Goal: Information Seeking & Learning: Find specific fact

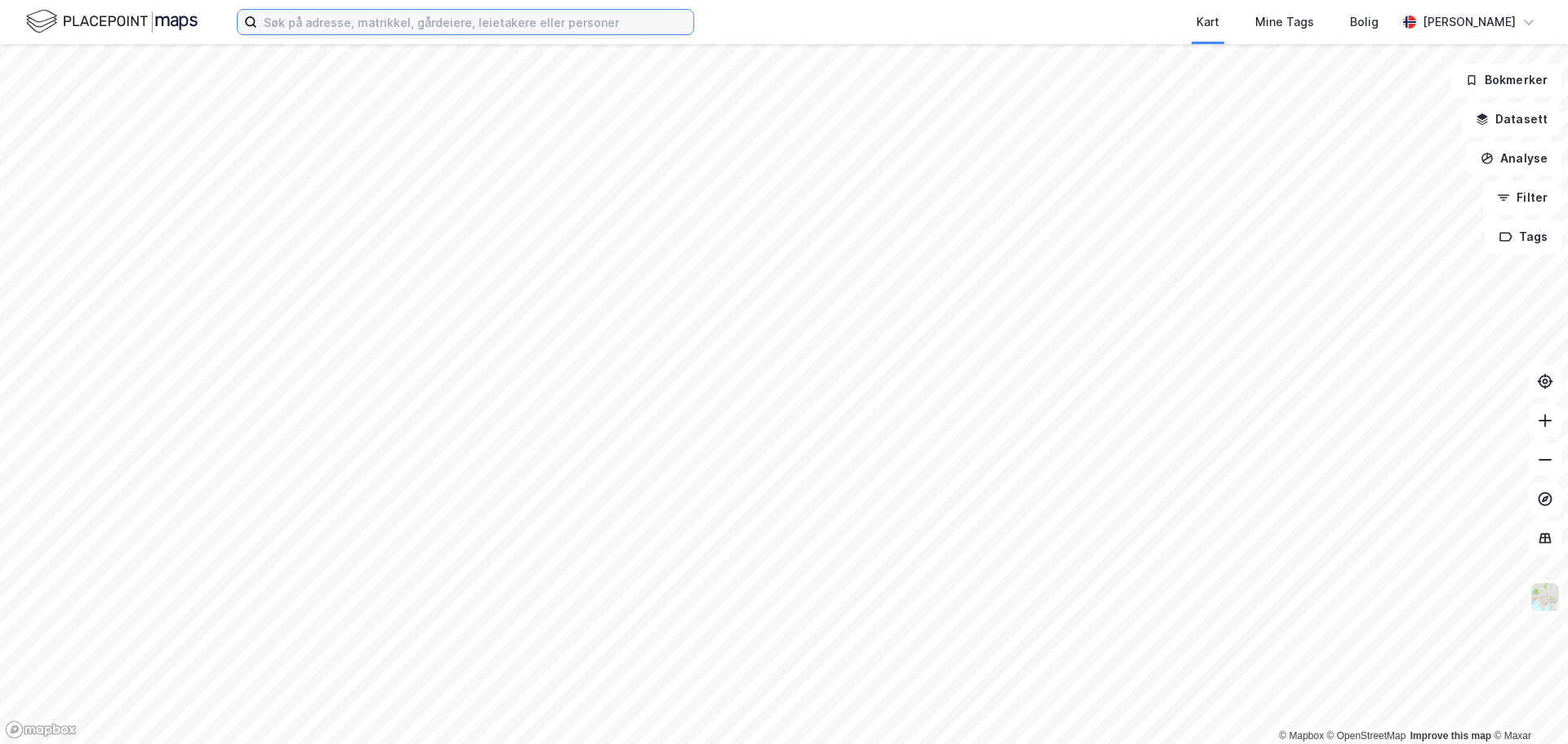
click at [398, 20] on input at bounding box center [475, 22] width 436 height 25
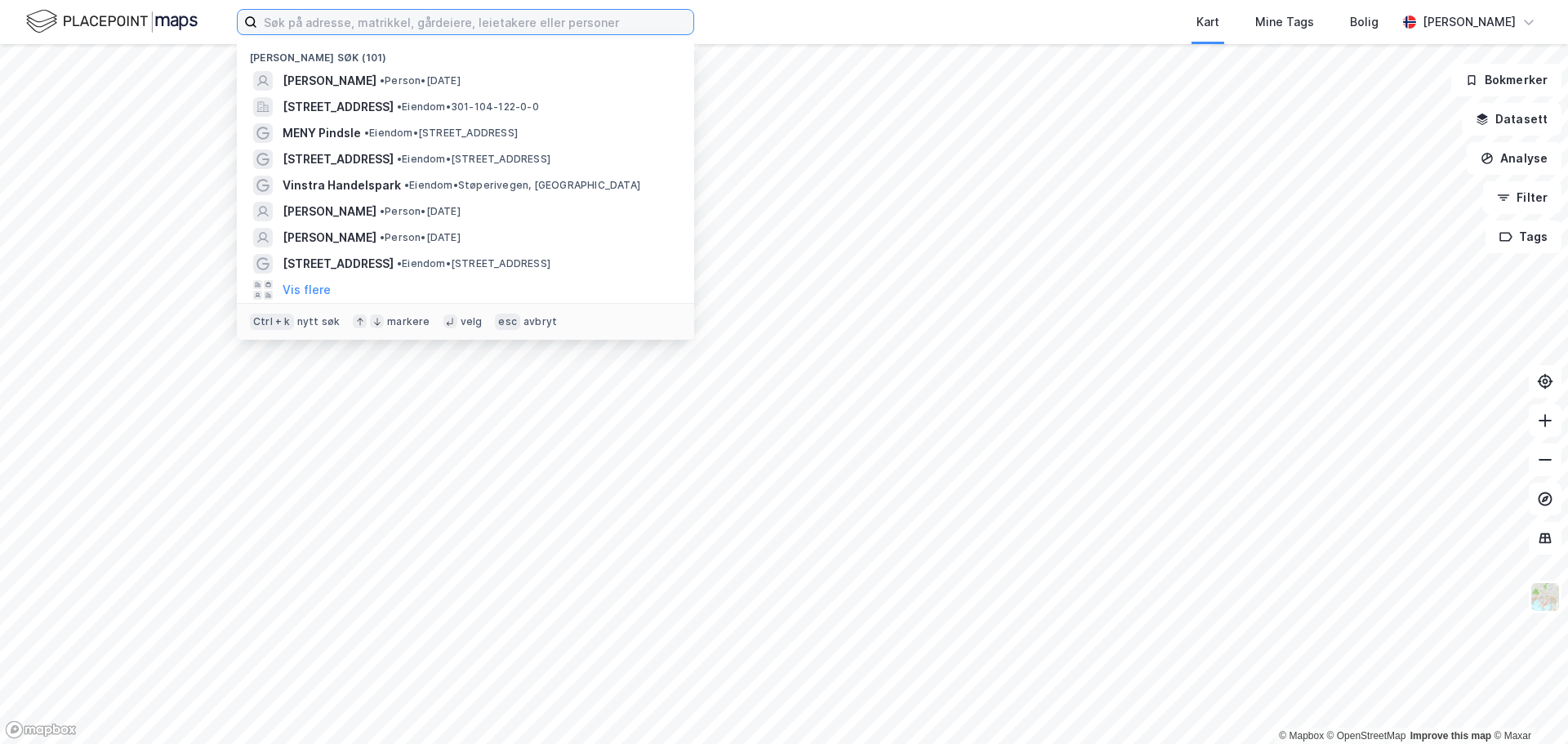
paste input "Vibeke Ulrichsen"
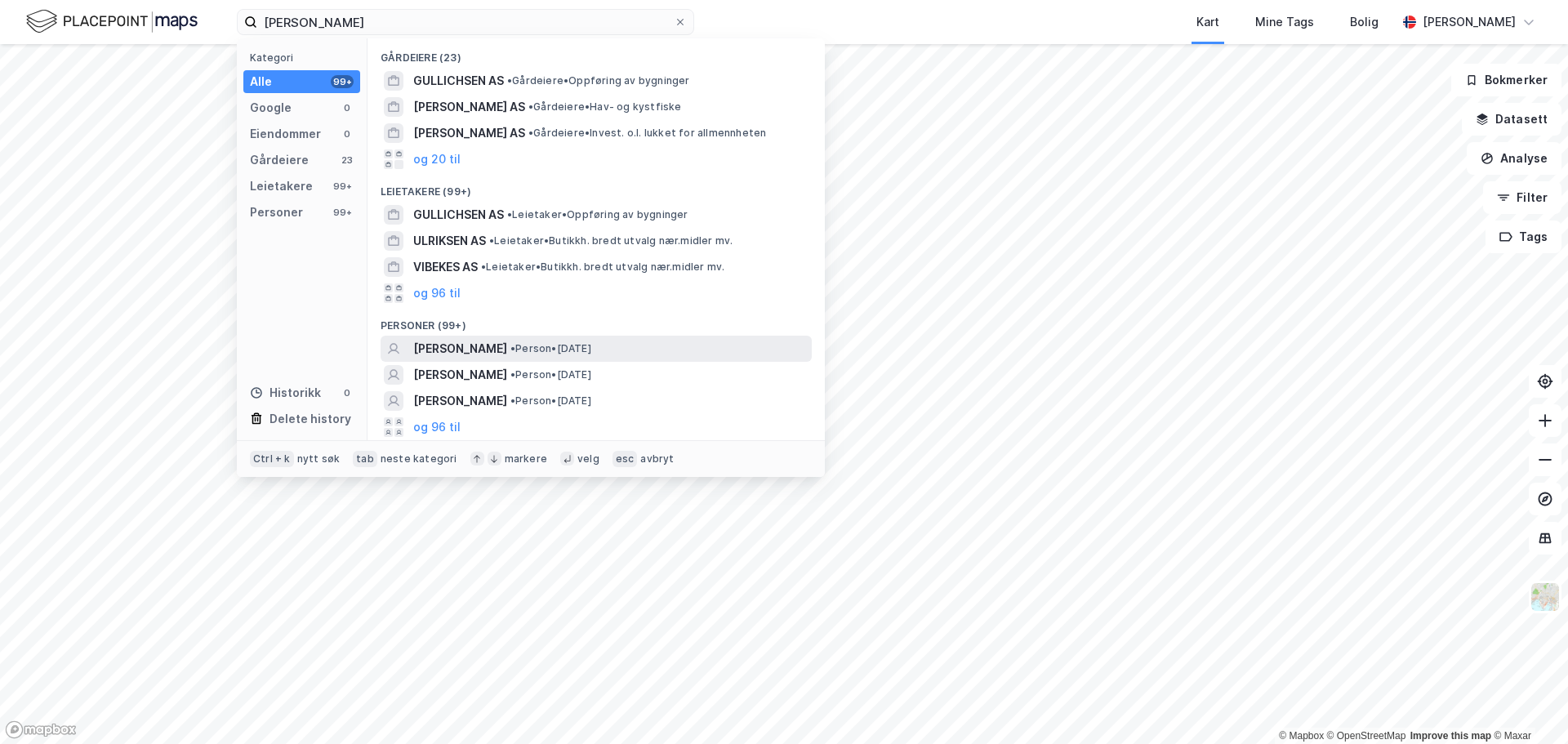
click at [591, 344] on span "• Person • 18. aug. 1970" at bounding box center [551, 349] width 81 height 13
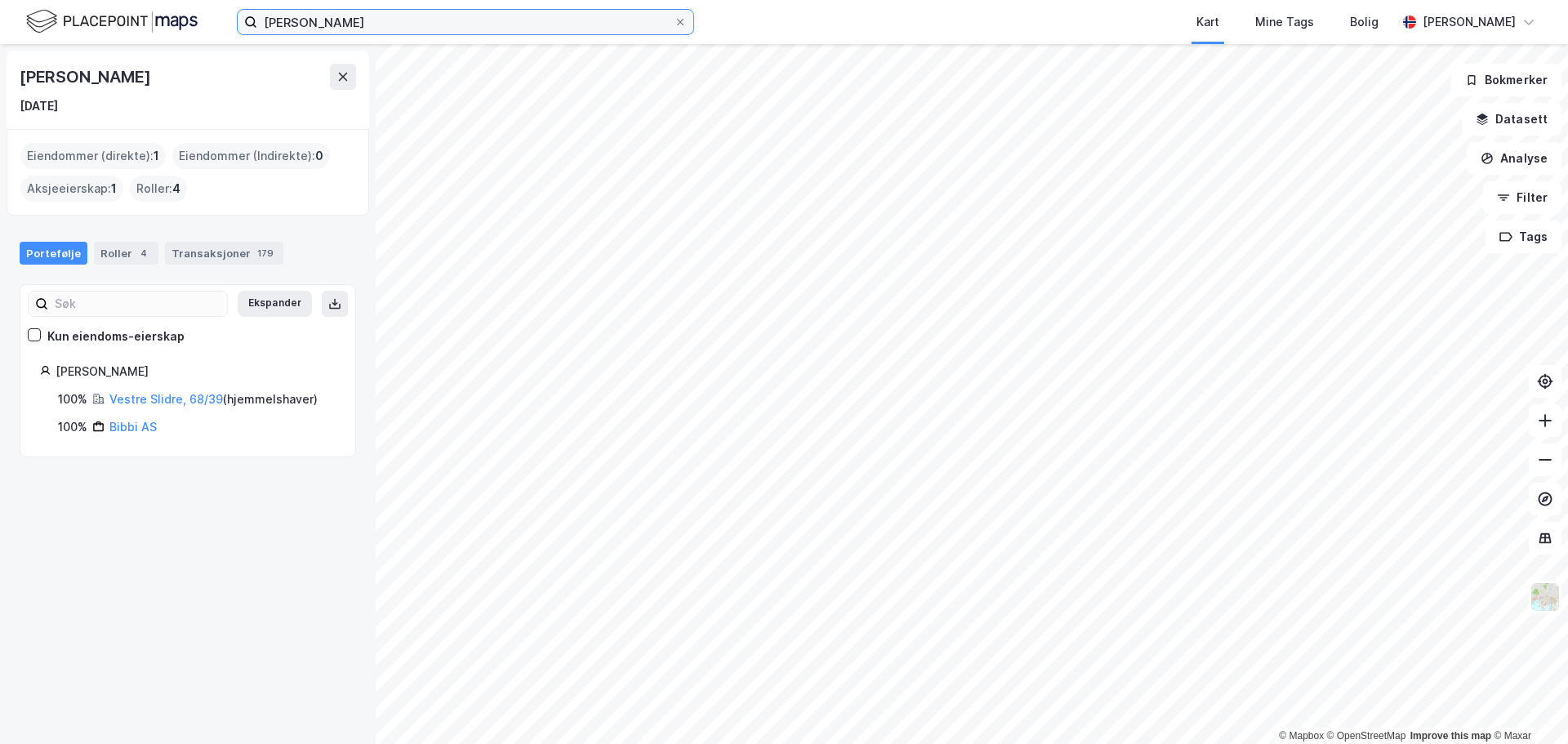
click at [389, 26] on input "Vibeke Ulrichsen" at bounding box center [465, 22] width 416 height 25
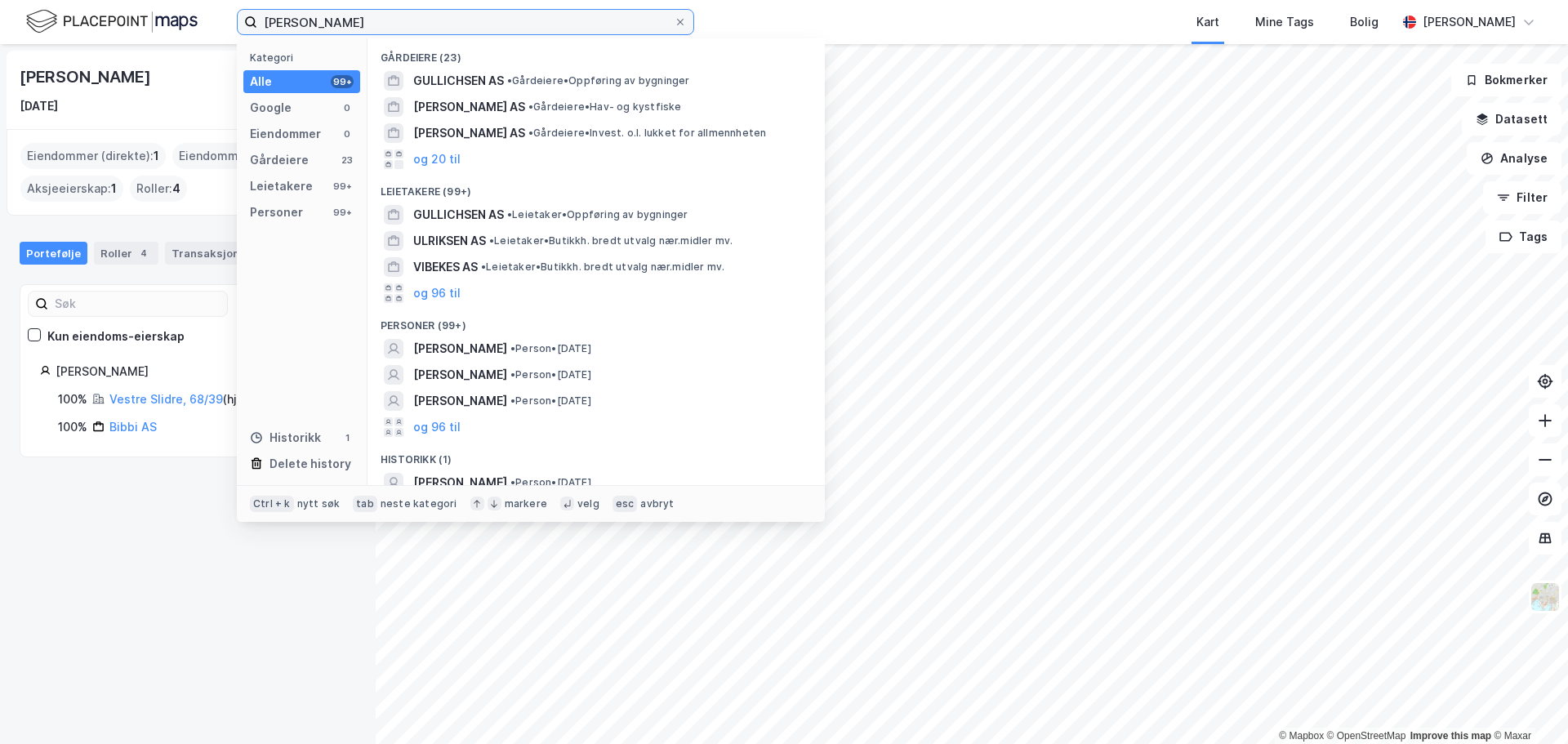
scroll to position [11, 0]
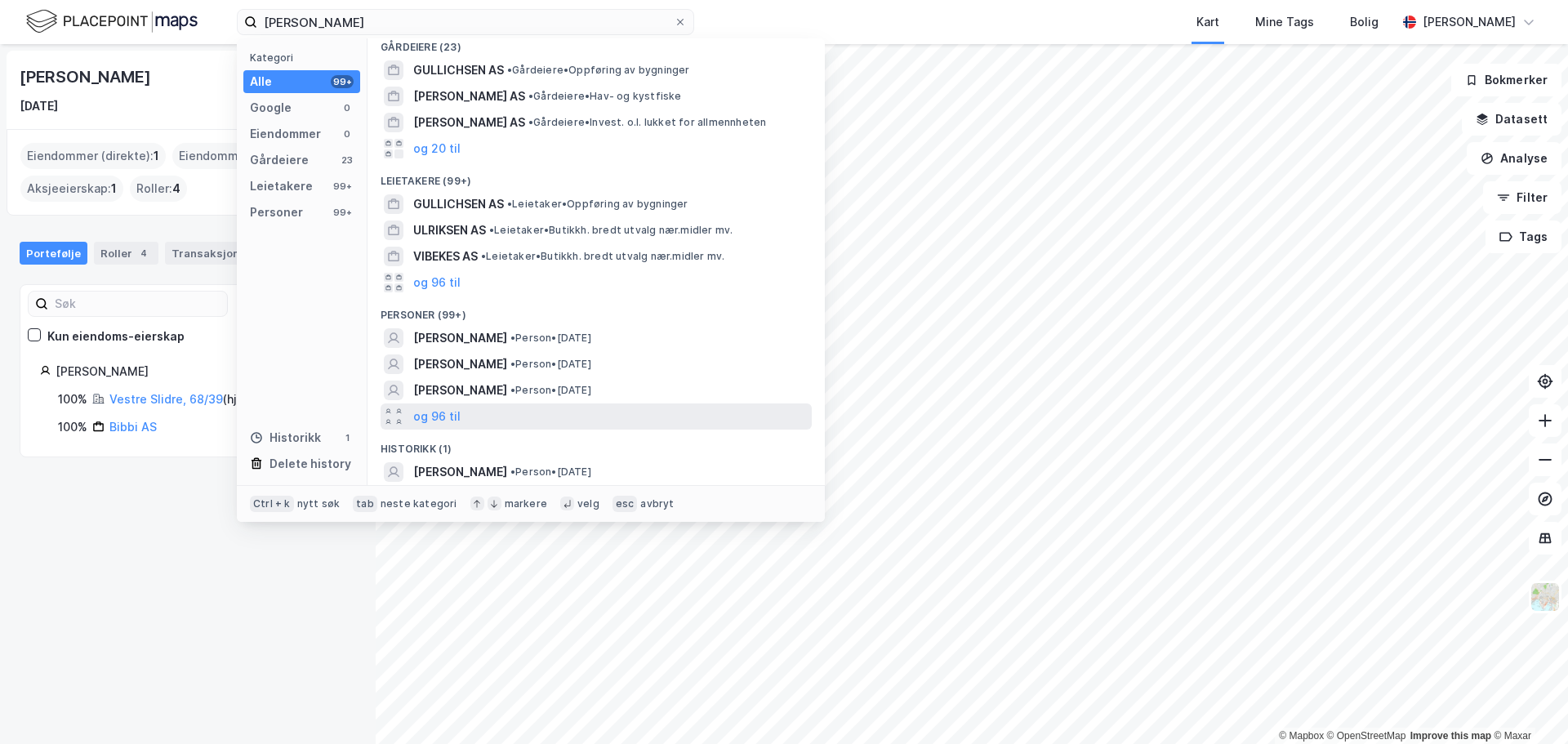
click at [540, 413] on div "og 96 til" at bounding box center [596, 416] width 431 height 26
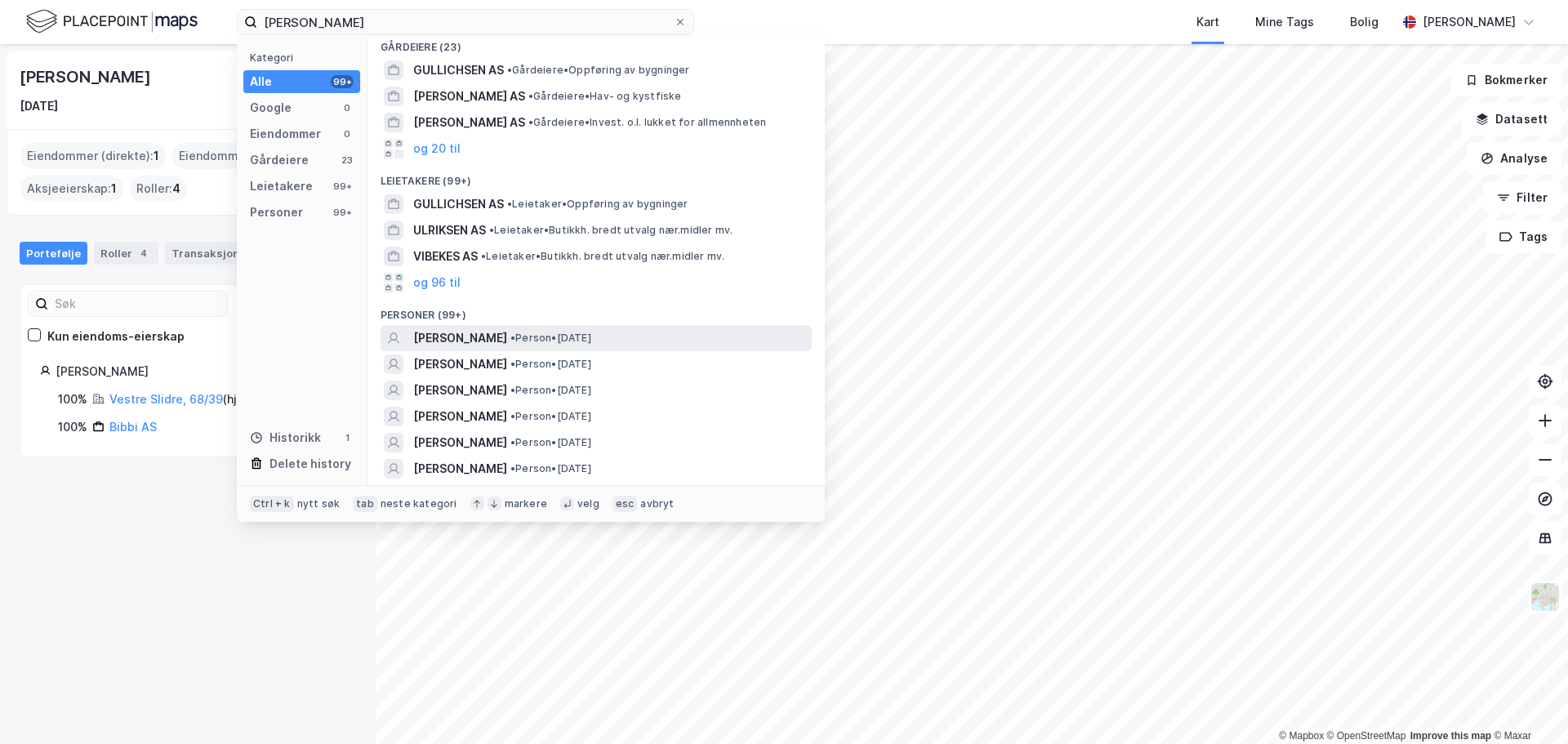
scroll to position [92, 0]
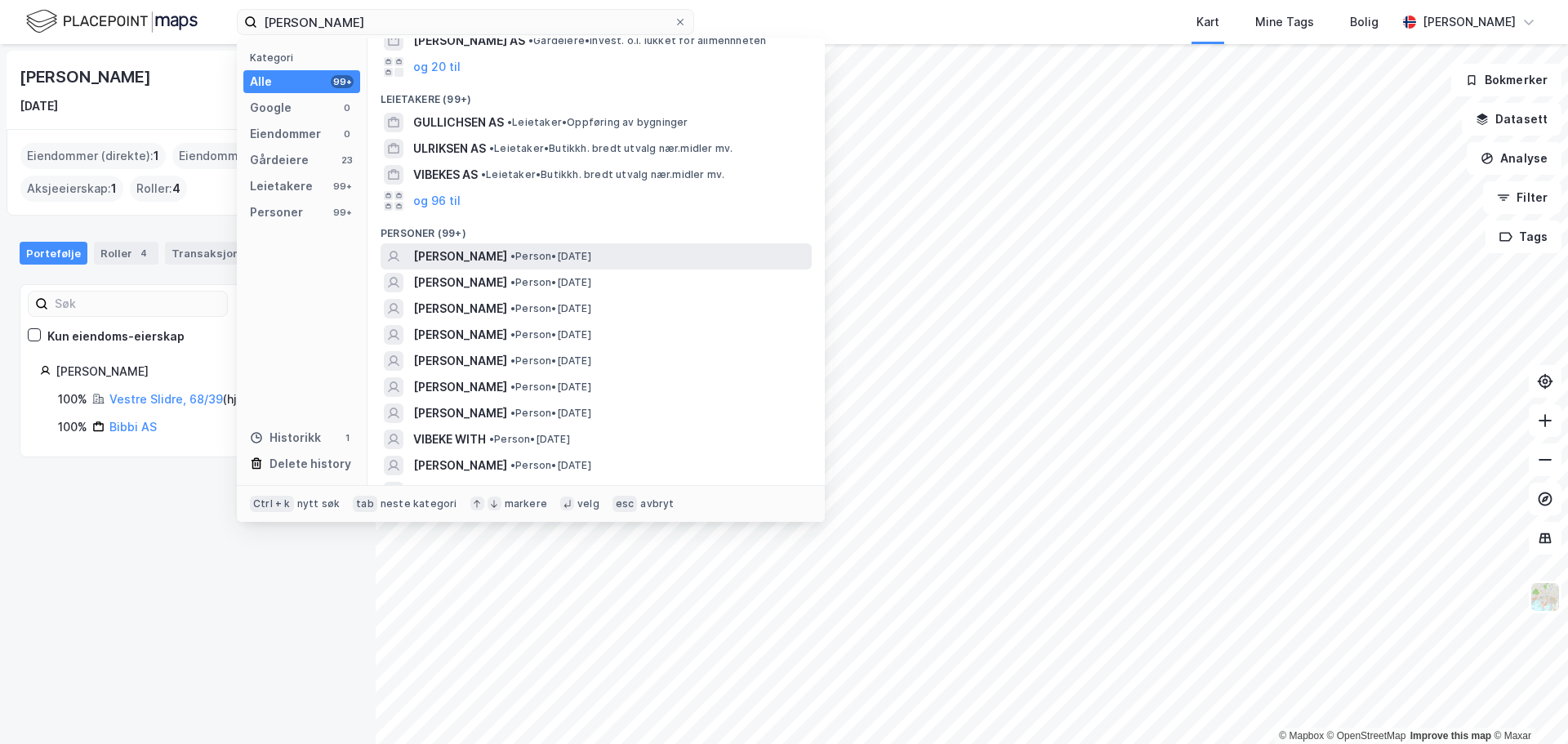
click at [577, 257] on span "• Person • 18. aug. 1970" at bounding box center [551, 256] width 81 height 13
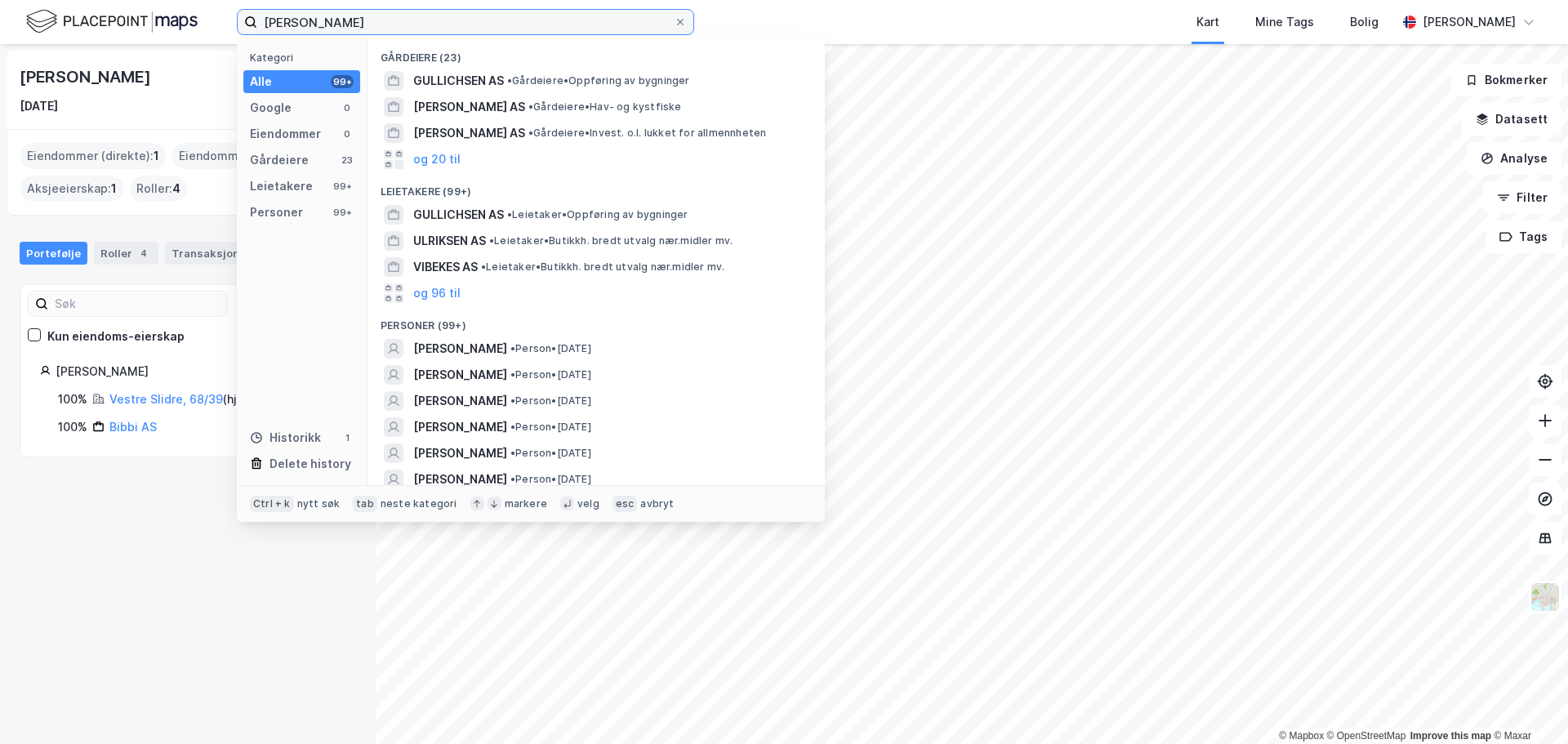
drag, startPoint x: 387, startPoint y: 26, endPoint x: 252, endPoint y: 19, distance: 135.2
click at [252, 19] on label "Vibeke Ulrichsen" at bounding box center [465, 22] width 458 height 26
paste input "Henrik Ulrichsen Svend"
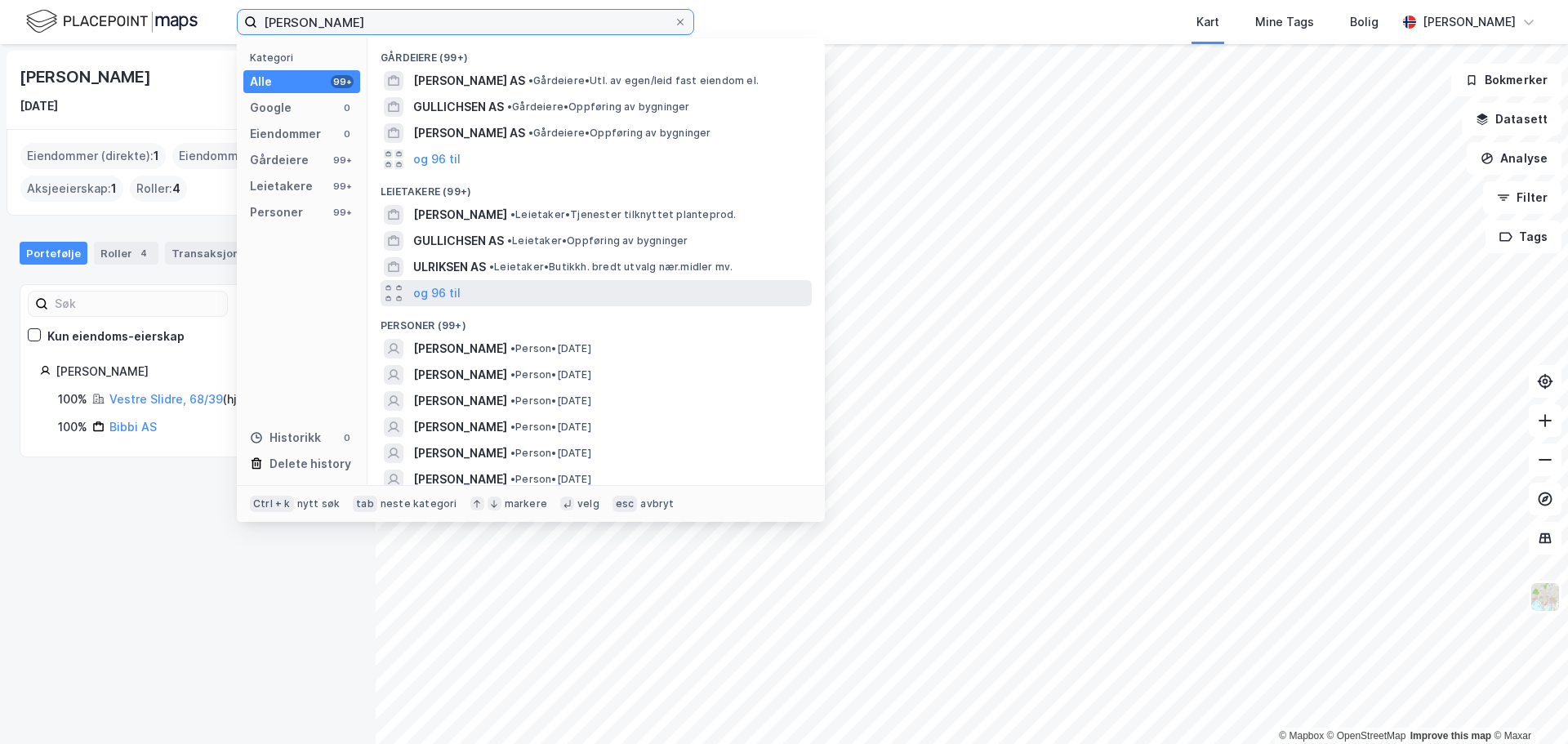
scroll to position [82, 0]
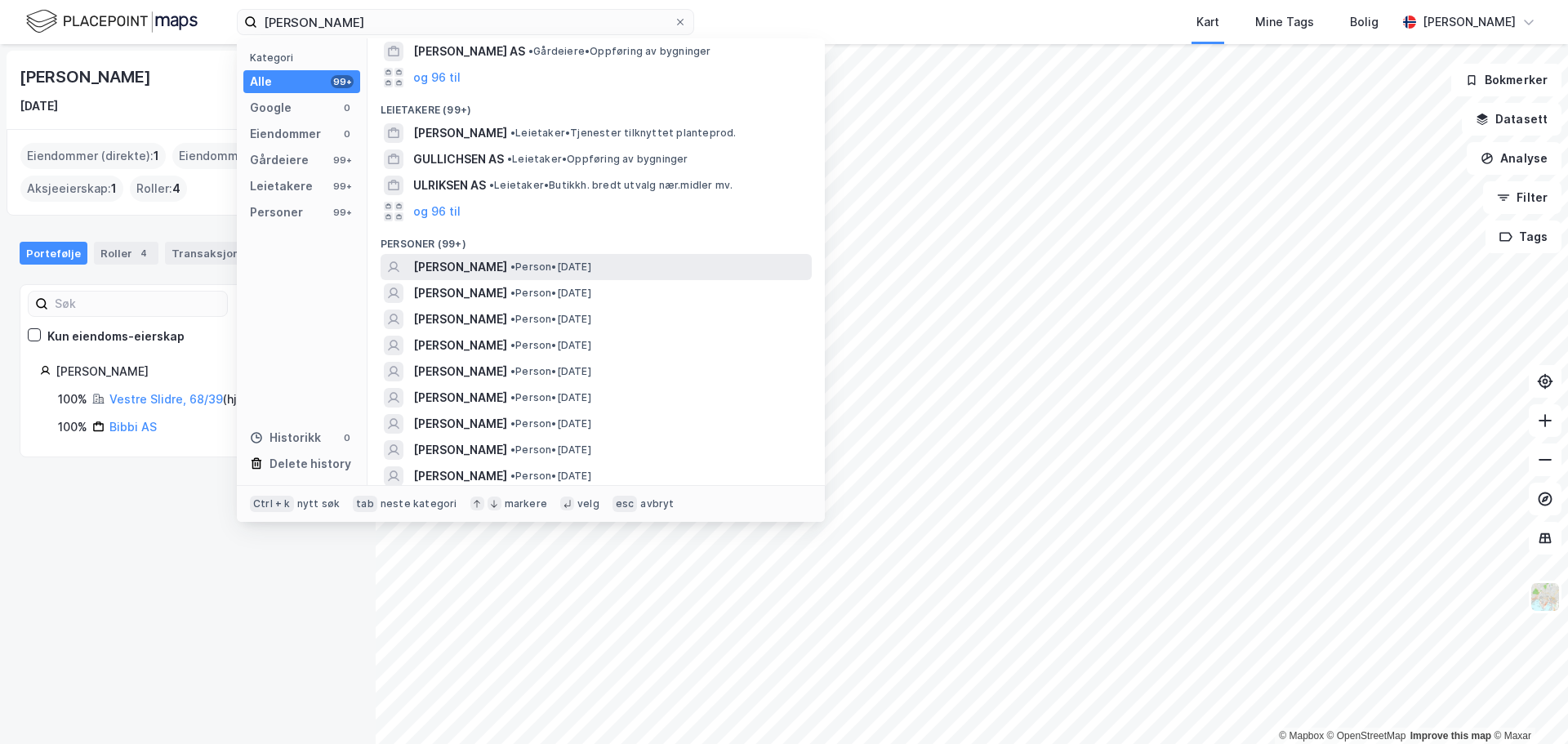
click at [507, 258] on span "[PERSON_NAME]" at bounding box center [460, 266] width 94 height 19
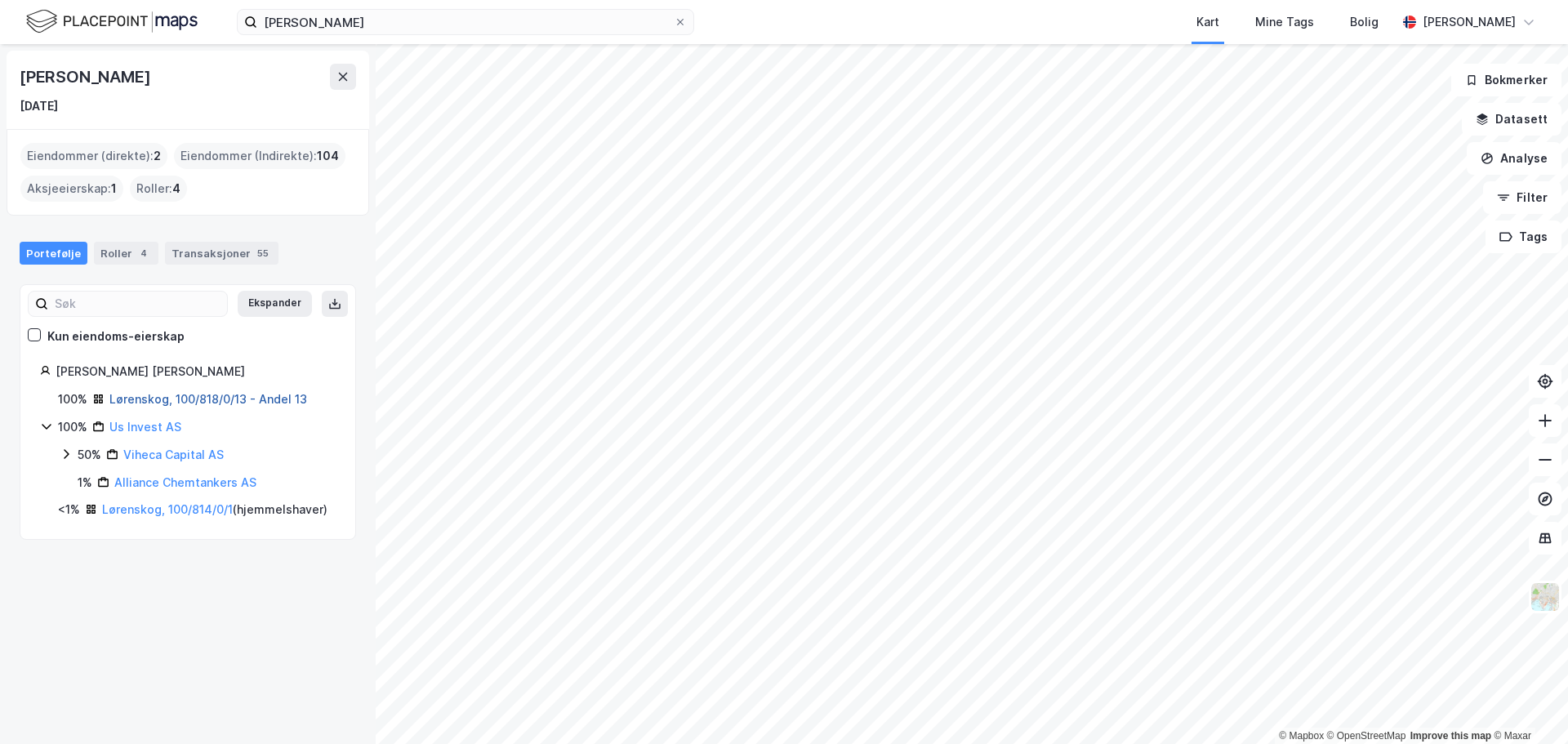
click at [173, 402] on link "Lørenskog, 100/818/0/13 - Andel 13" at bounding box center [208, 399] width 198 height 14
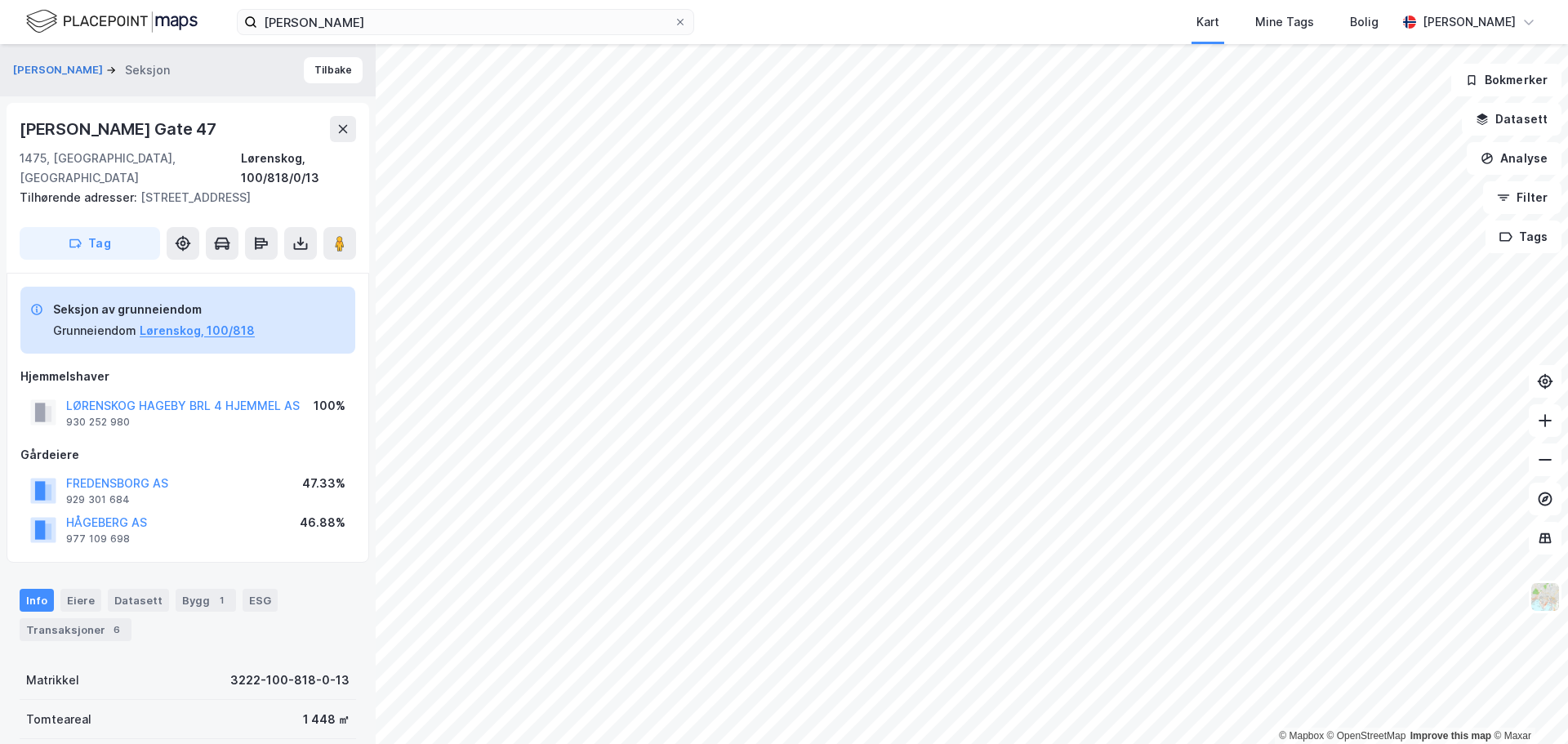
scroll to position [82, 0]
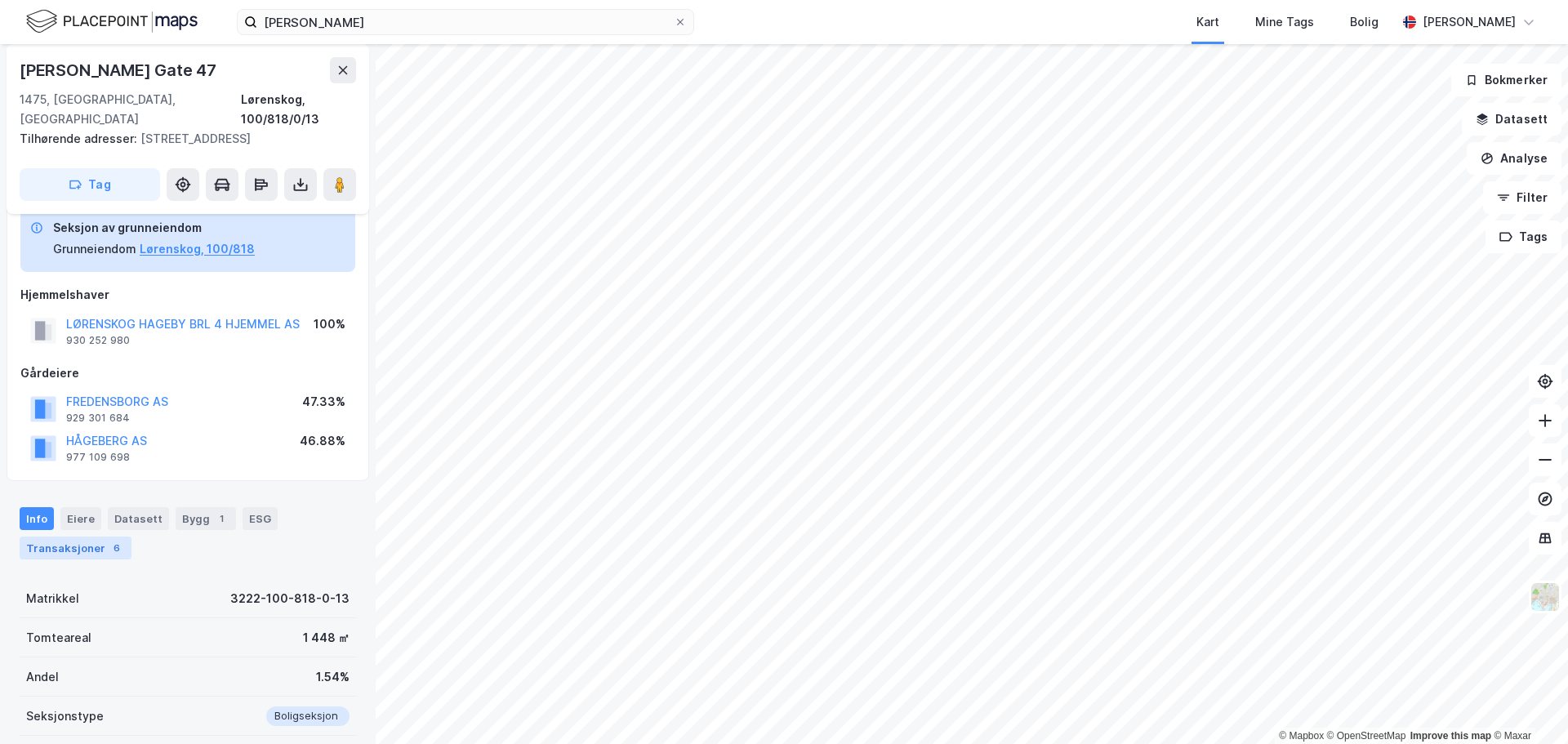
click at [109, 540] on div "6" at bounding box center [117, 548] width 17 height 17
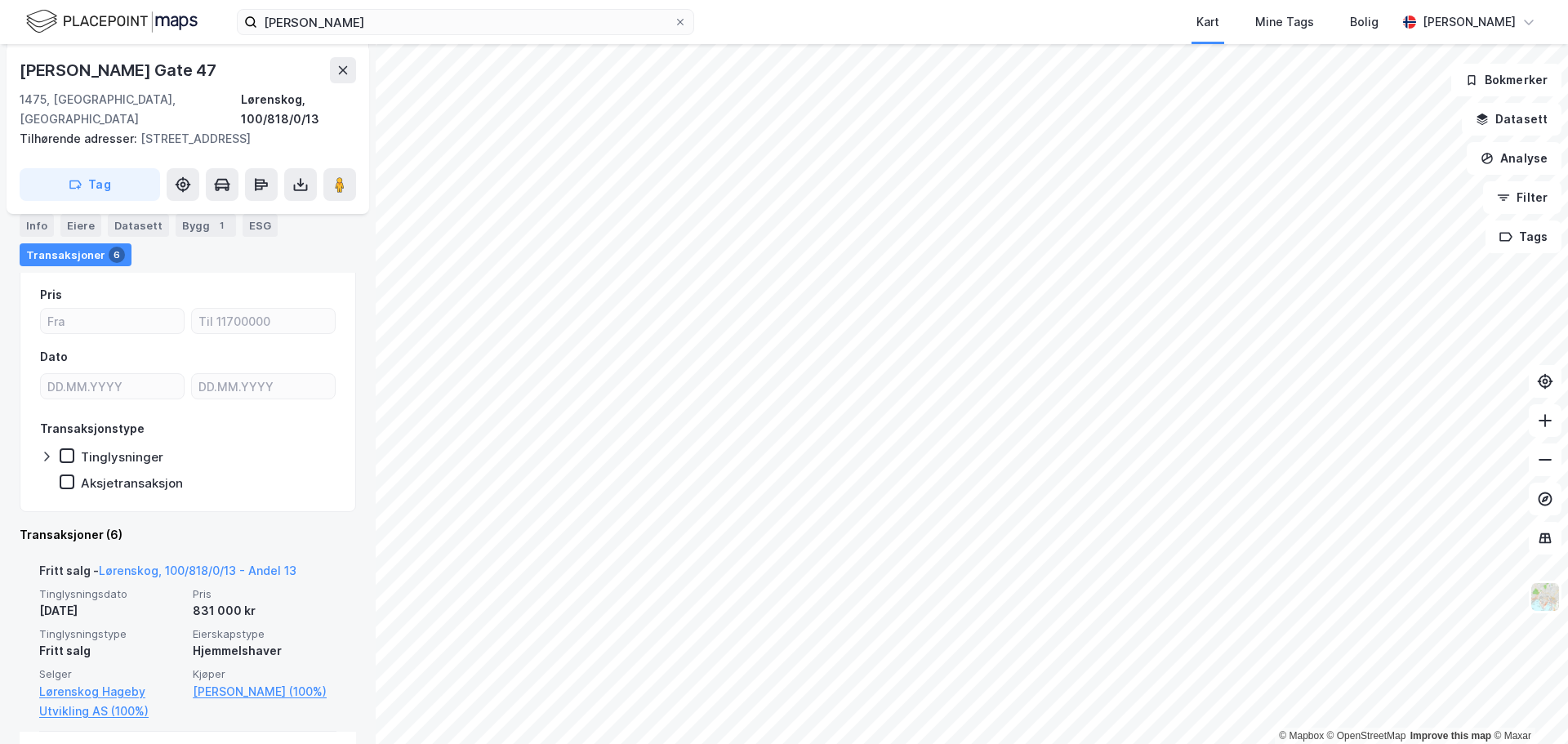
scroll to position [530, 0]
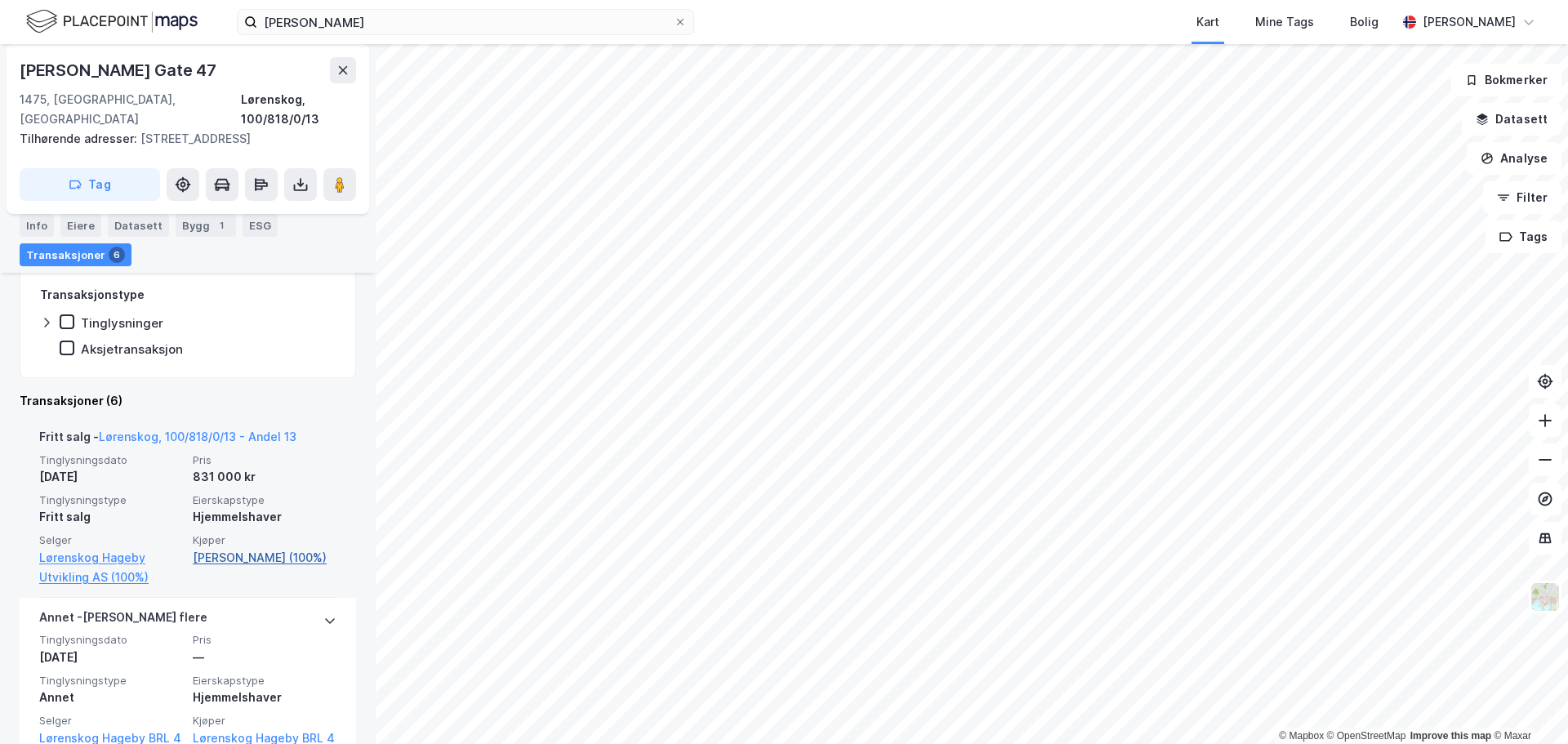
click at [222, 548] on link "Svendsen Henrik Ulrichsen (100%)" at bounding box center [264, 557] width 144 height 19
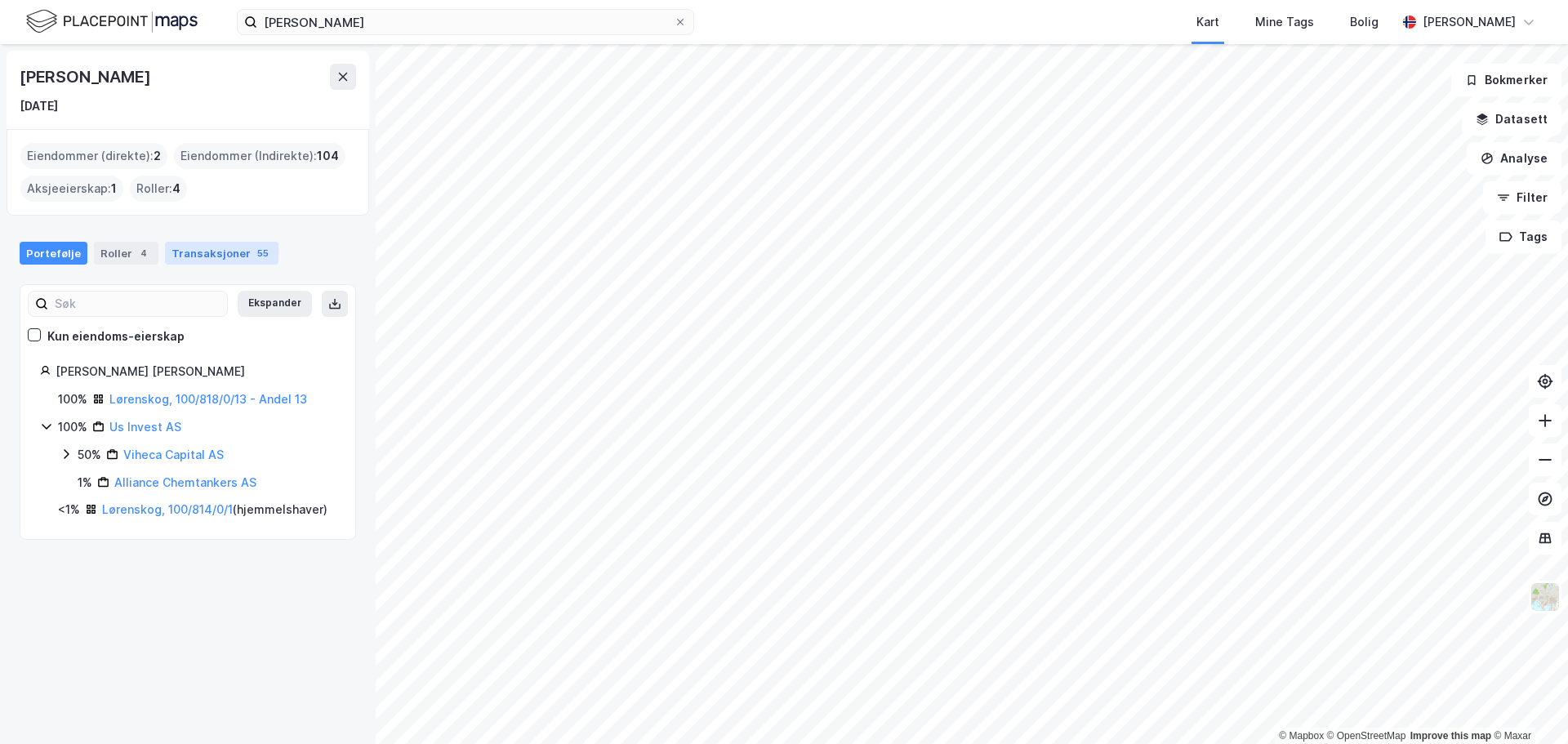
click at [214, 260] on div "Transaksjoner 55" at bounding box center [221, 253] width 113 height 23
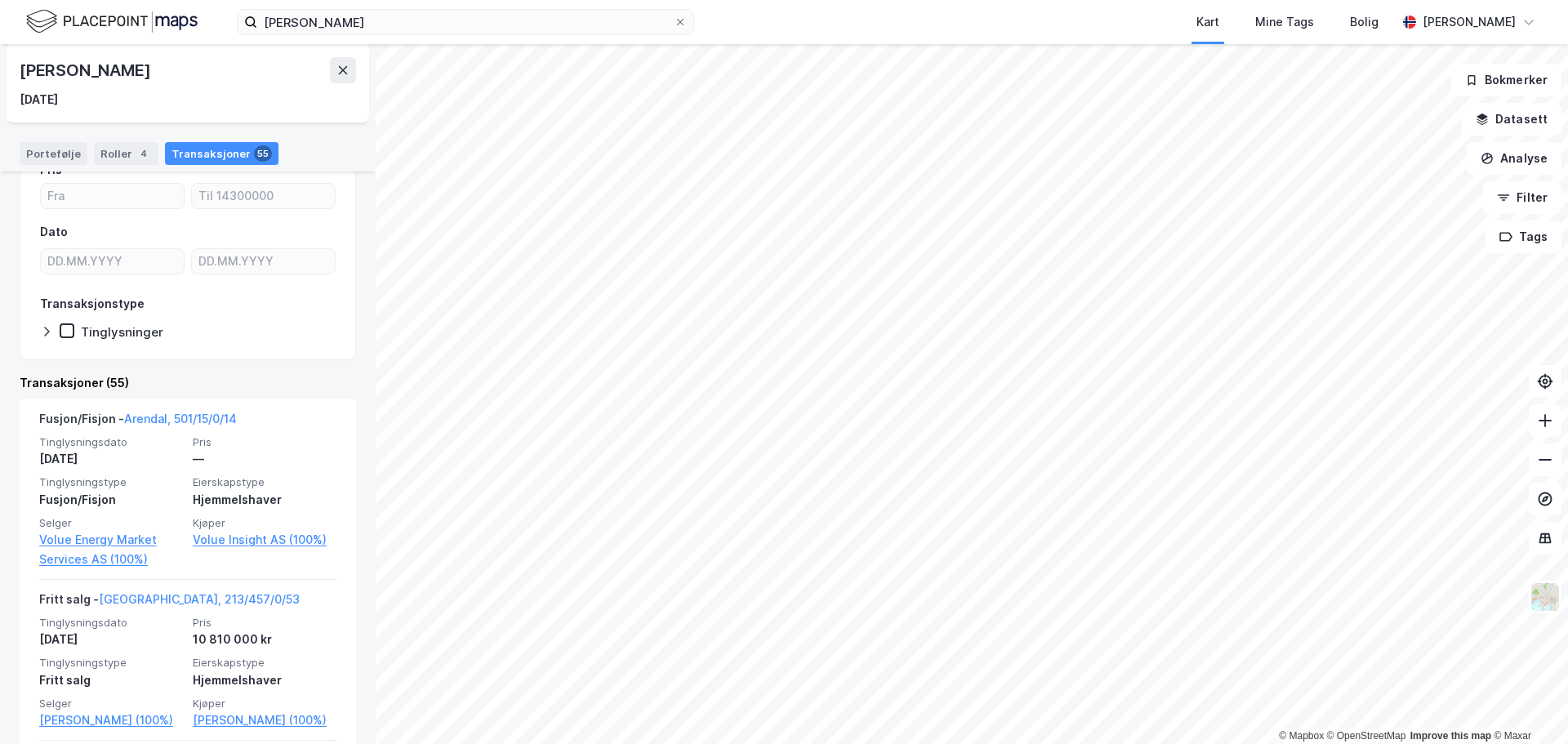
scroll to position [245, 0]
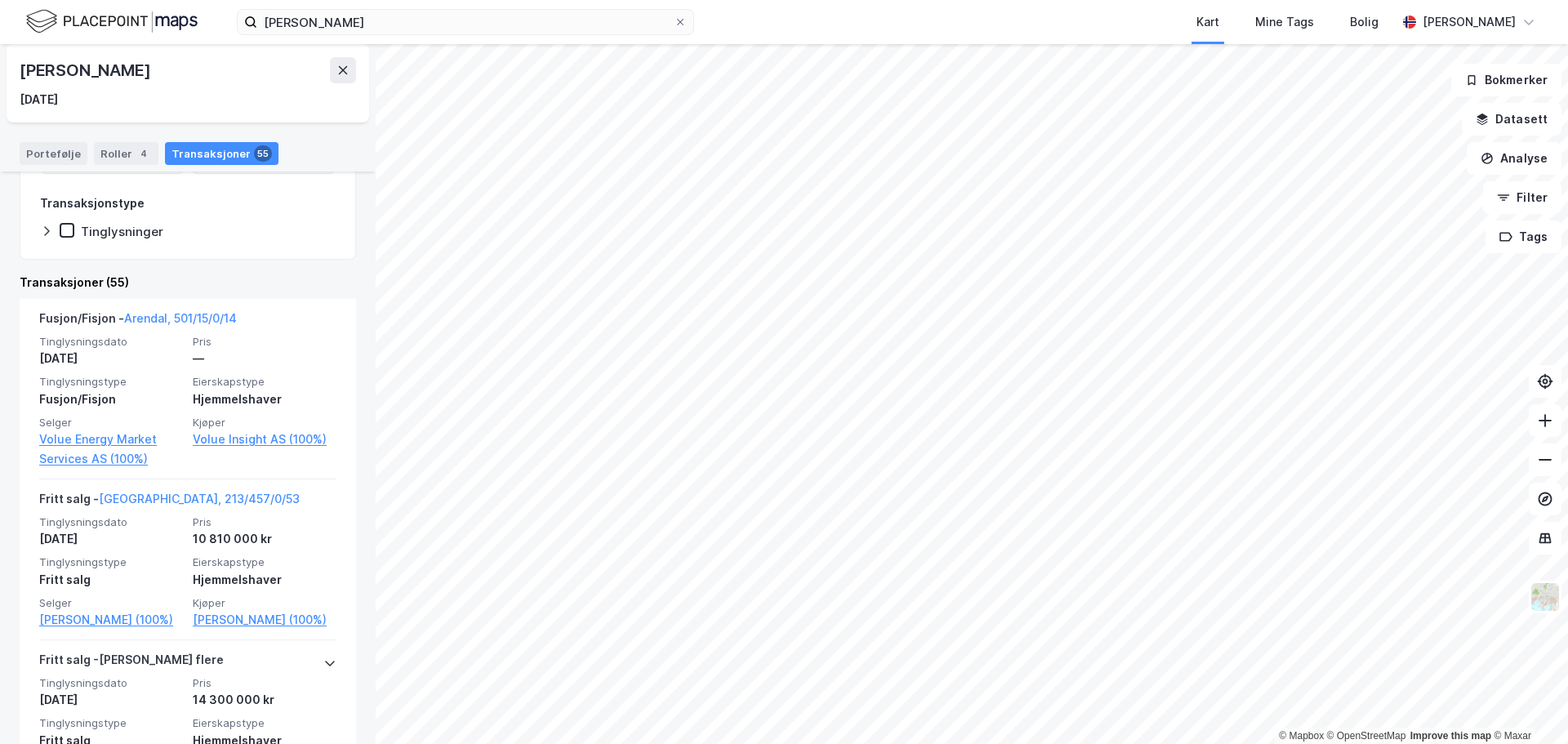
click at [67, 162] on div "Portefølje" at bounding box center [53, 153] width 68 height 23
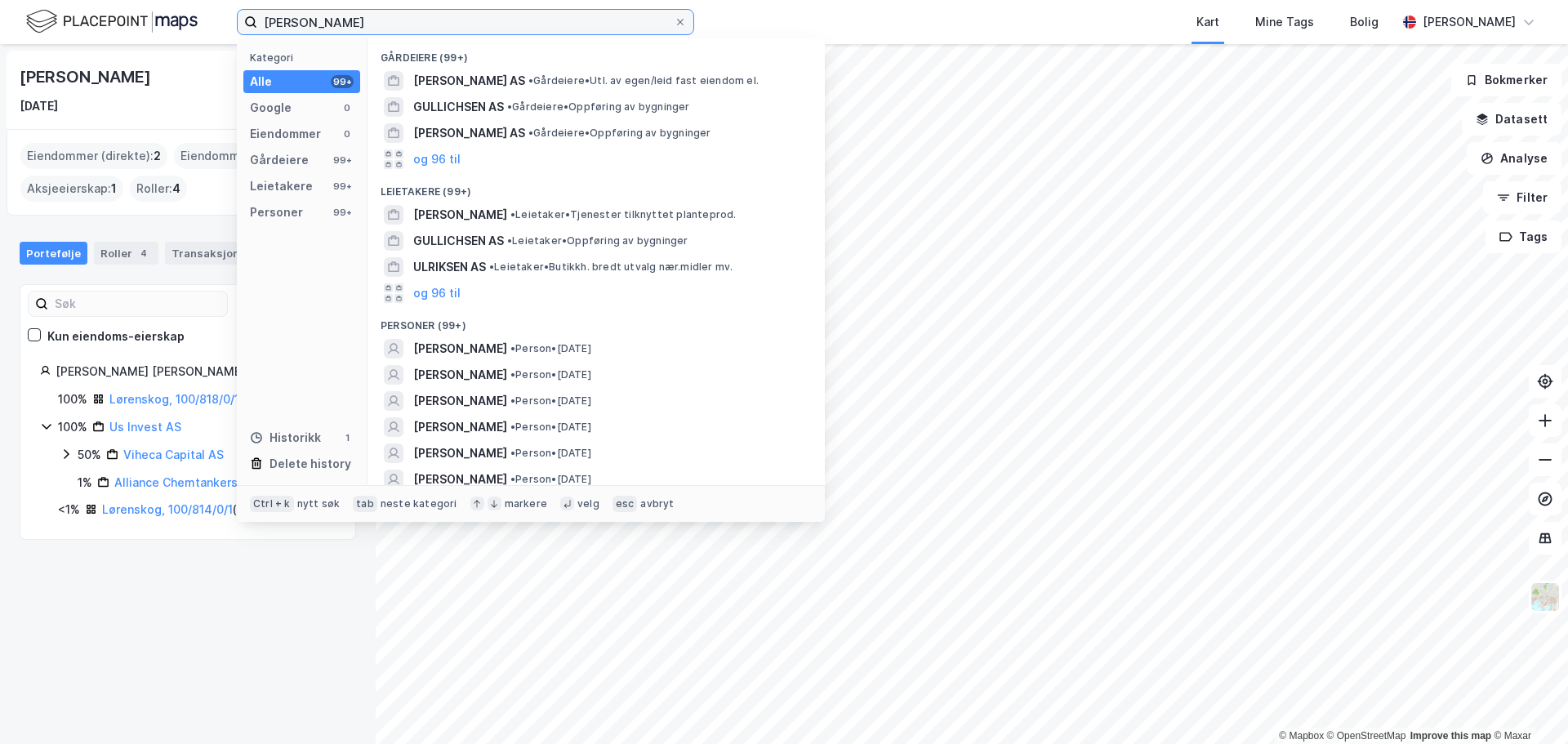
drag, startPoint x: 442, startPoint y: 18, endPoint x: 134, endPoint y: -3, distance: 308.7
click at [134, 0] on html "Henrik Ulrichsen Svendsen Kategori Alle 99+ Google 0 Eiendommer 0 Gårdeiere 99+…" at bounding box center [784, 372] width 1568 height 744
paste input "Vibeke Ulrich"
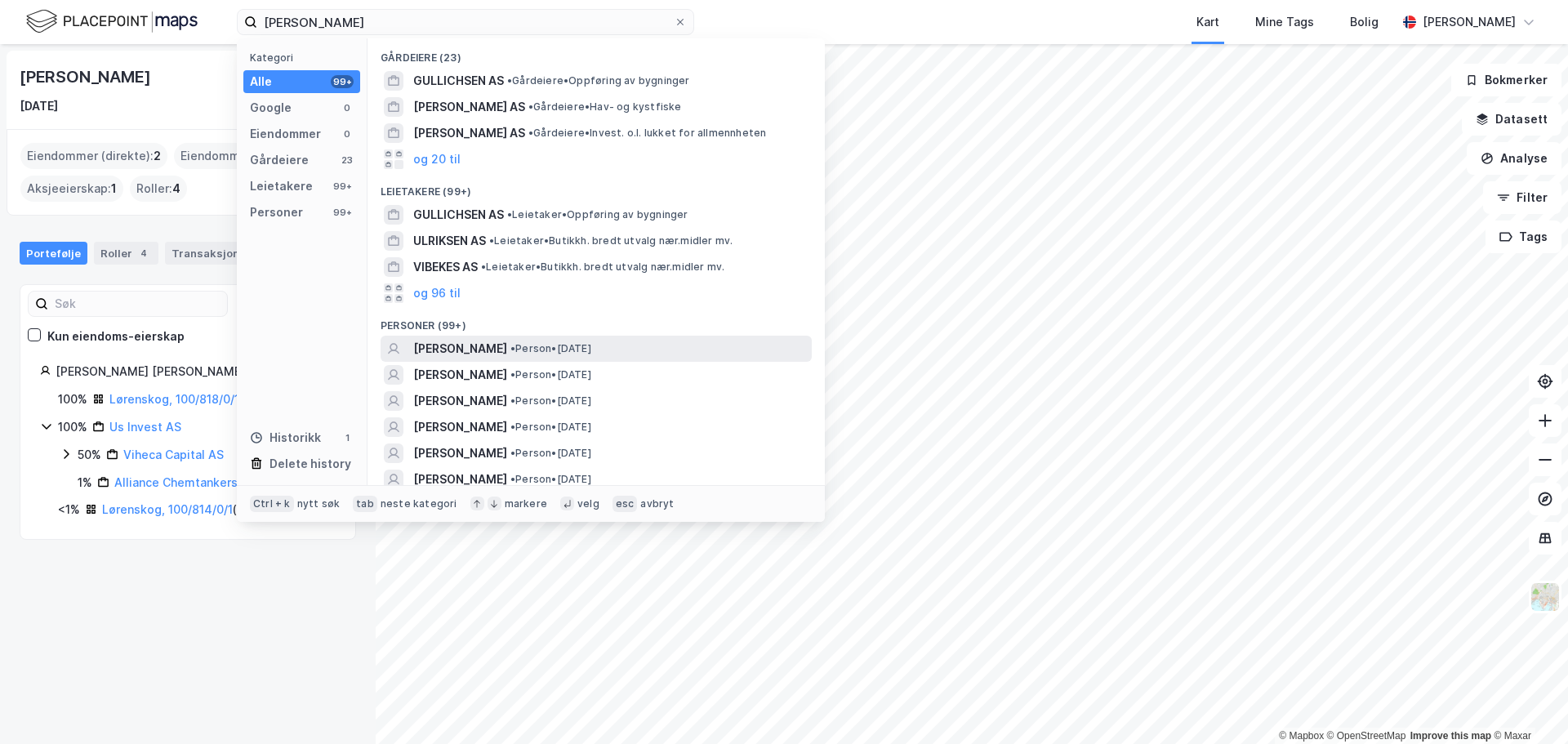
click at [588, 349] on span "• Person • 18. aug. 1970" at bounding box center [551, 349] width 81 height 13
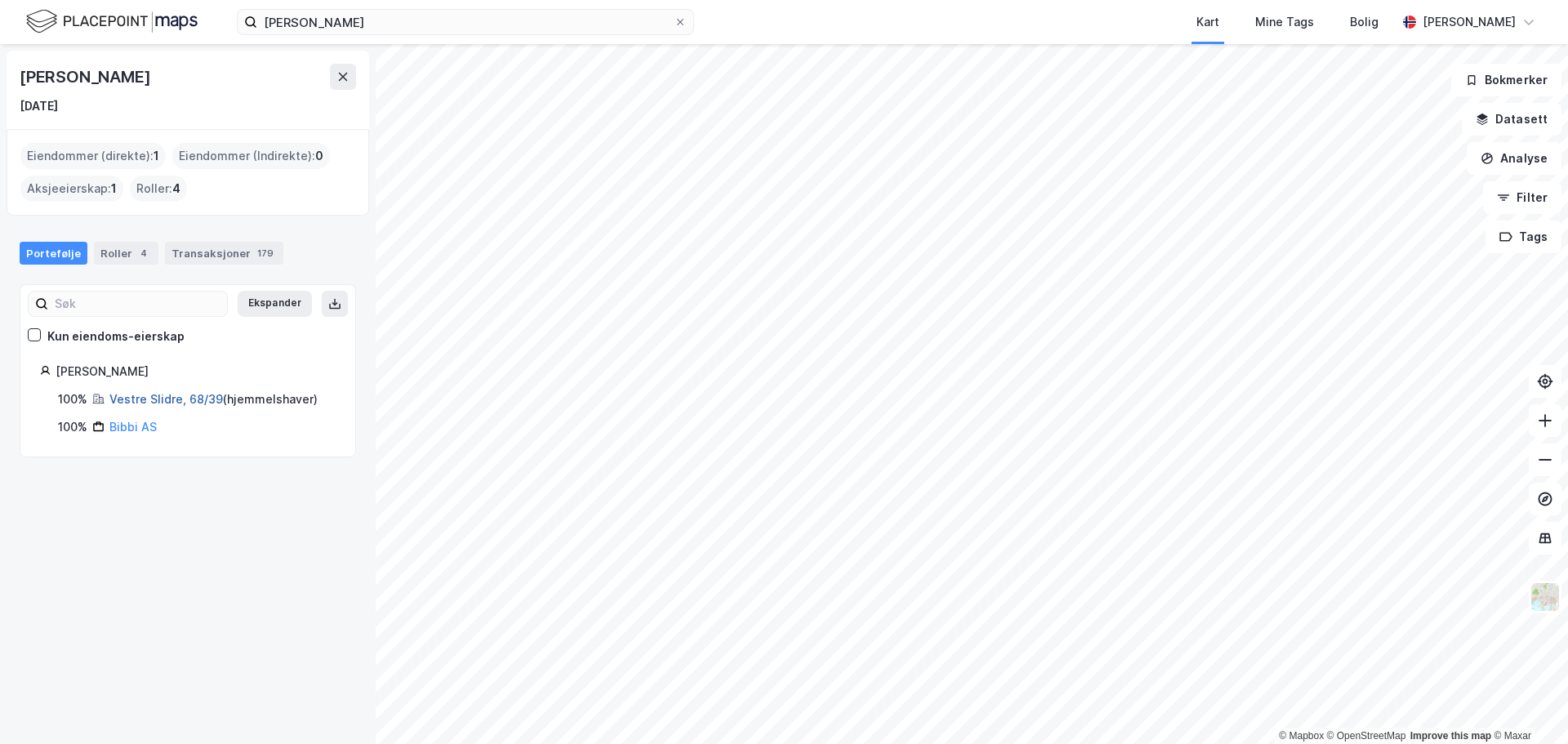
click at [170, 397] on link "Vestre Slidre, 68/39" at bounding box center [166, 399] width 113 height 14
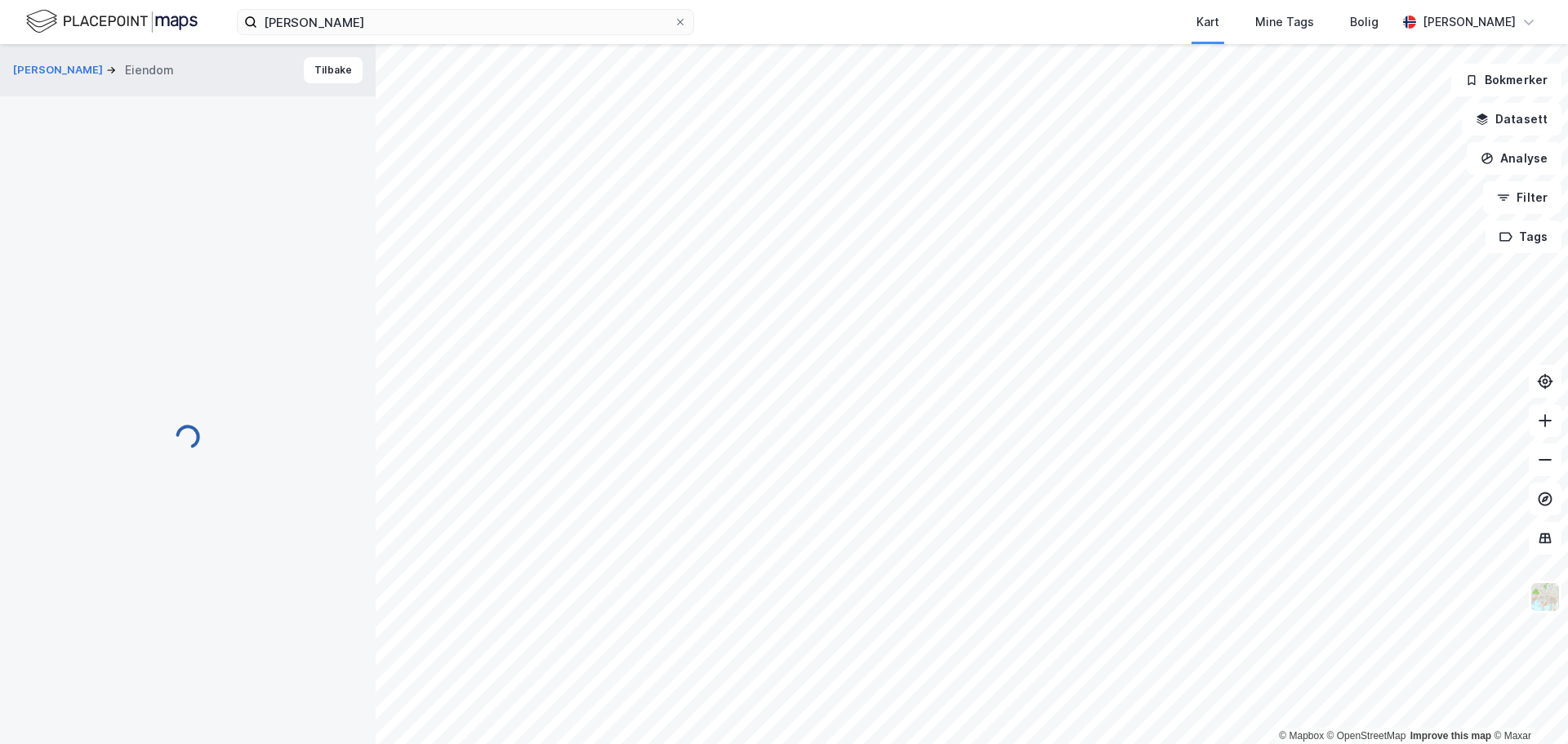
scroll to position [113, 0]
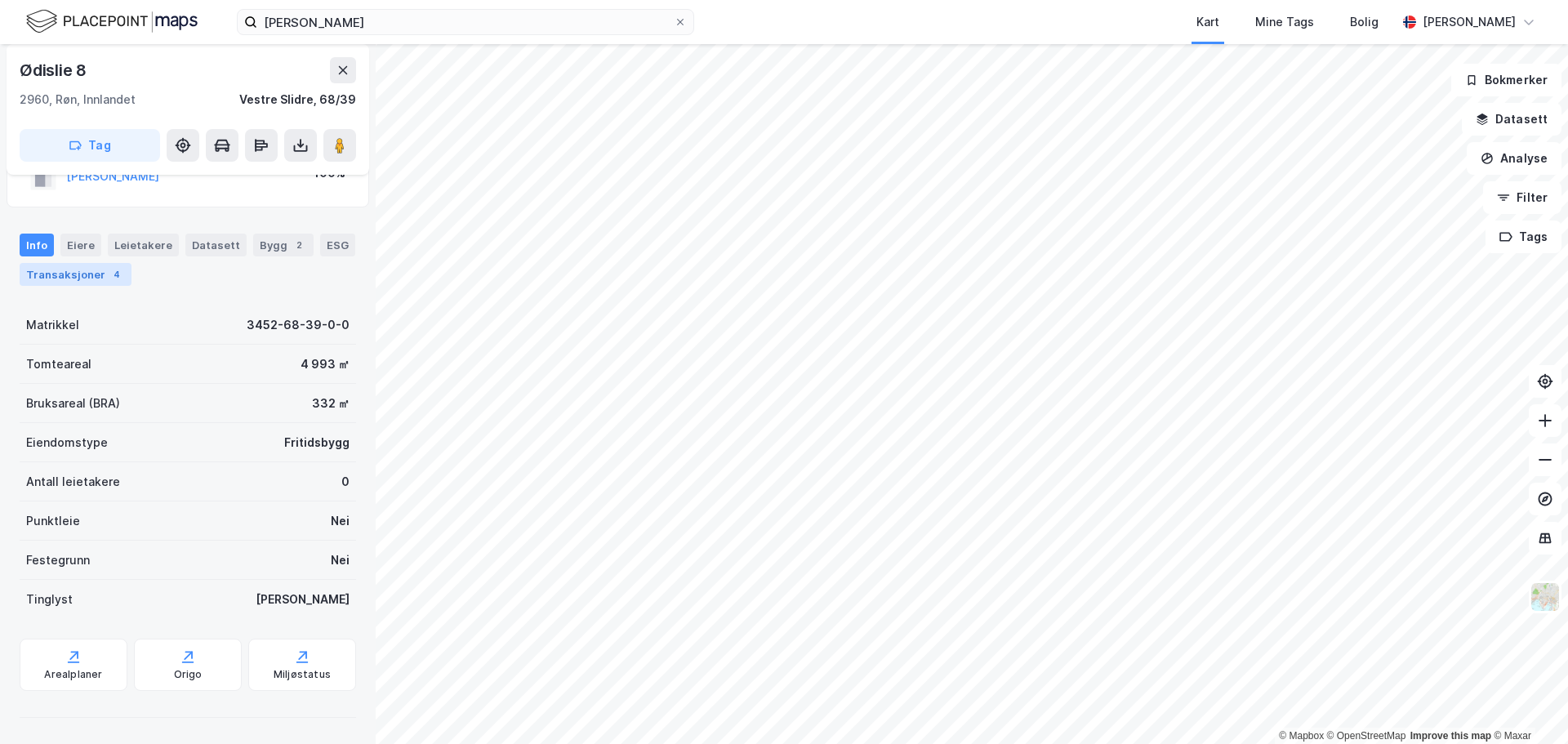
click at [104, 282] on div "Transaksjoner 4" at bounding box center [75, 274] width 112 height 23
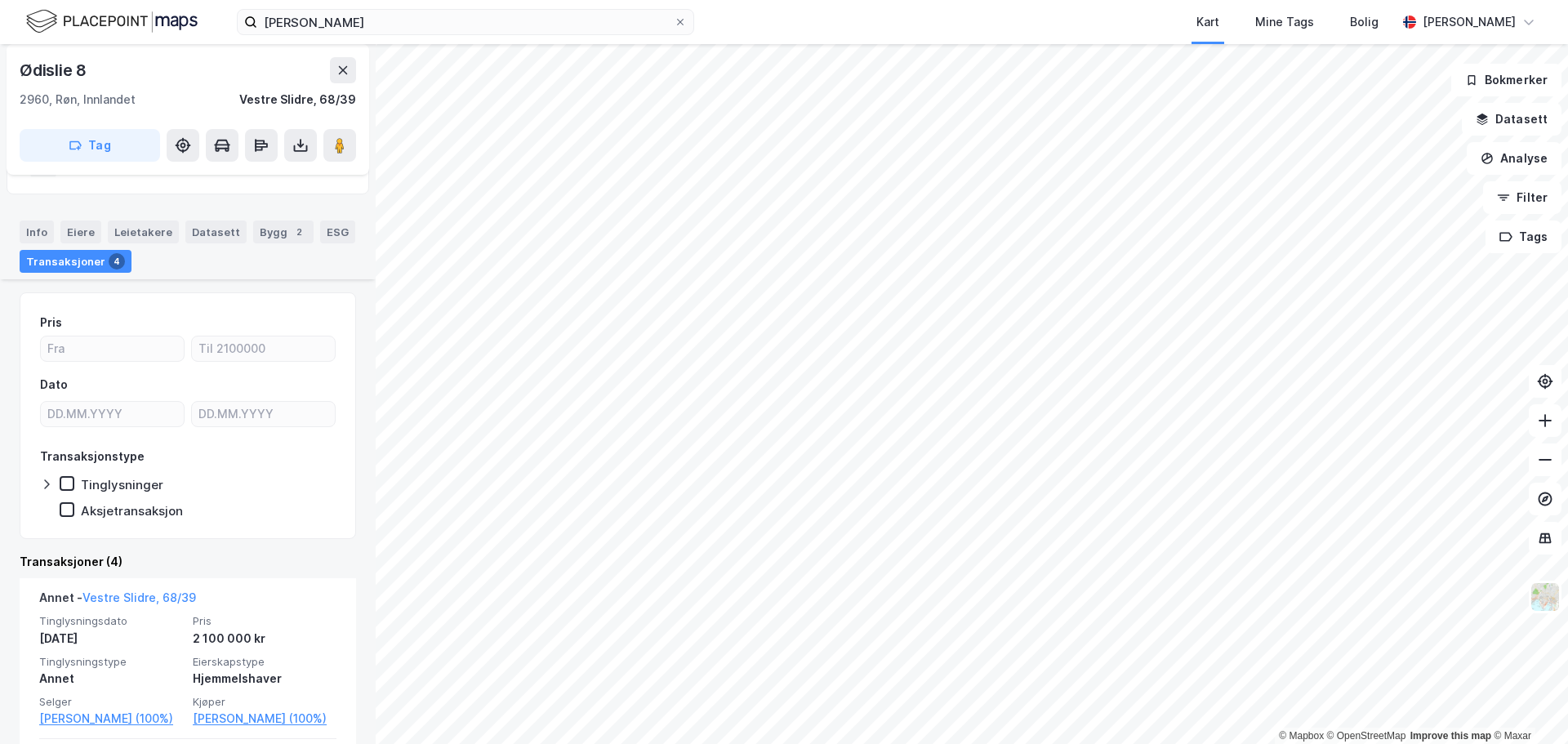
scroll to position [245, 0]
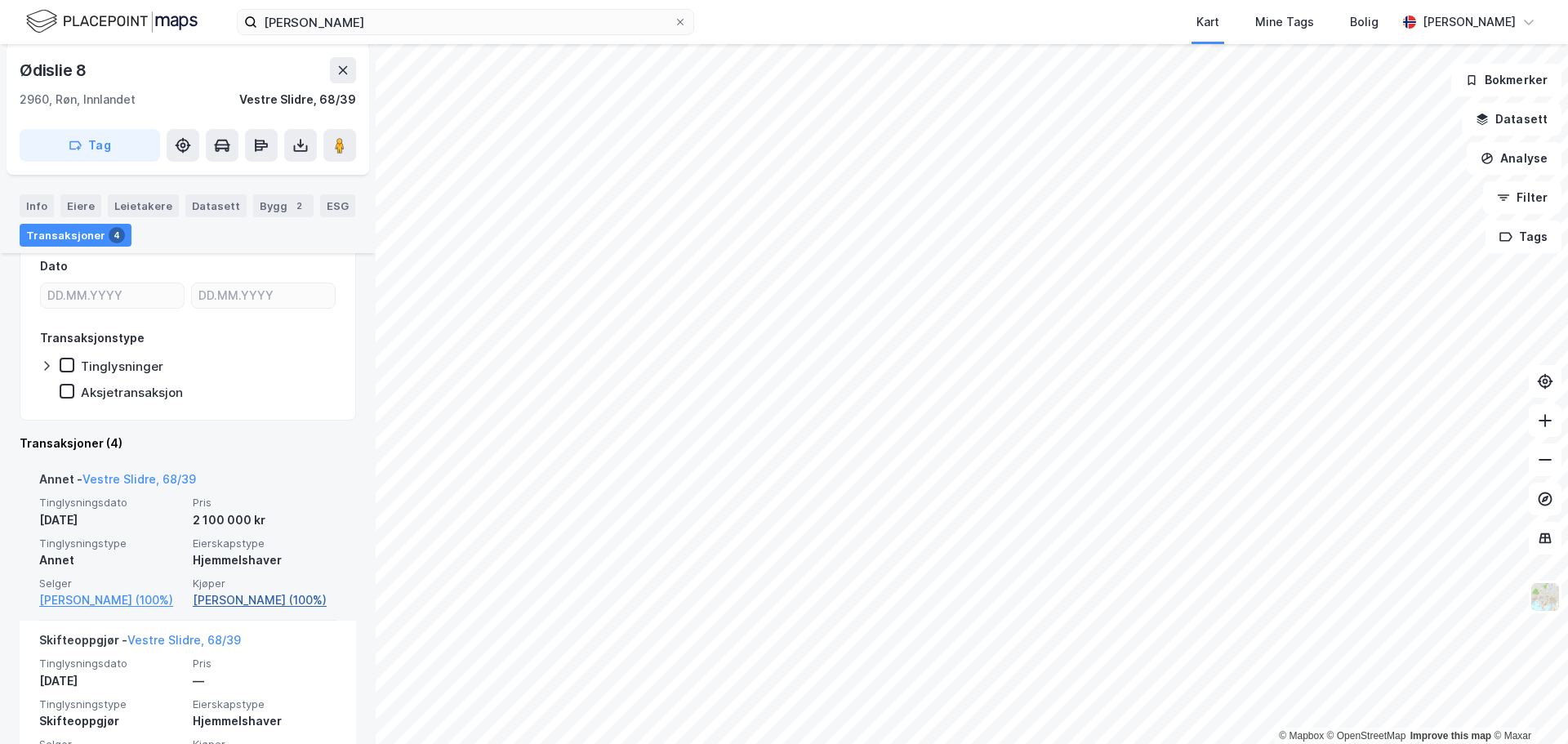
click at [246, 604] on link "Ulrichsen Vibeke (100%)" at bounding box center [264, 599] width 144 height 19
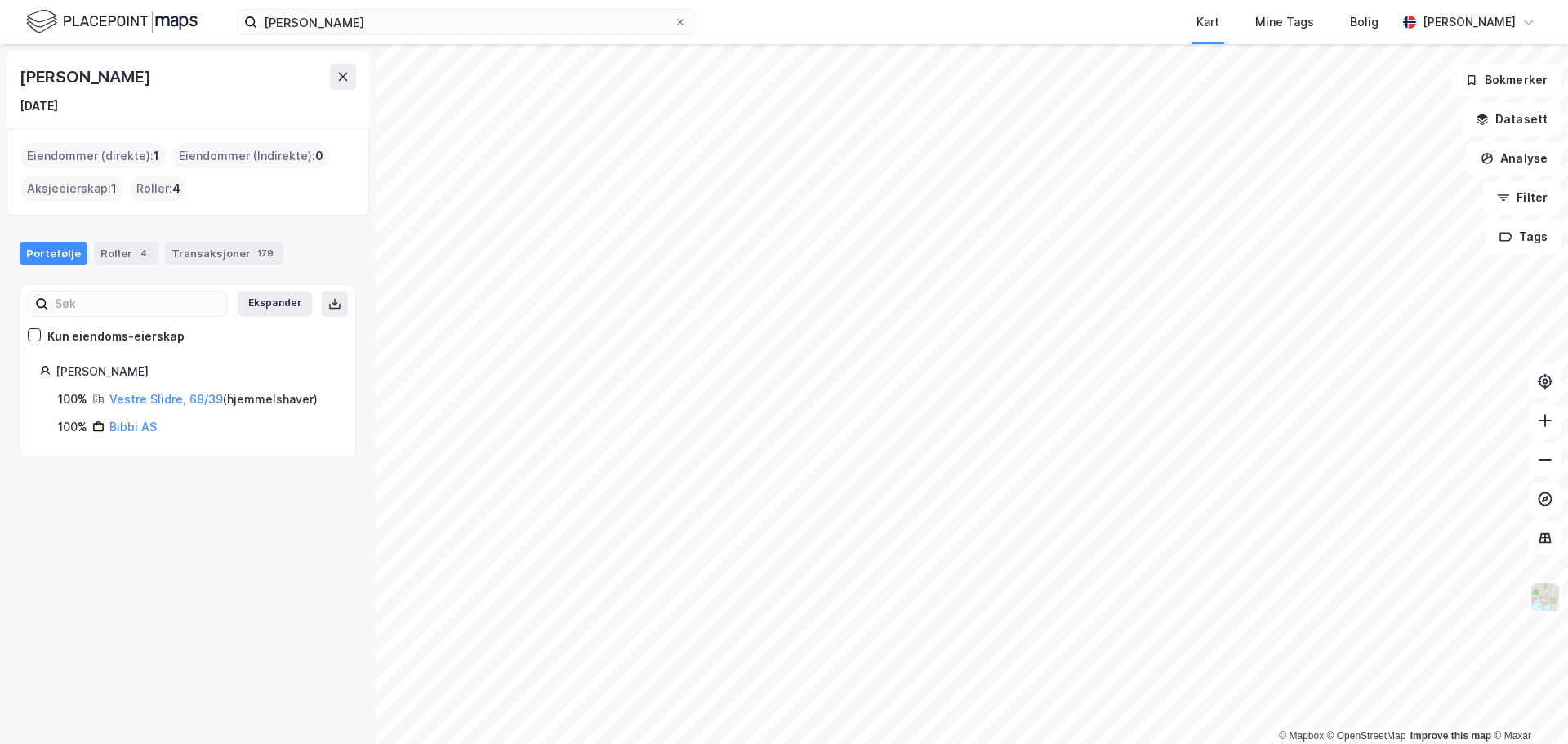
click at [104, 428] on icon at bounding box center [99, 427] width 11 height 8
click at [116, 424] on link "Bibbi AS" at bounding box center [133, 426] width 47 height 14
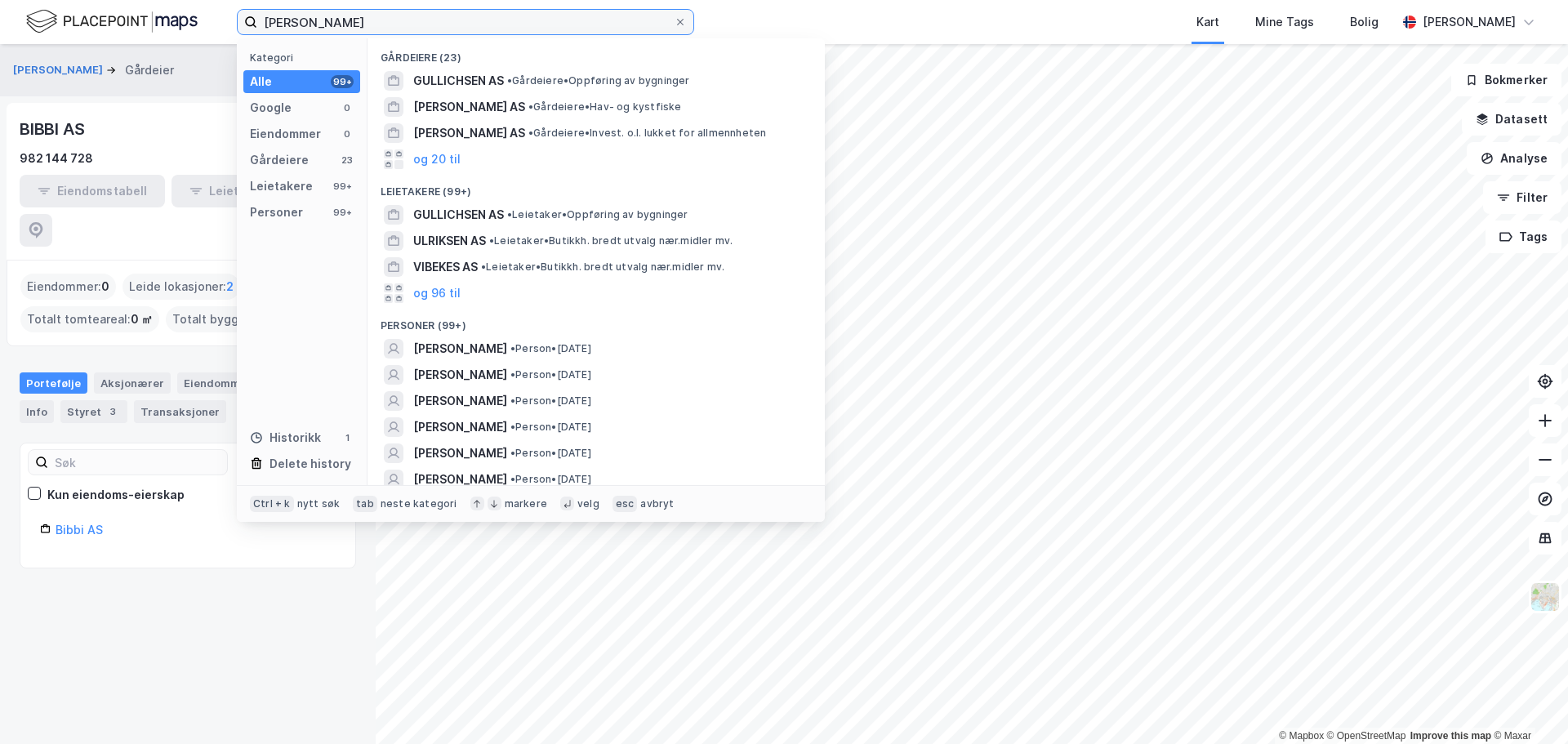
drag, startPoint x: 452, startPoint y: 28, endPoint x: 171, endPoint y: 33, distance: 281.0
click at [171, 33] on div "Vibeke Ulrichsen Kategori Alle 99+ Google 0 Eiendommer 0 Gårdeiere 23 Leietaker…" at bounding box center [784, 22] width 1568 height 44
paste input "Frank Robert Svend"
type input "Frank Robert Svendsen"
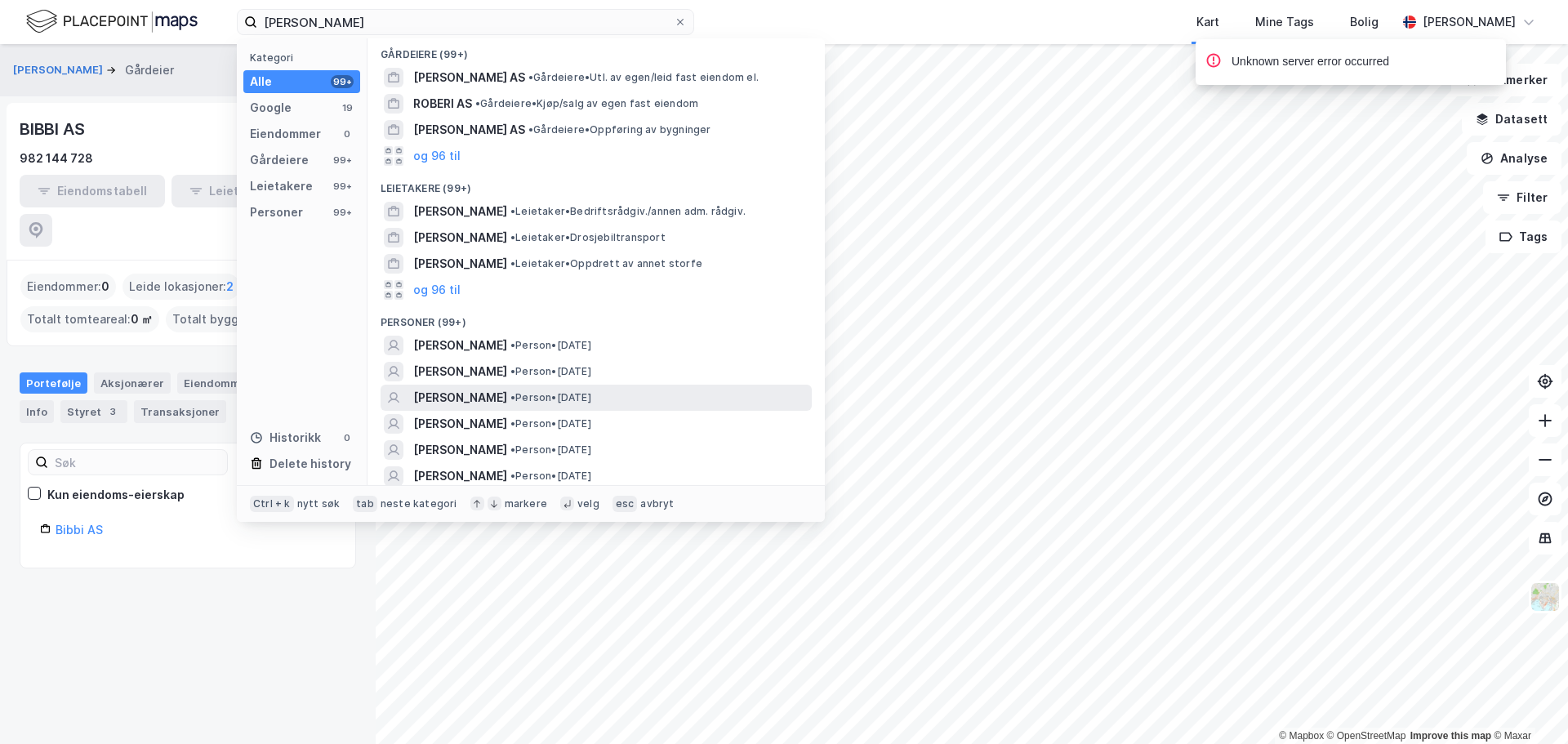
click at [507, 395] on span "[PERSON_NAME]" at bounding box center [460, 397] width 94 height 19
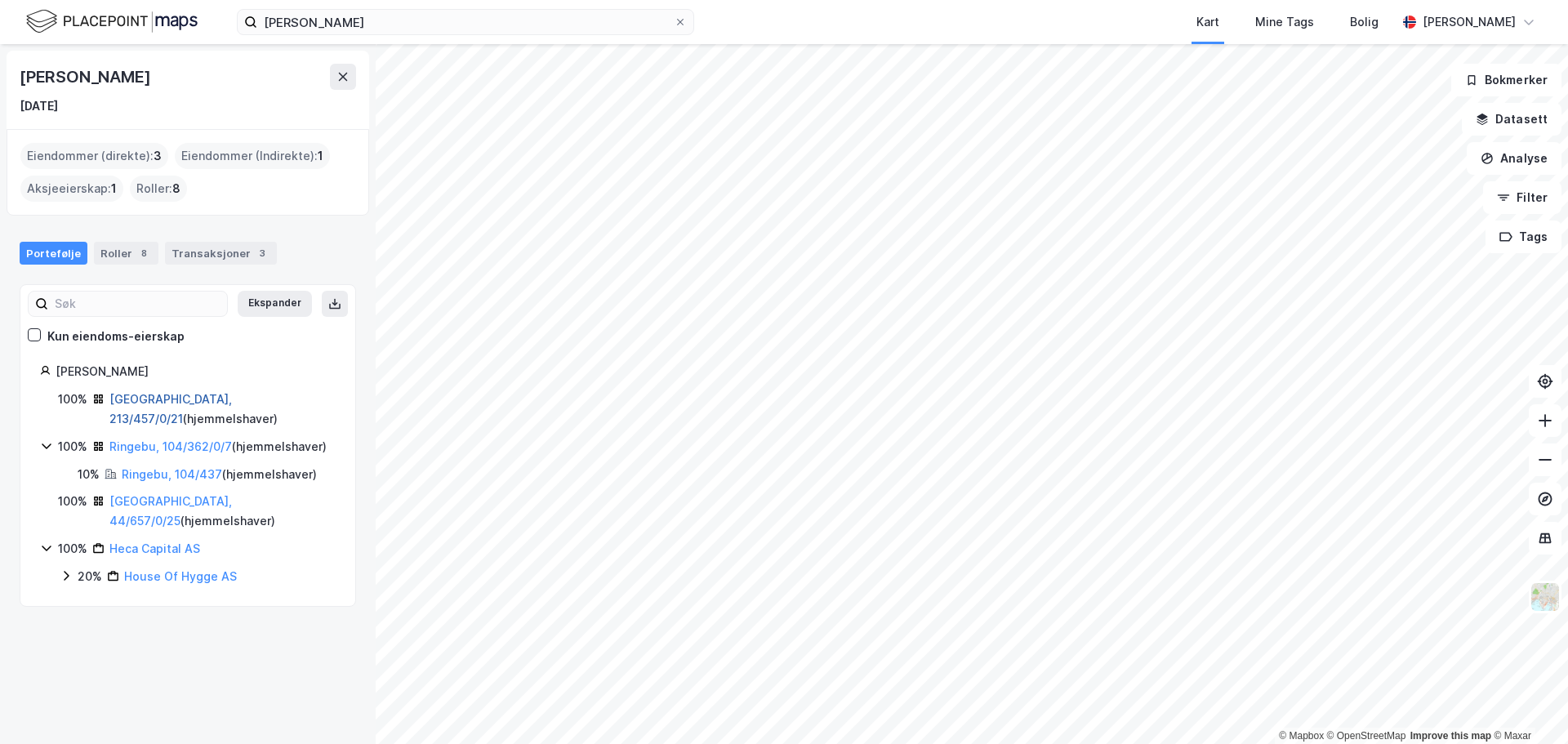
click at [170, 396] on link "Oslo, 213/457/0/21" at bounding box center [170, 409] width 122 height 33
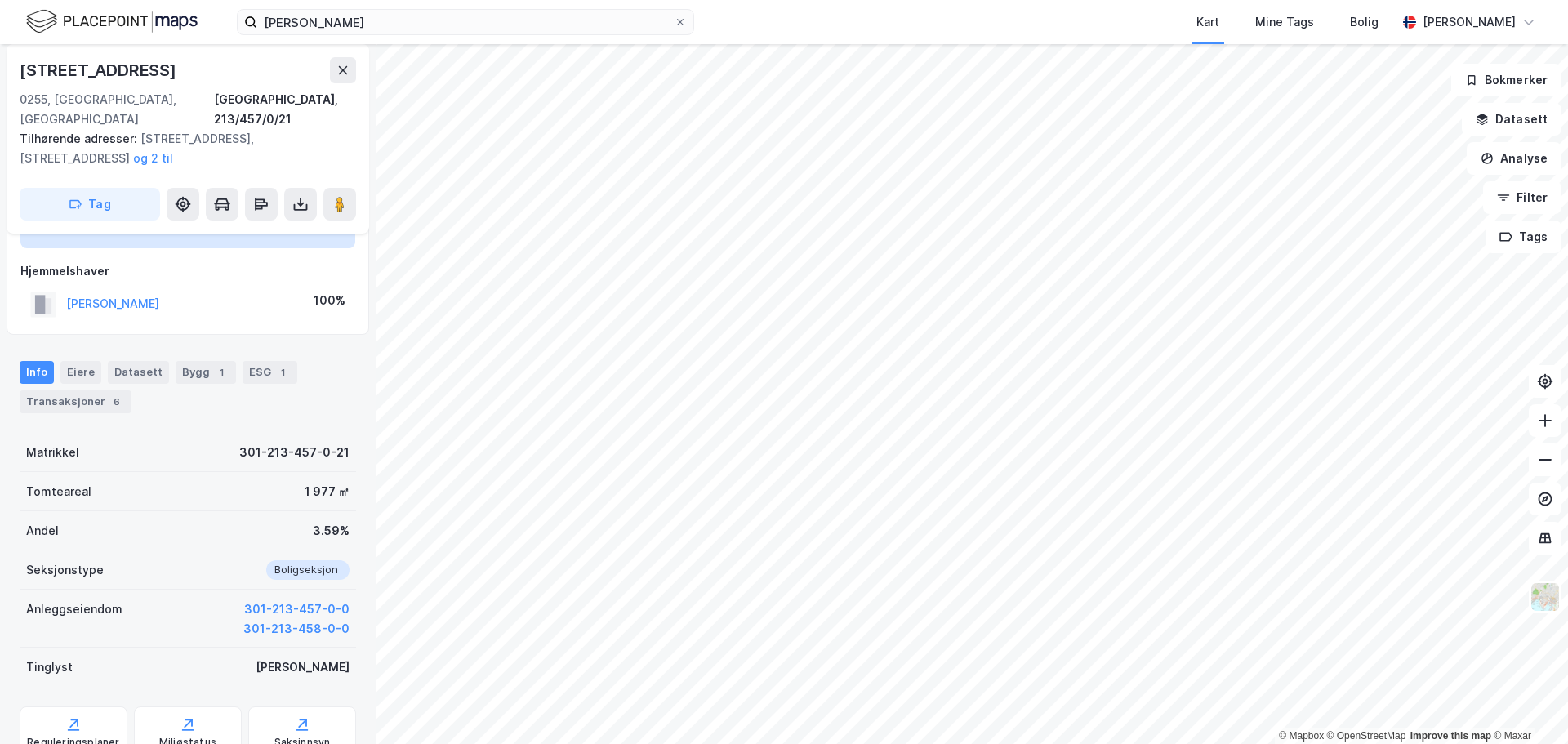
scroll to position [163, 0]
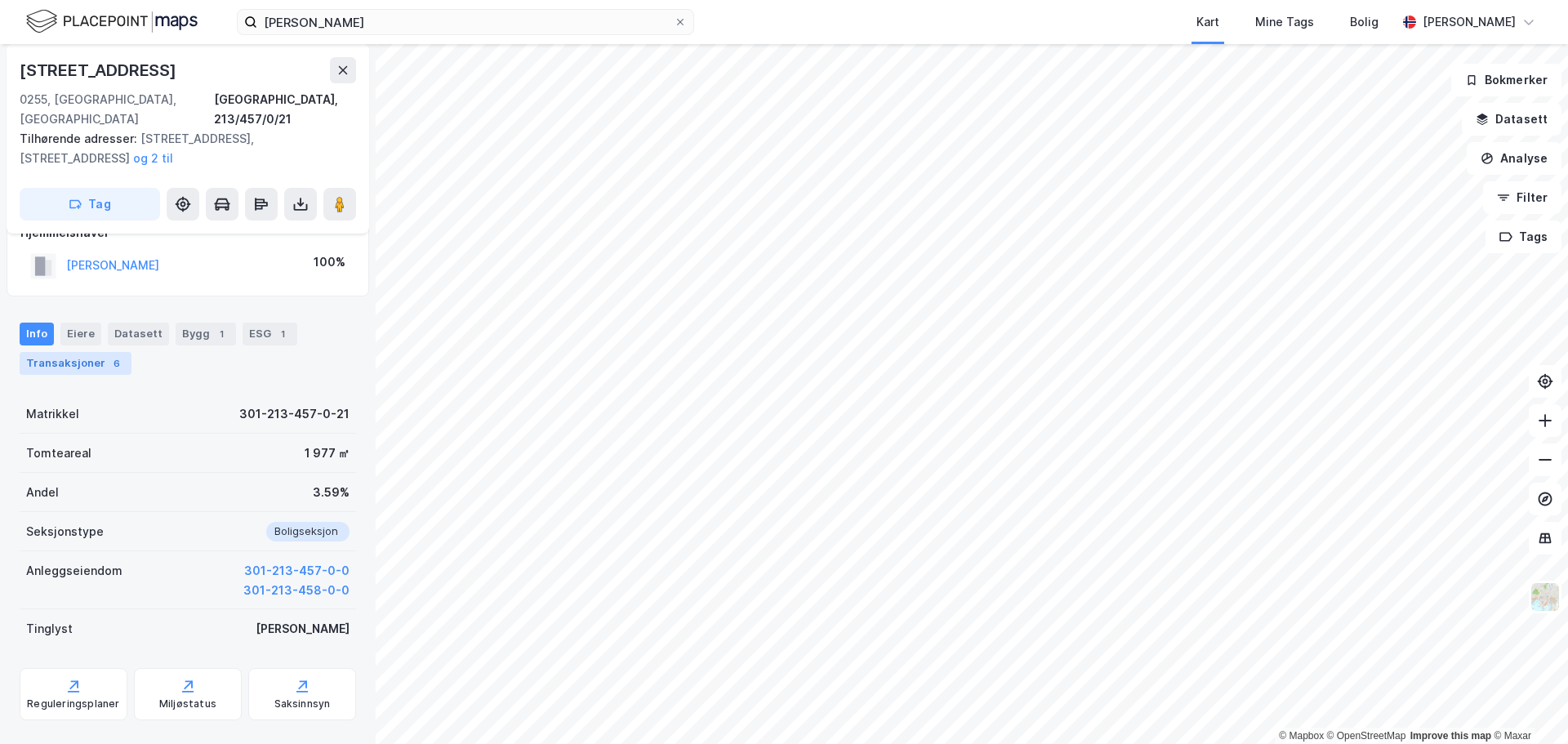
click at [62, 352] on div "Transaksjoner 6" at bounding box center [75, 363] width 112 height 23
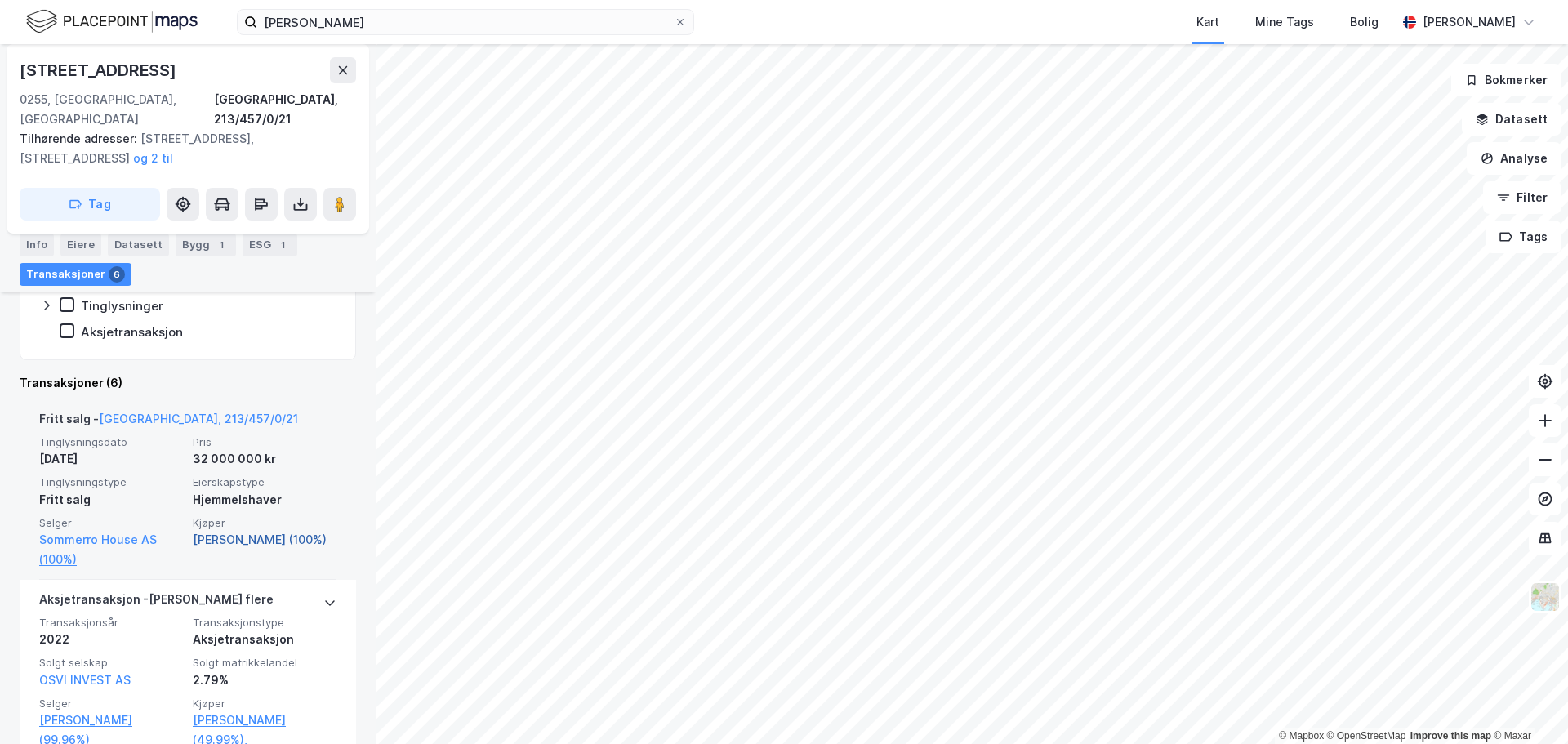
scroll to position [300, 0]
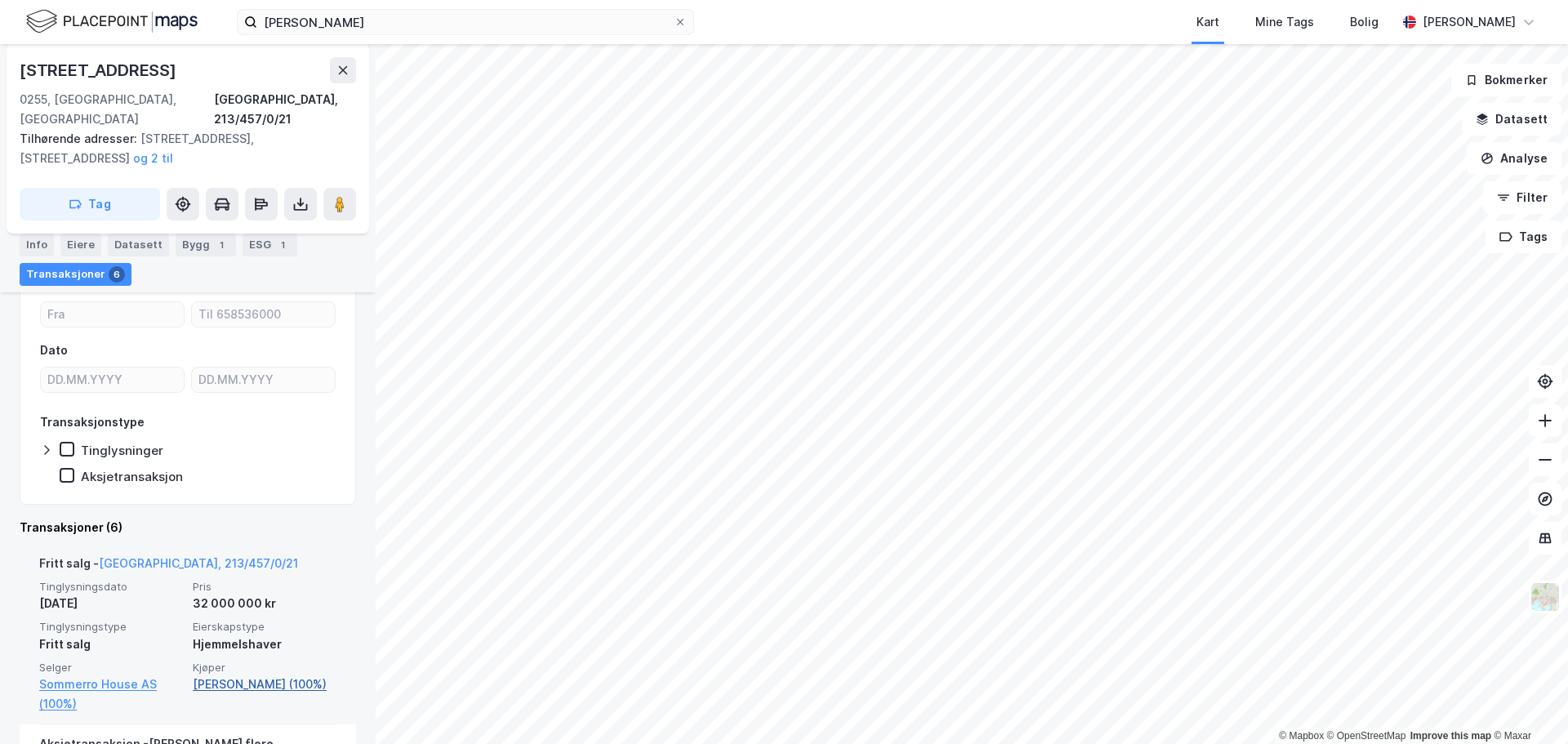
click at [250, 675] on link "Svendsen Frank Robert (100%)" at bounding box center [264, 684] width 144 height 19
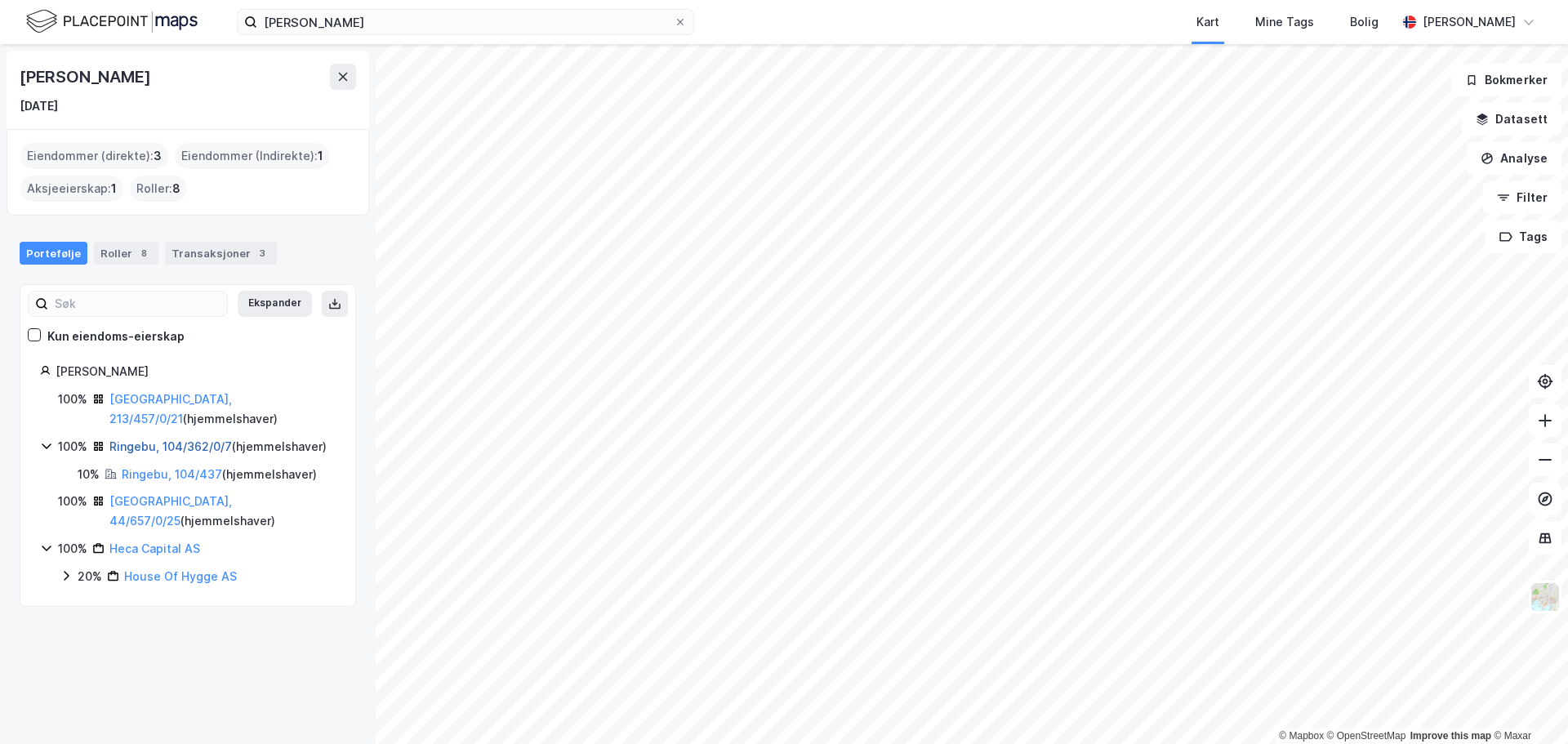
click at [144, 439] on link "Ringebu, 104/362/0/7" at bounding box center [170, 446] width 122 height 14
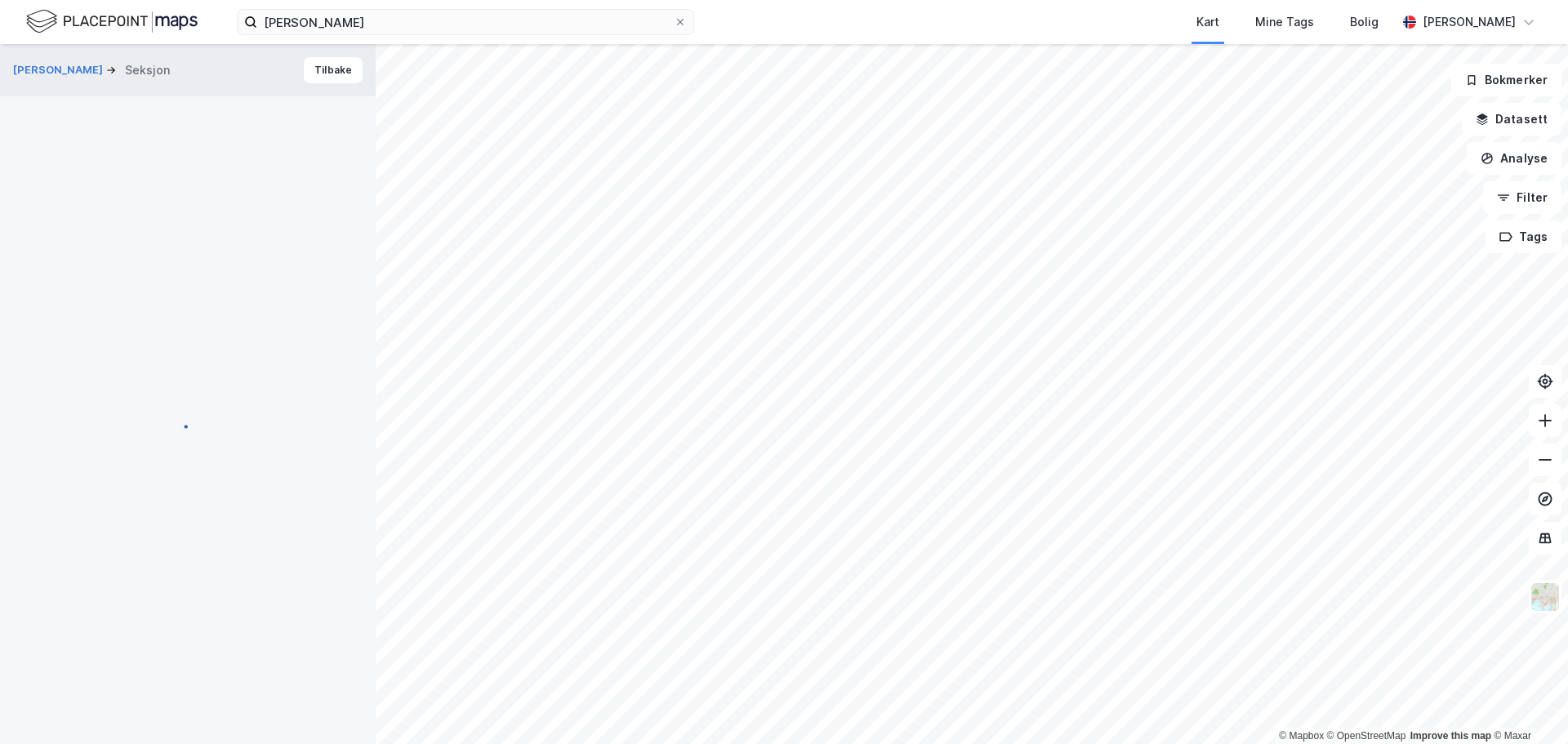
scroll to position [76, 0]
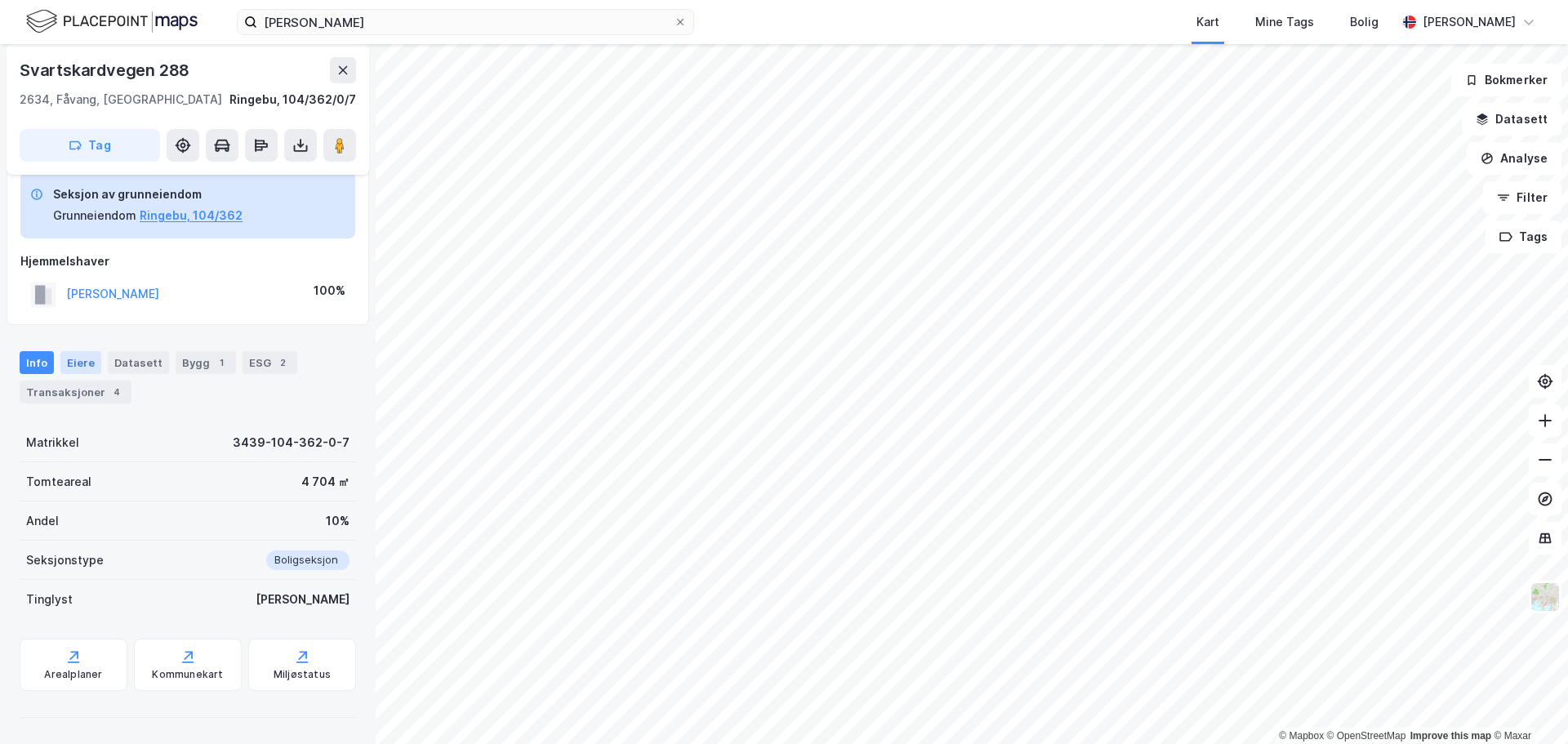
click at [89, 383] on div "Transaksjoner 4" at bounding box center [75, 391] width 112 height 23
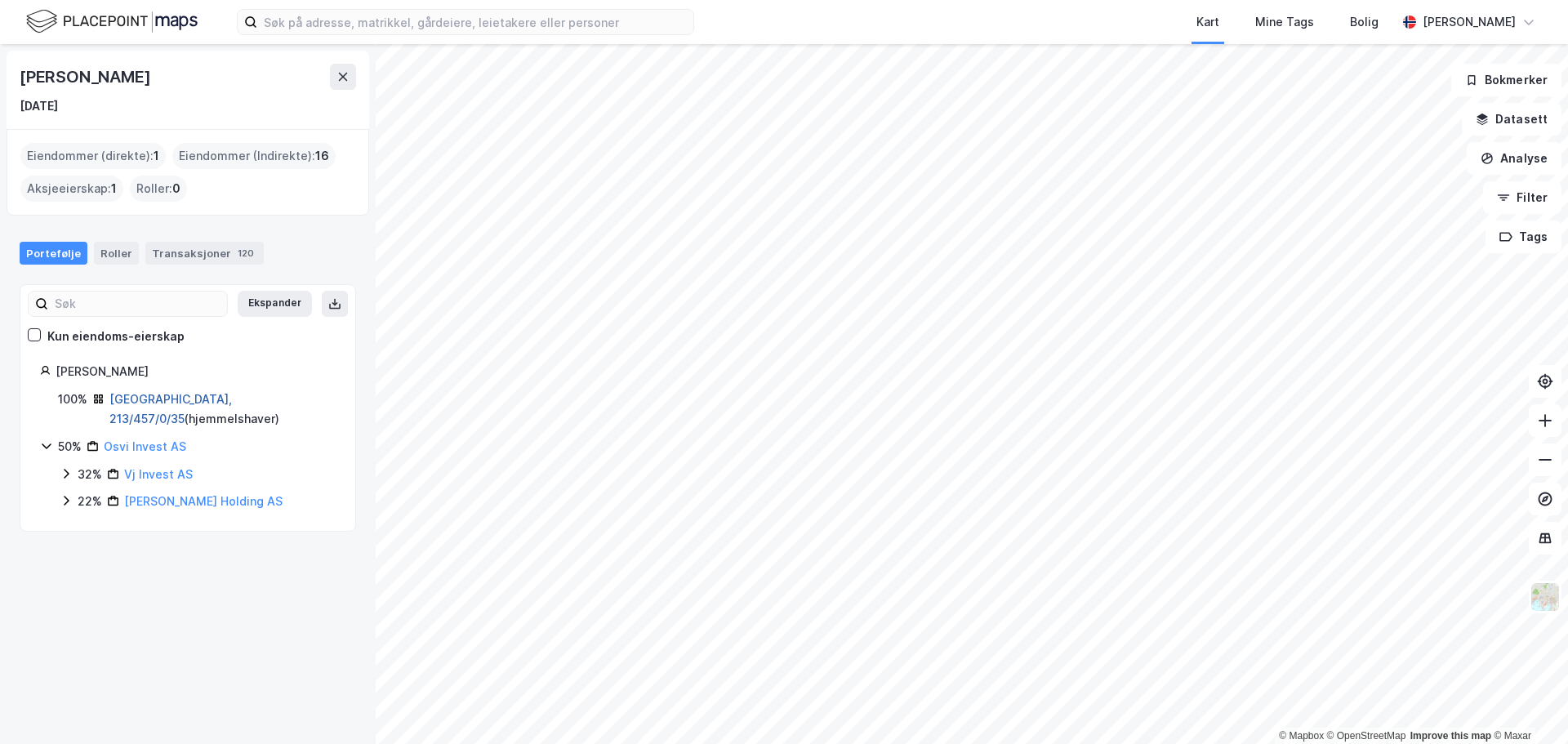
click at [158, 401] on link "Oslo, 213/457/0/35" at bounding box center [170, 409] width 122 height 33
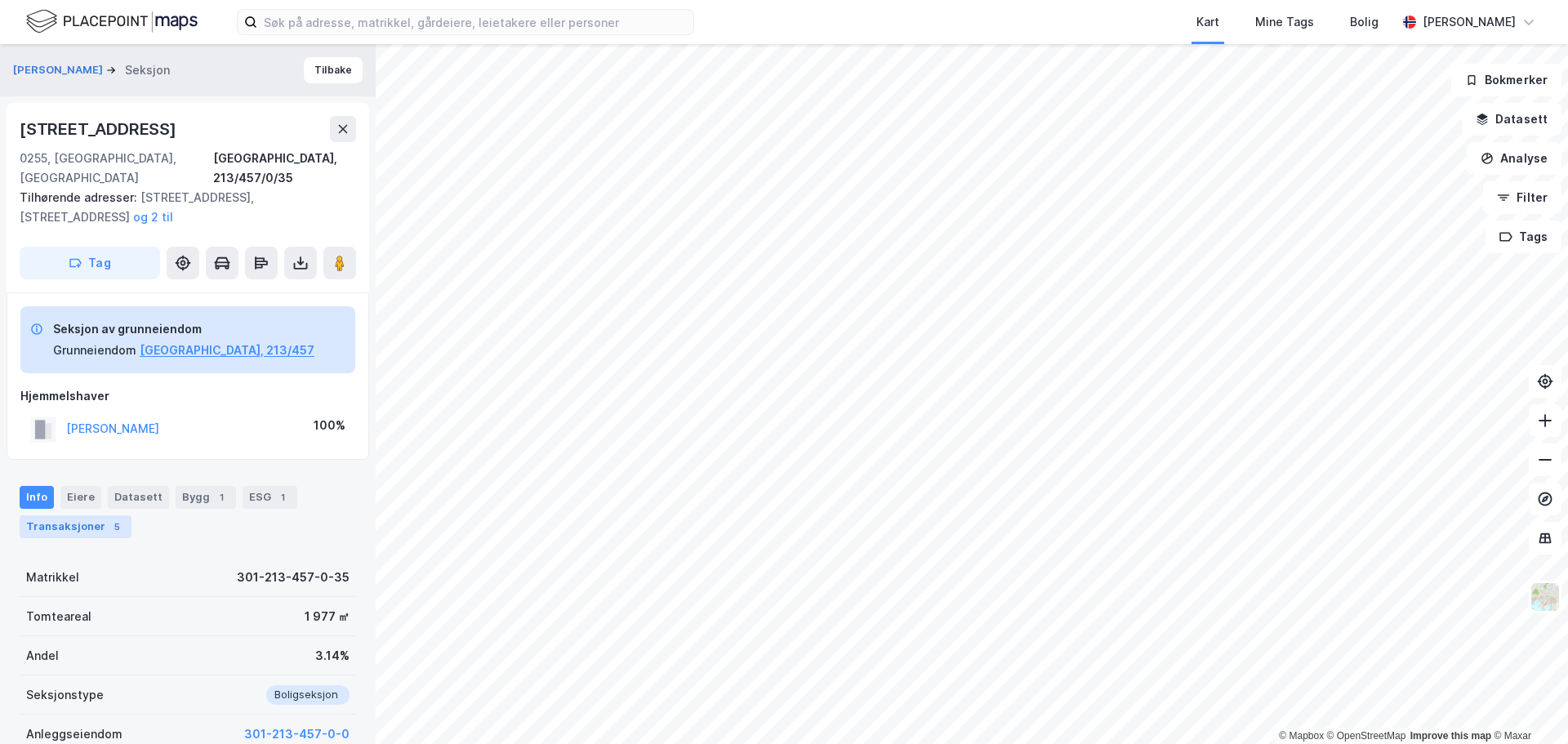
click at [94, 516] on div "Transaksjoner 5" at bounding box center [75, 527] width 112 height 23
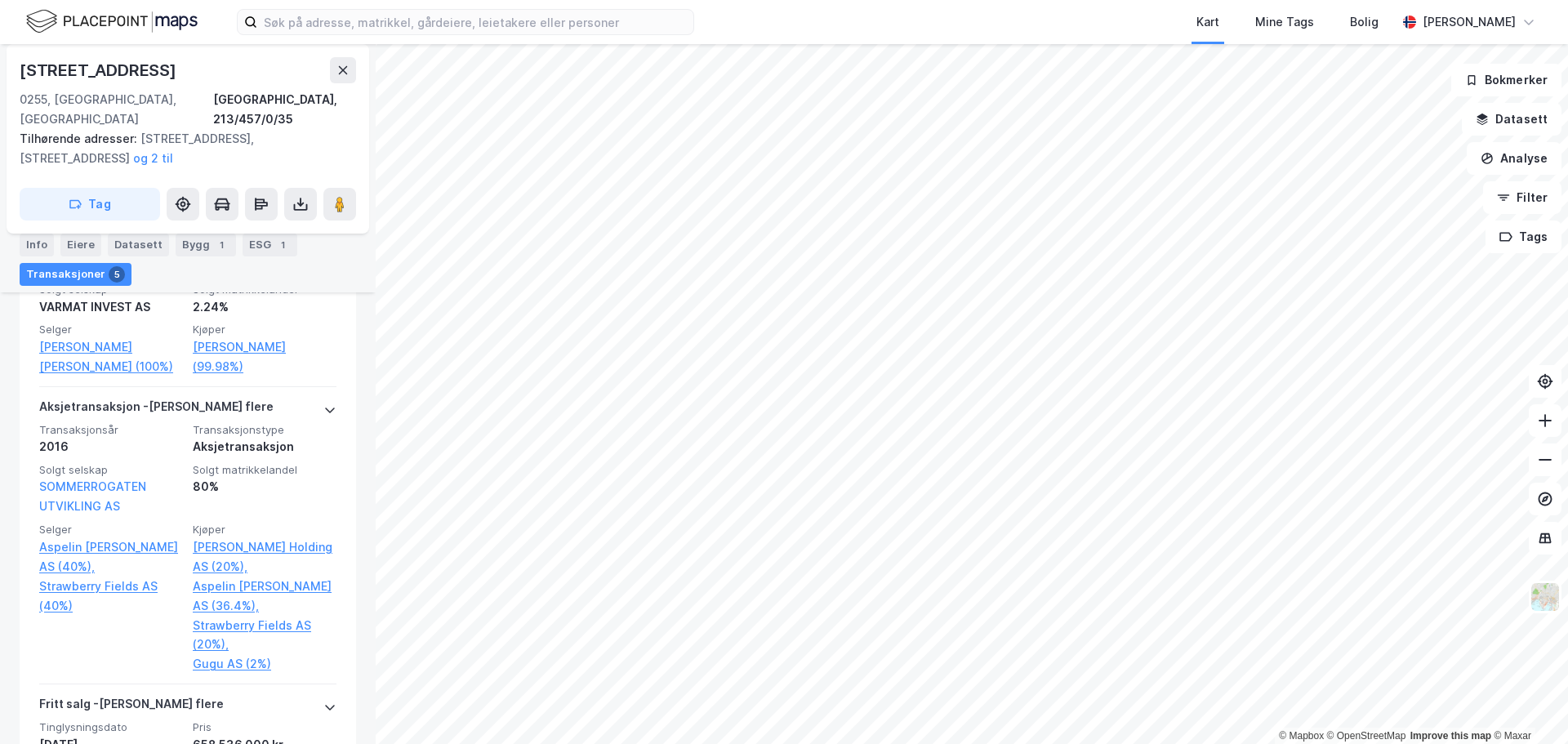
scroll to position [1099, 0]
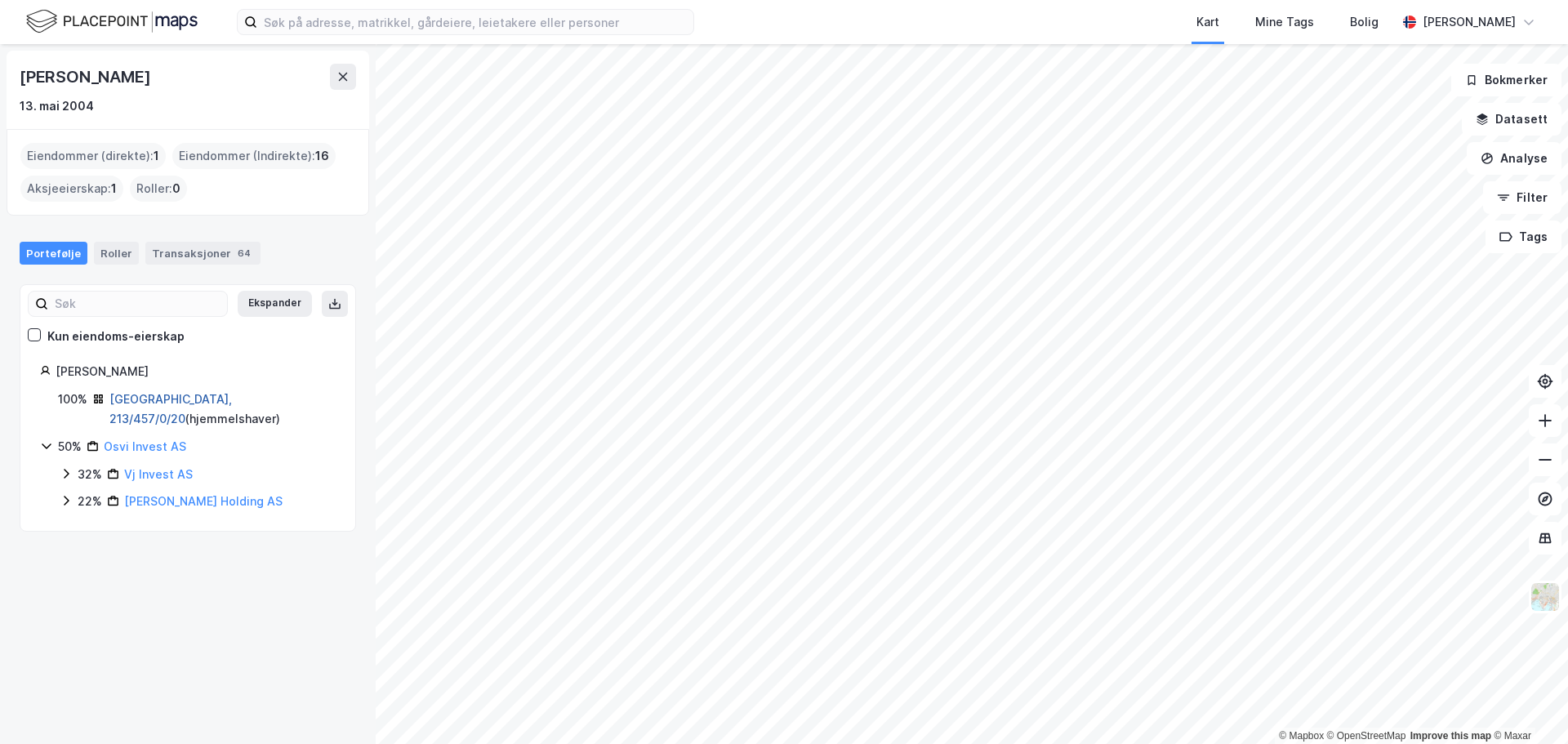
click at [152, 401] on link "Oslo, 213/457/0/20" at bounding box center [170, 409] width 122 height 33
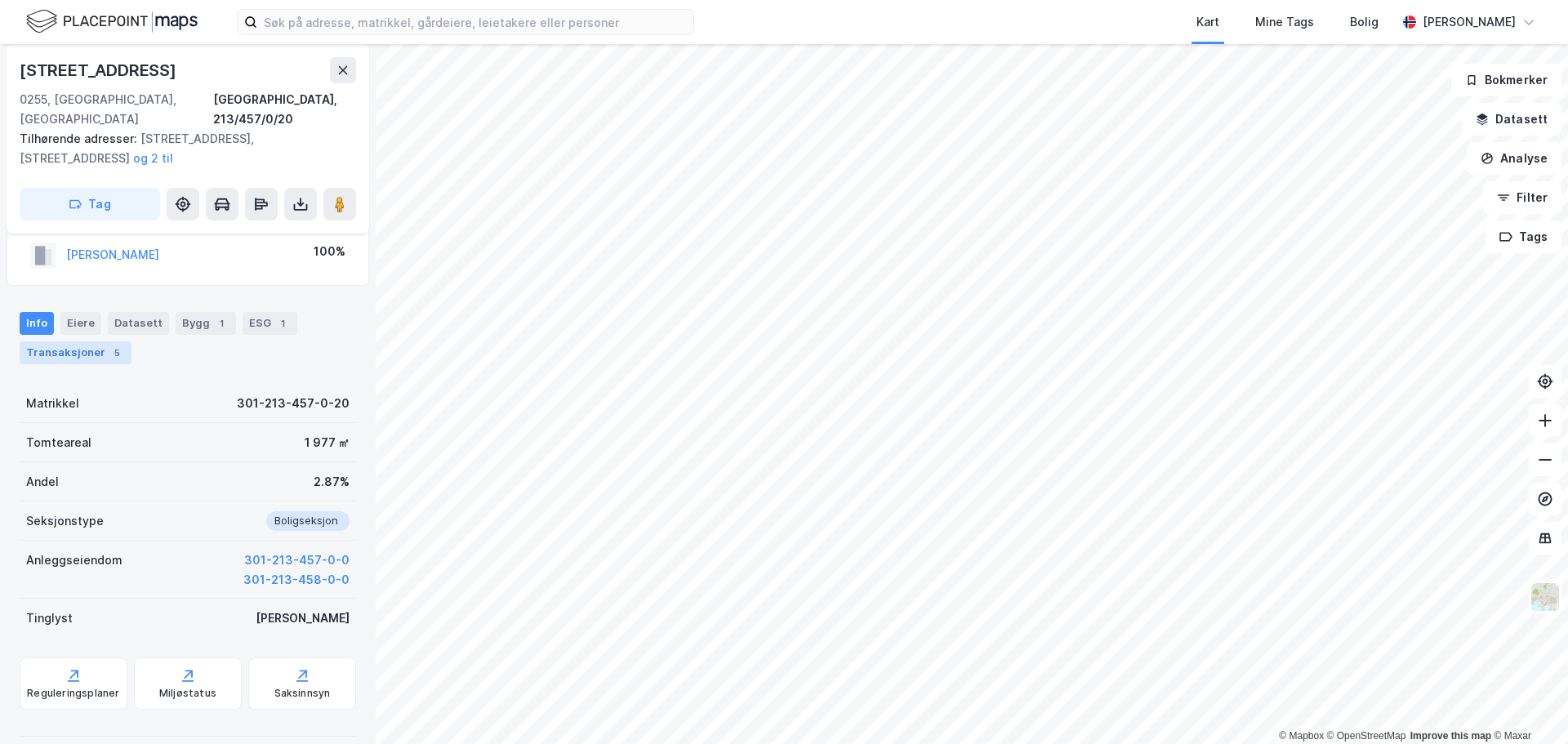
click at [74, 342] on div "Transaksjoner 5" at bounding box center [75, 353] width 112 height 23
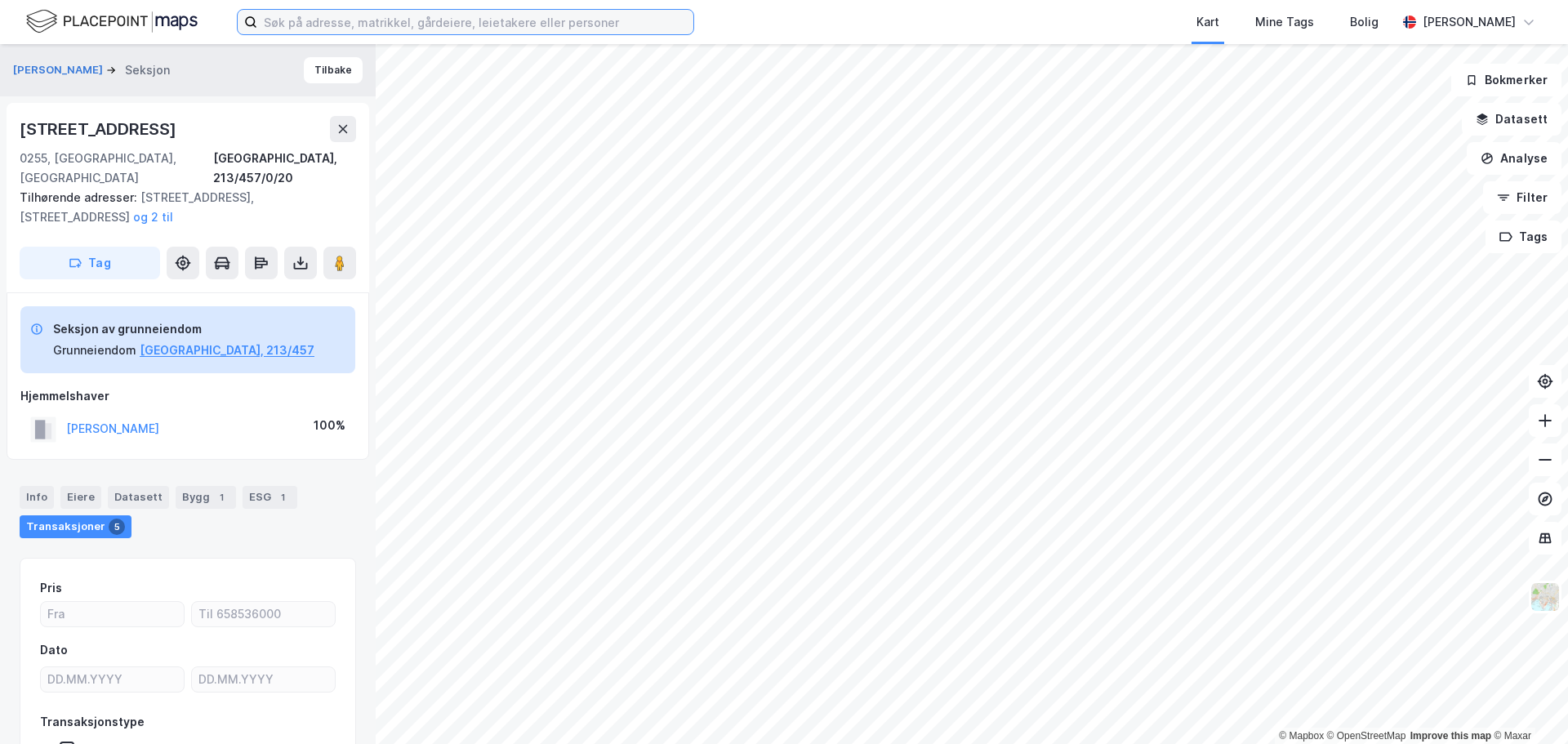
click at [428, 27] on input at bounding box center [475, 22] width 436 height 25
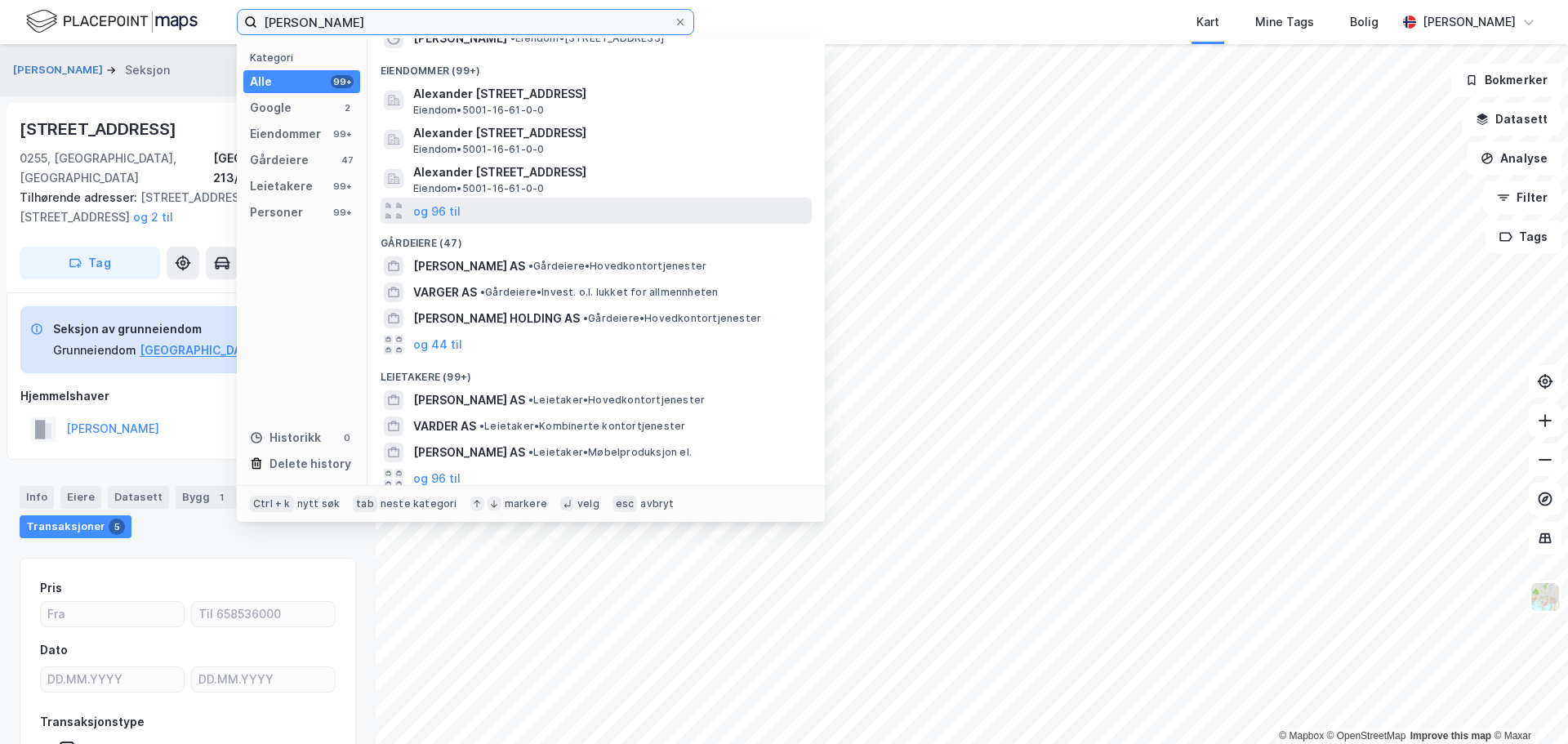
scroll to position [209, 0]
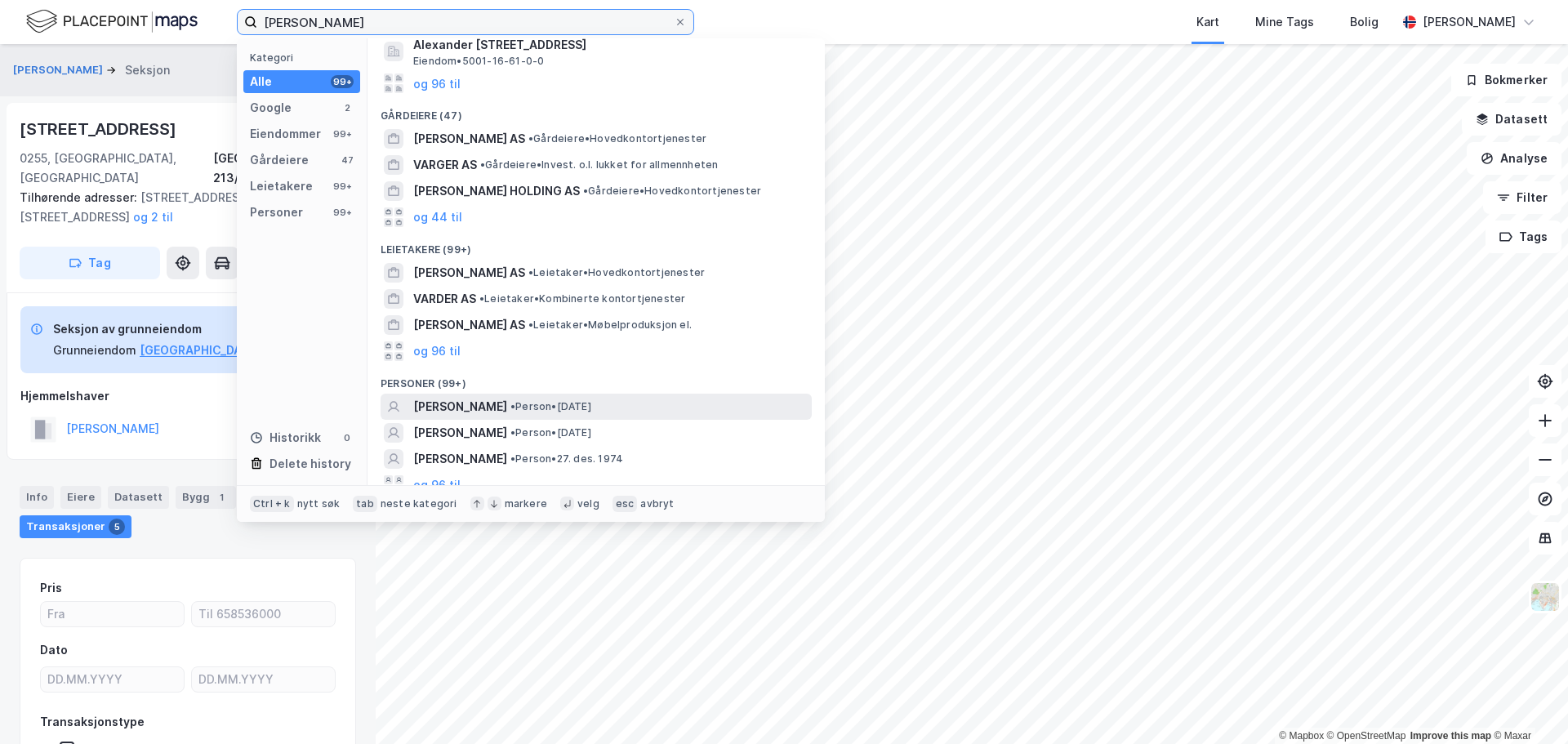
type input "alexander varner"
click at [575, 401] on span "• Person • 7. nov. 1996" at bounding box center [551, 407] width 81 height 13
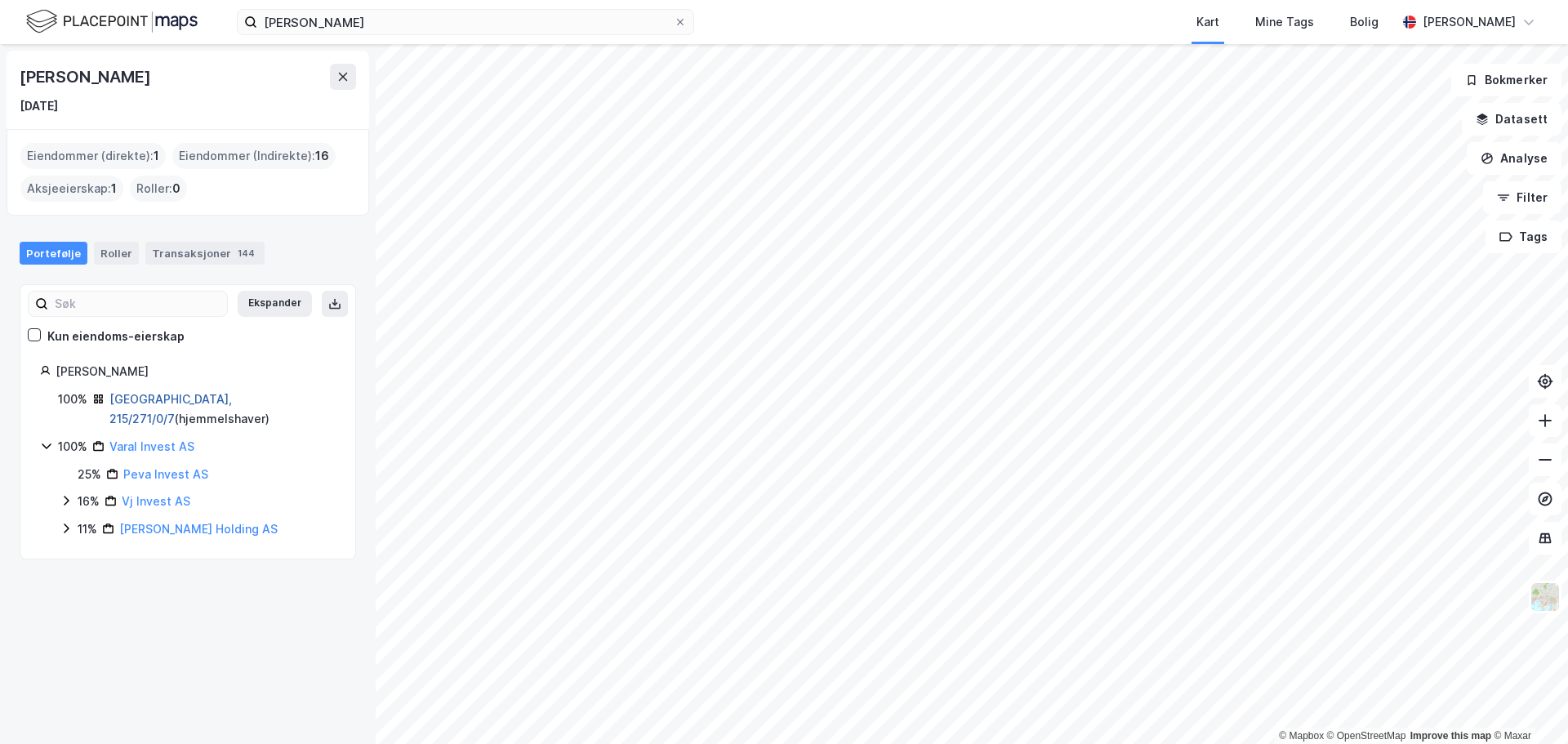
click at [152, 397] on link "Oslo, 215/271/0/7" at bounding box center [170, 409] width 122 height 33
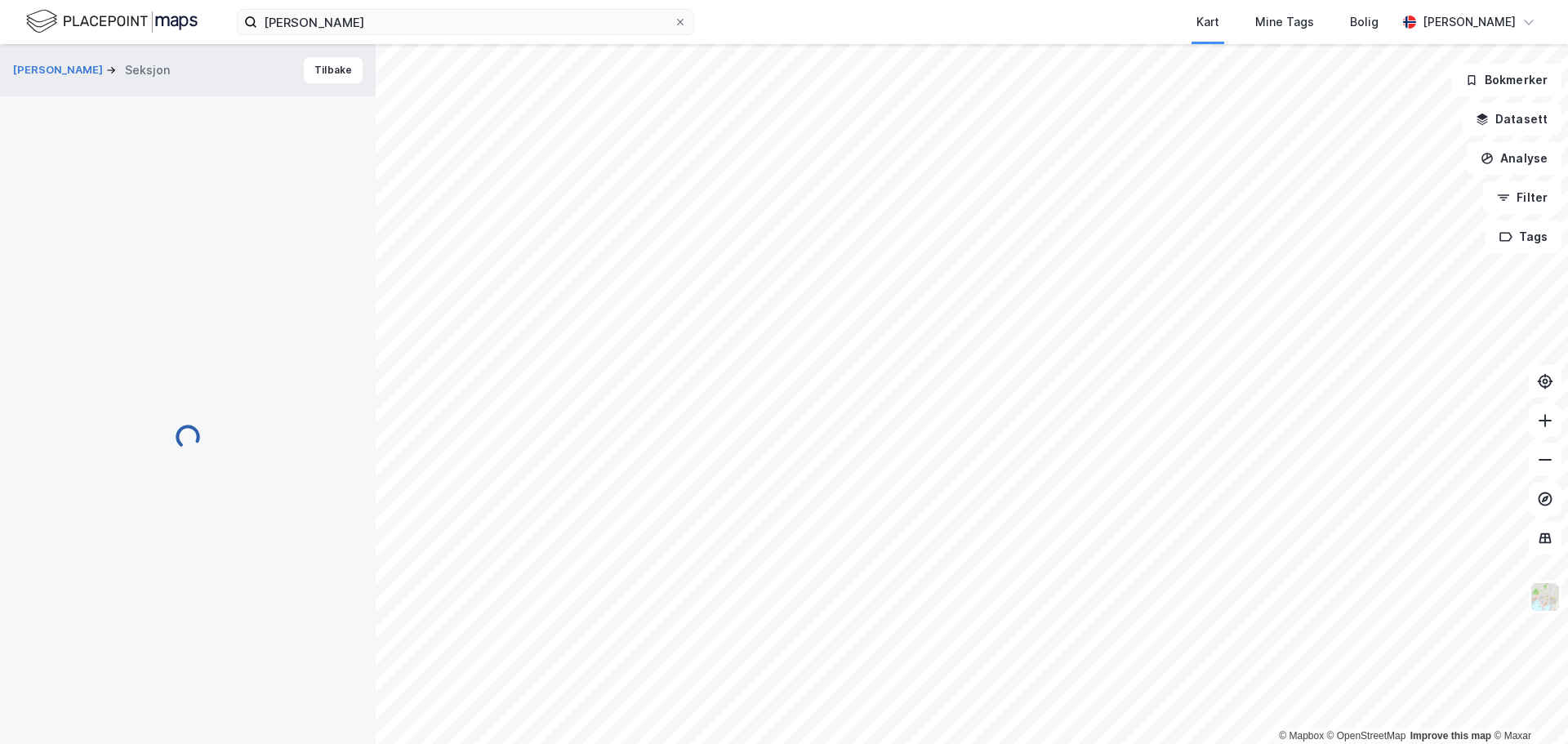
scroll to position [2, 0]
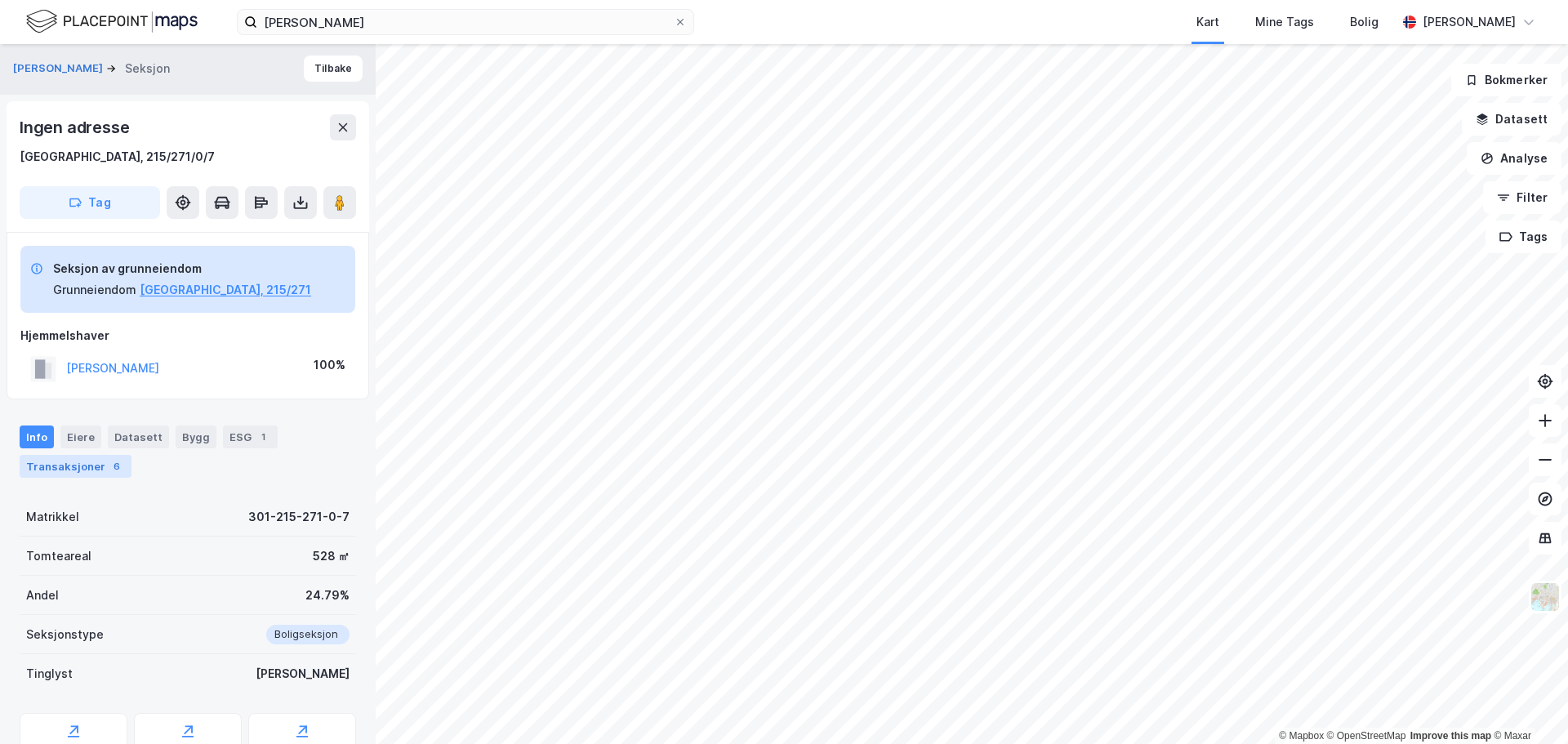
click at [86, 463] on div "Transaksjoner 6" at bounding box center [75, 466] width 112 height 23
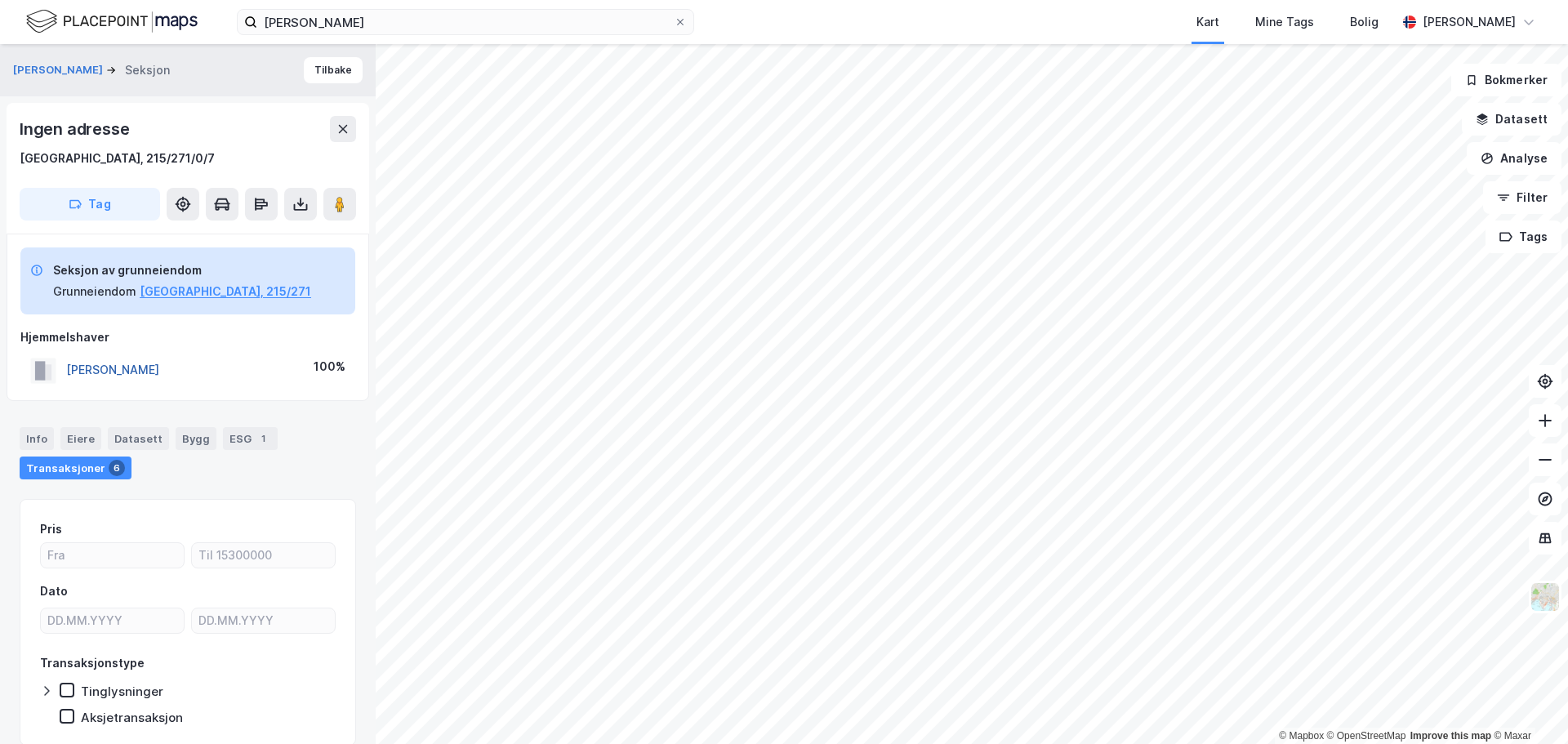
drag, startPoint x: 212, startPoint y: 373, endPoint x: 69, endPoint y: 373, distance: 143.0
click at [69, 373] on div "VARNER ALEXANDER 100%" at bounding box center [188, 370] width 335 height 33
copy button "VARNER ALEXANDER"
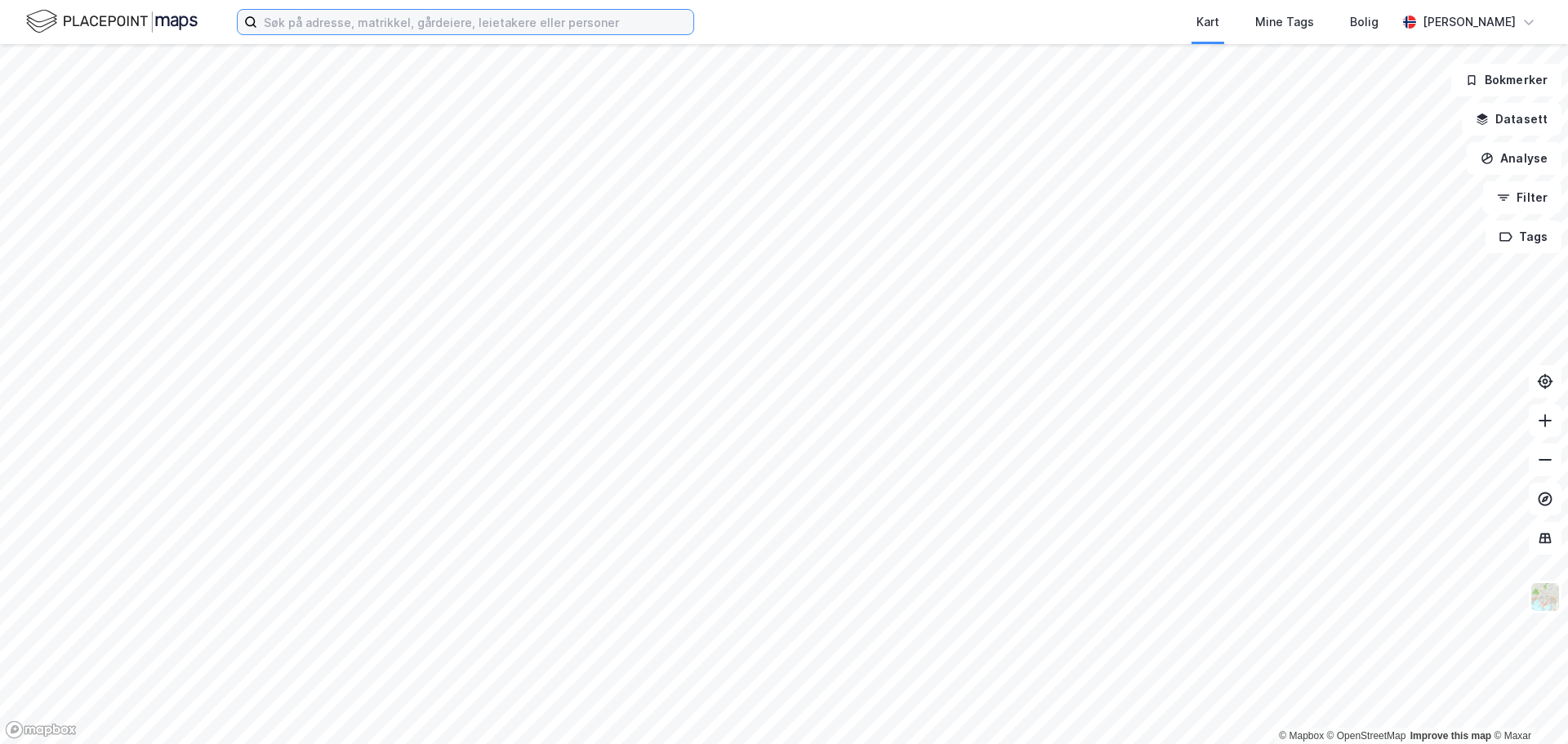
click at [443, 18] on input at bounding box center [475, 22] width 436 height 25
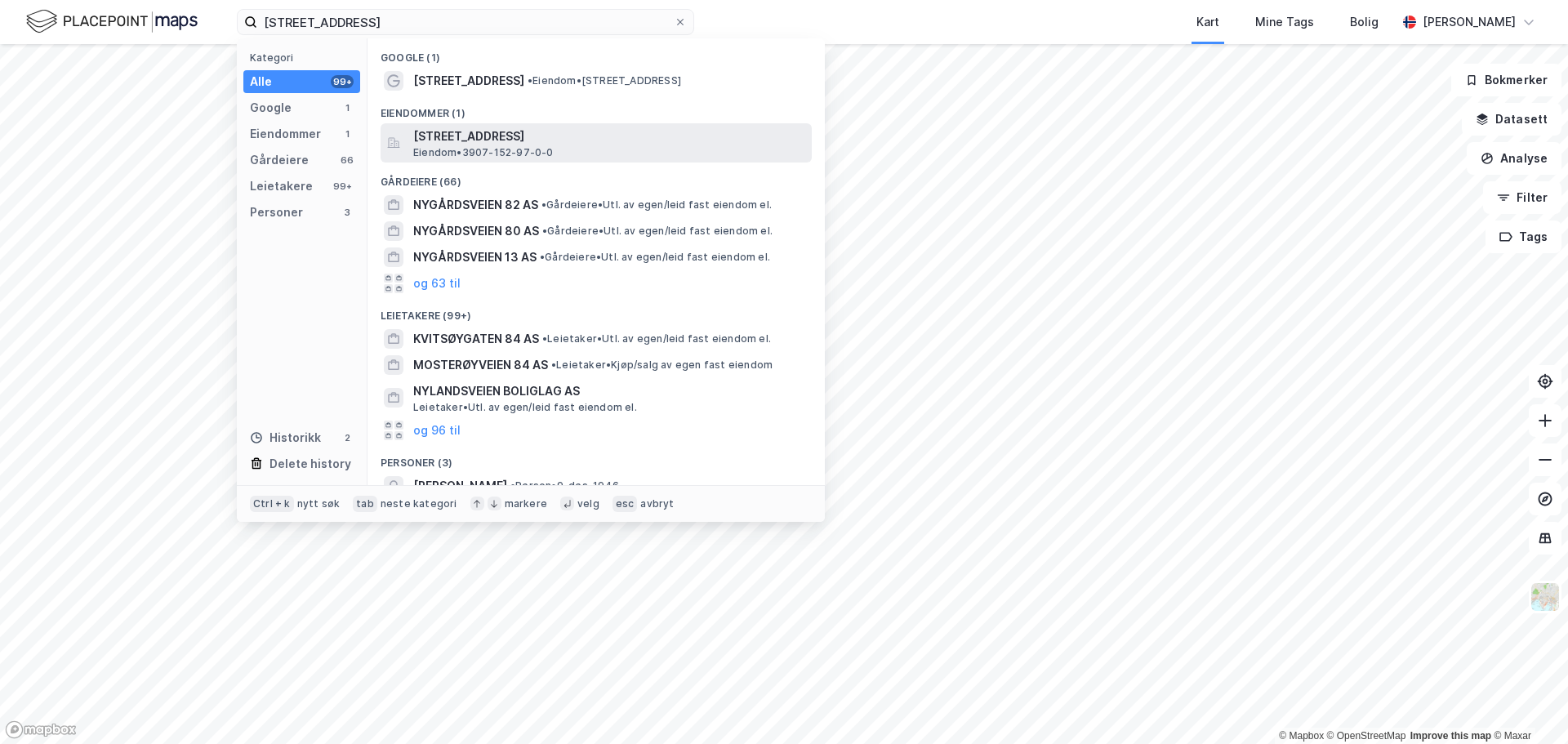
click at [565, 136] on span "[STREET_ADDRESS]" at bounding box center [610, 136] width 392 height 19
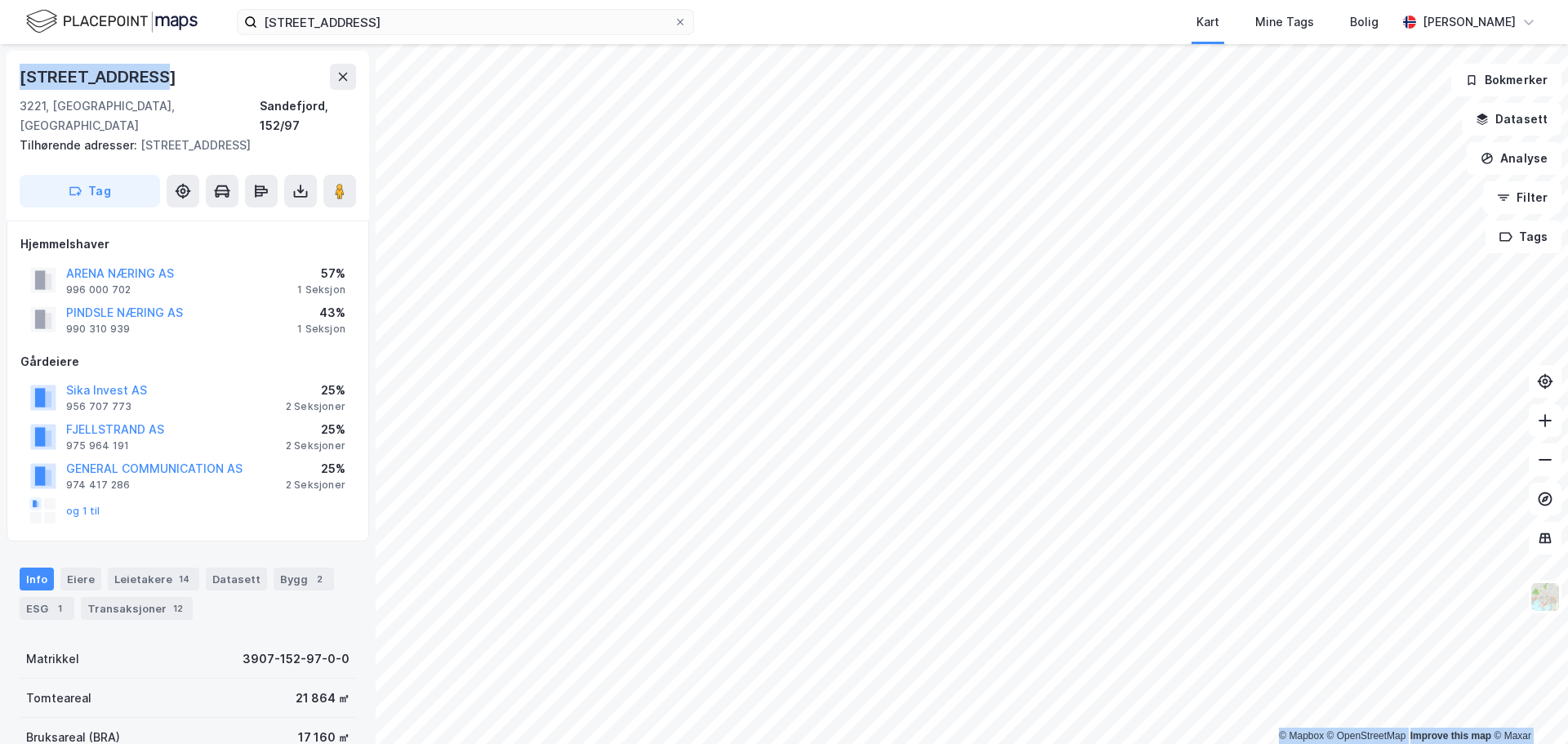
drag, startPoint x: 52, startPoint y: 62, endPoint x: -12, endPoint y: 66, distance: 64.1
click at [0, 66] on html "[STREET_ADDRESS] Kart Mine Tags [PERSON_NAME] [PERSON_NAME] © Mapbox © OpenStre…" at bounding box center [784, 372] width 1568 height 744
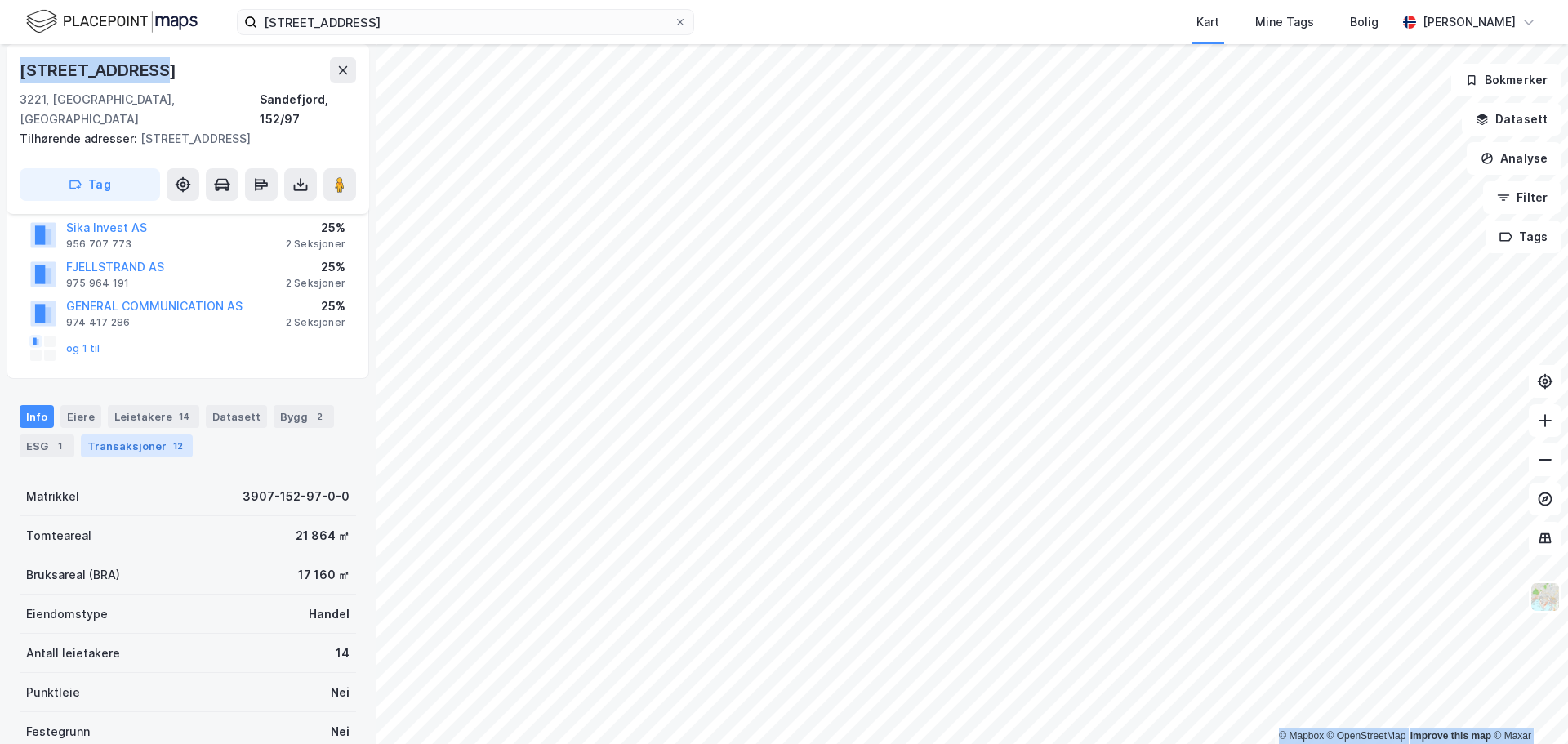
scroll to position [163, 0]
click at [156, 434] on div "Transaksjoner 12" at bounding box center [137, 445] width 112 height 23
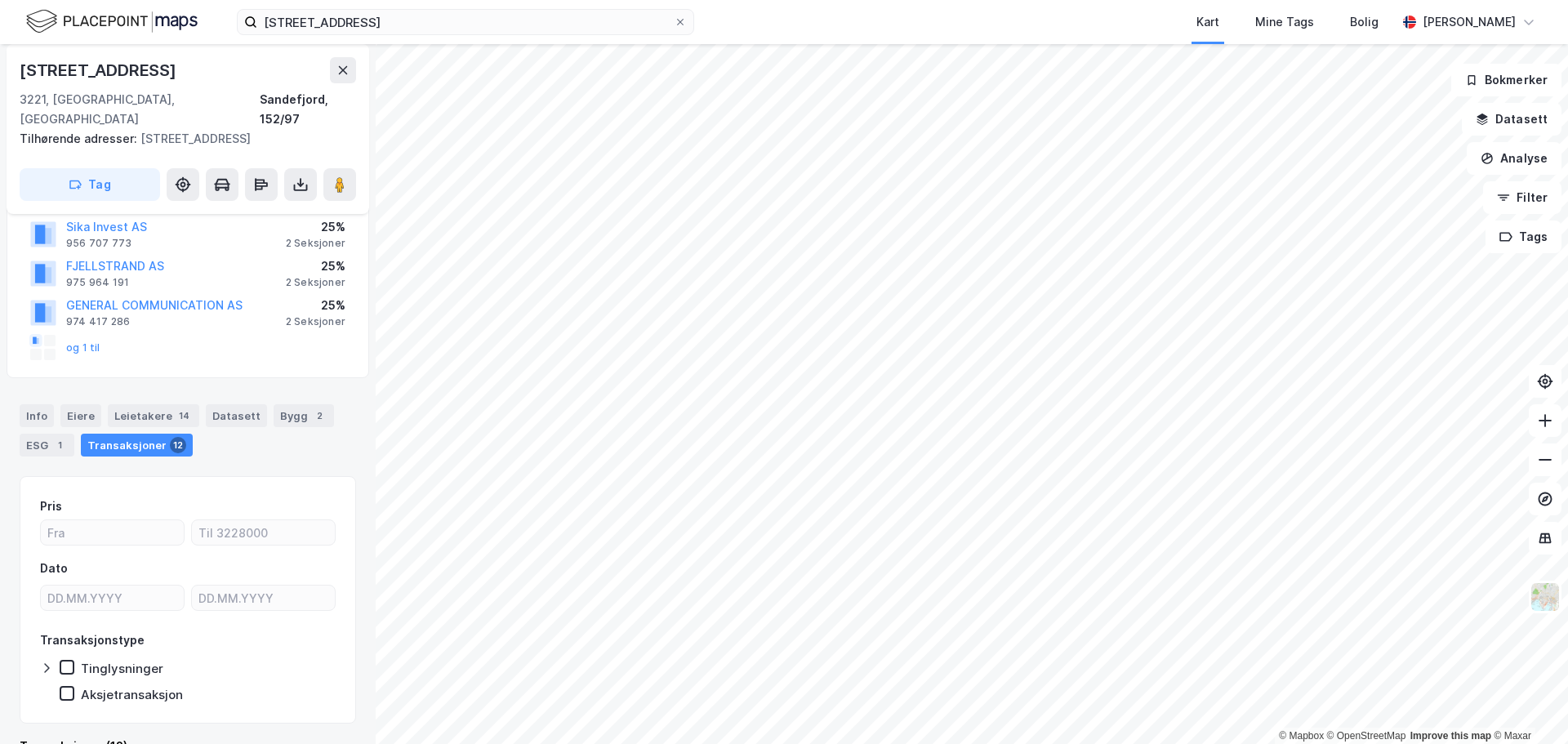
scroll to position [245, 0]
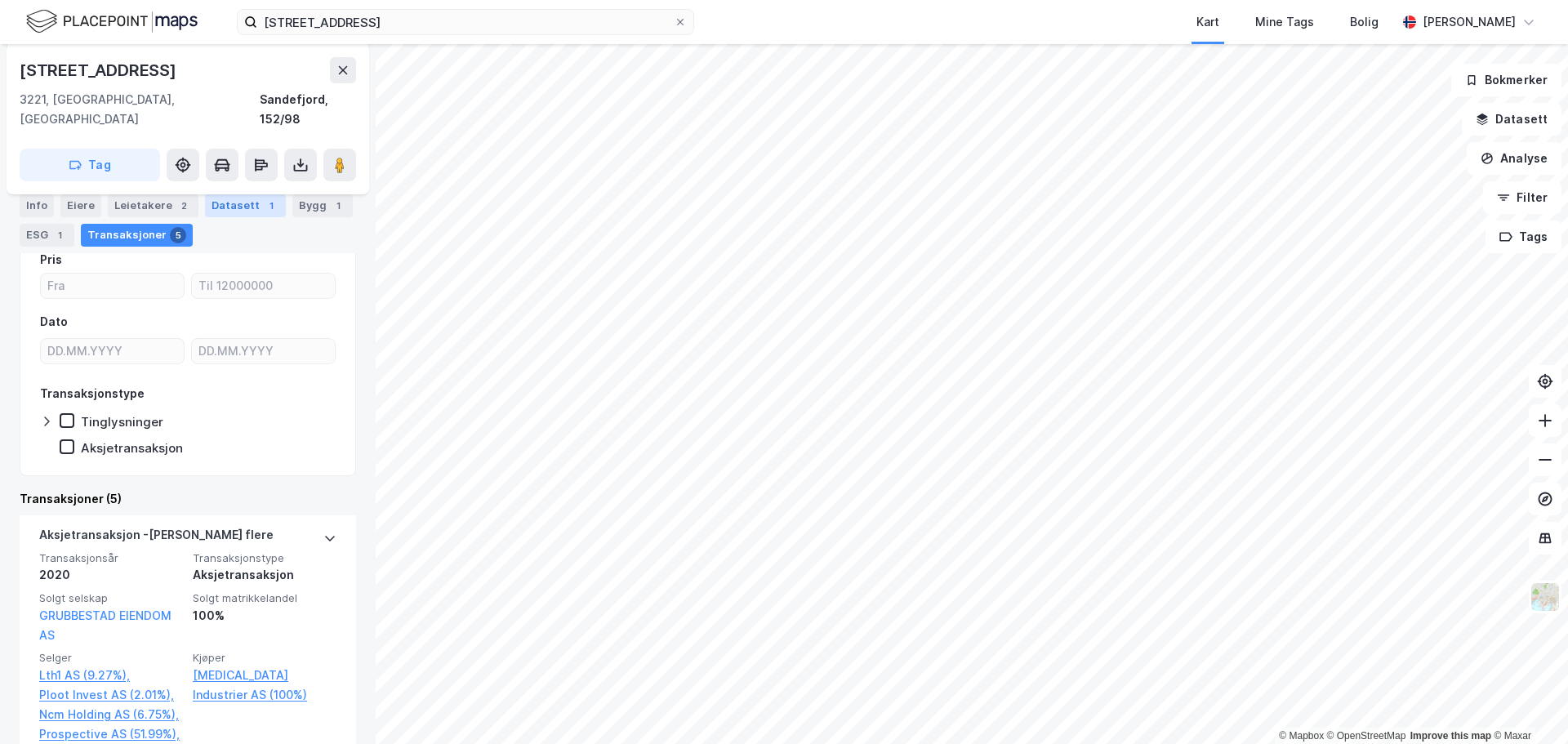
scroll to position [94, 0]
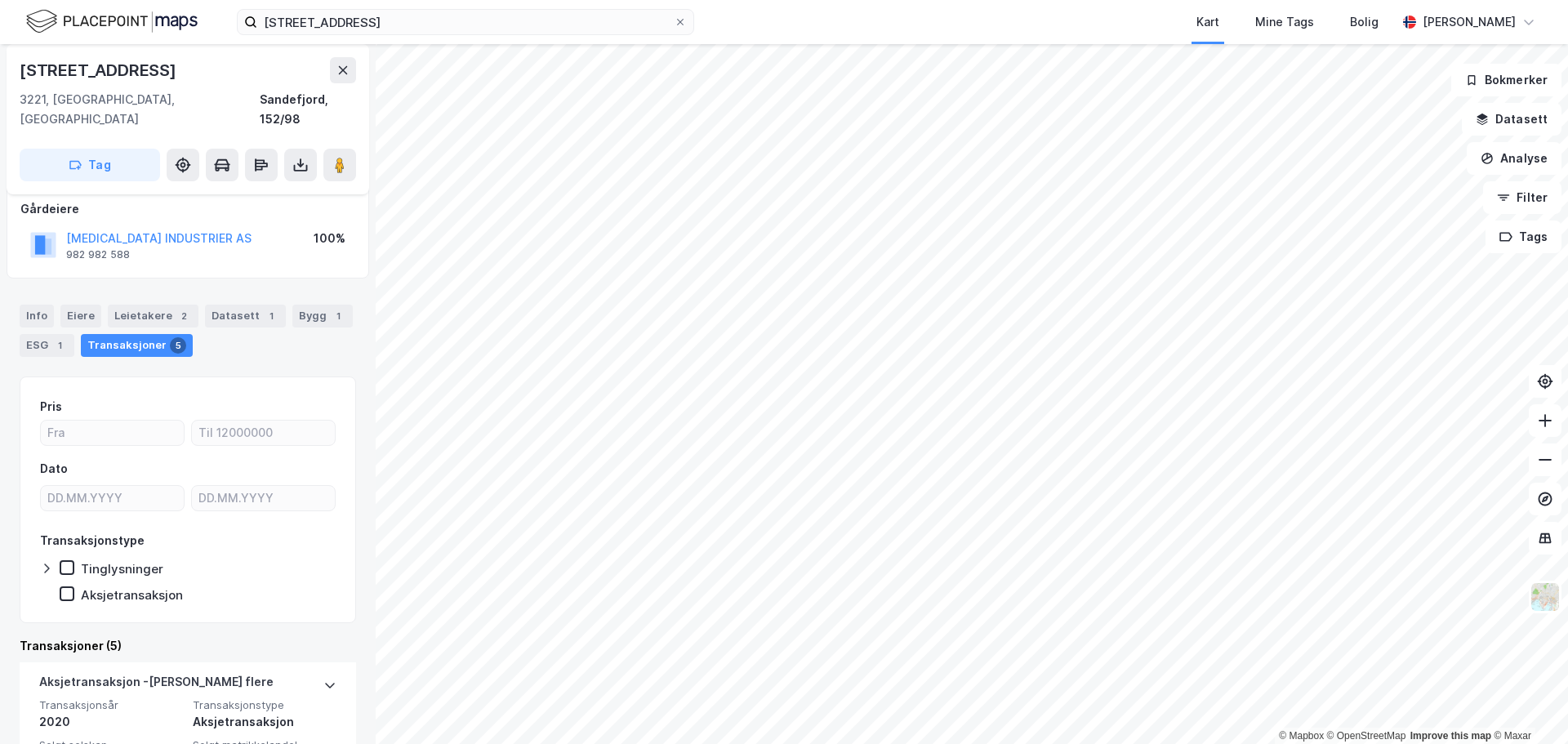
click at [200, 226] on div "[MEDICAL_DATA] INDUSTRIER AS 982 982 588 100%" at bounding box center [188, 245] width 335 height 40
drag, startPoint x: 203, startPoint y: 214, endPoint x: 50, endPoint y: 219, distance: 153.1
click at [50, 226] on div "[MEDICAL_DATA] INDUSTRIER AS 982 982 588 100%" at bounding box center [188, 245] width 335 height 40
copy button "[MEDICAL_DATA] INDUSTRIER AS"
drag, startPoint x: 120, startPoint y: 218, endPoint x: 264, endPoint y: 188, distance: 147.1
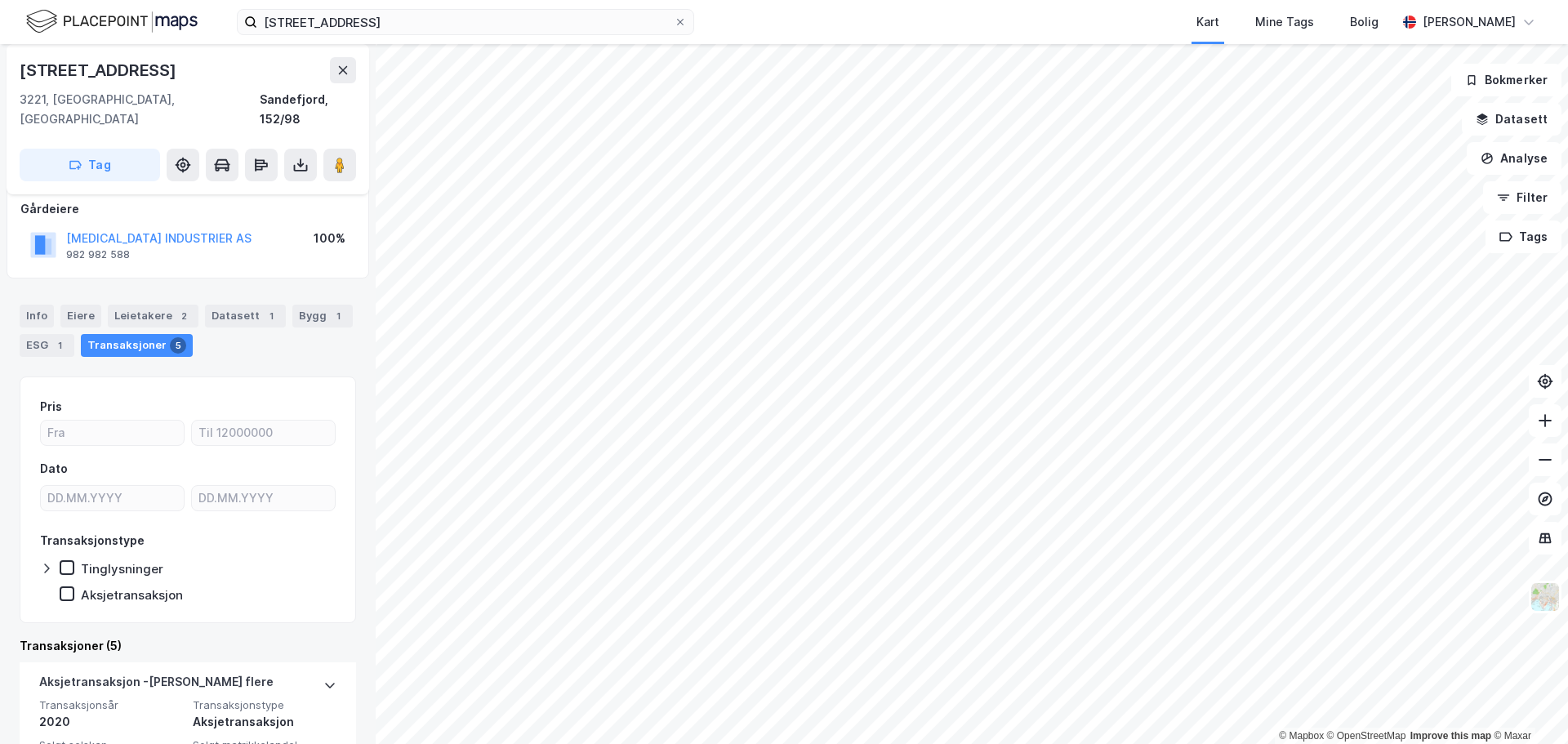
click at [264, 199] on div "Gårdeiere" at bounding box center [188, 208] width 335 height 19
drag, startPoint x: 152, startPoint y: 213, endPoint x: 279, endPoint y: 169, distance: 134.4
click at [281, 169] on div "[STREET_ADDRESS] Tag" at bounding box center [188, 119] width 363 height 150
click at [0, 0] on button "[MEDICAL_DATA] INDUSTRIER AS" at bounding box center [0, 0] width 0 height 0
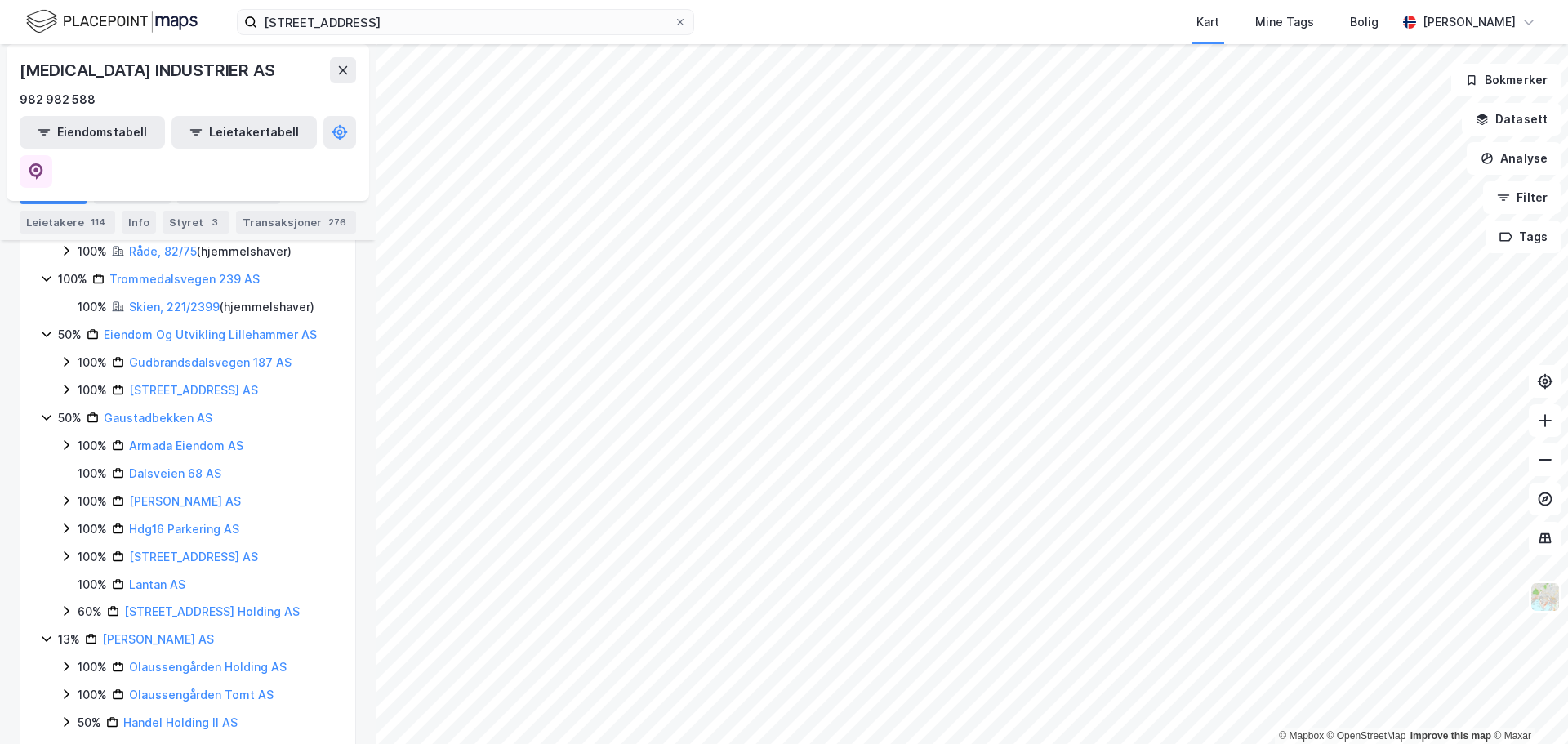
scroll to position [1327, 0]
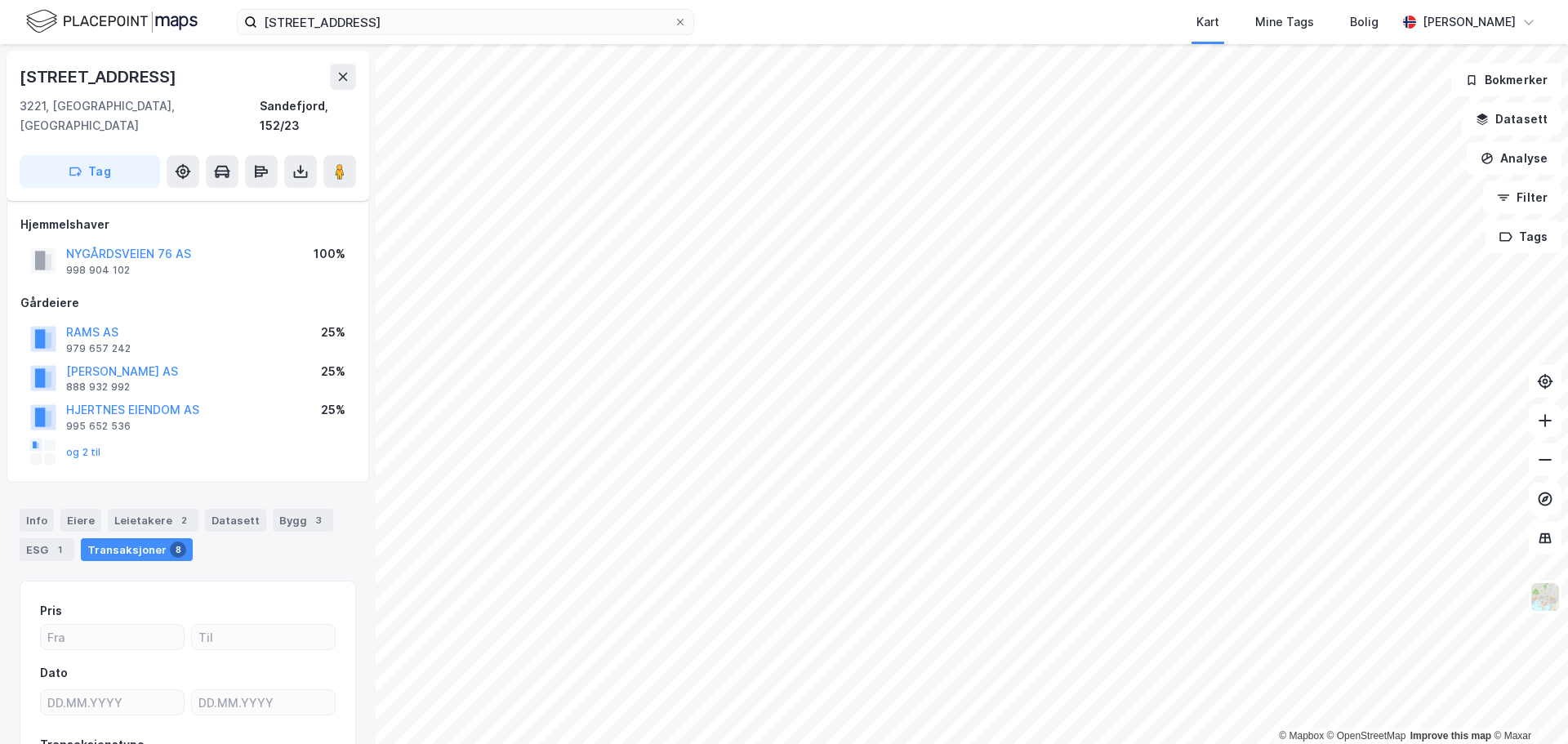
scroll to position [94, 0]
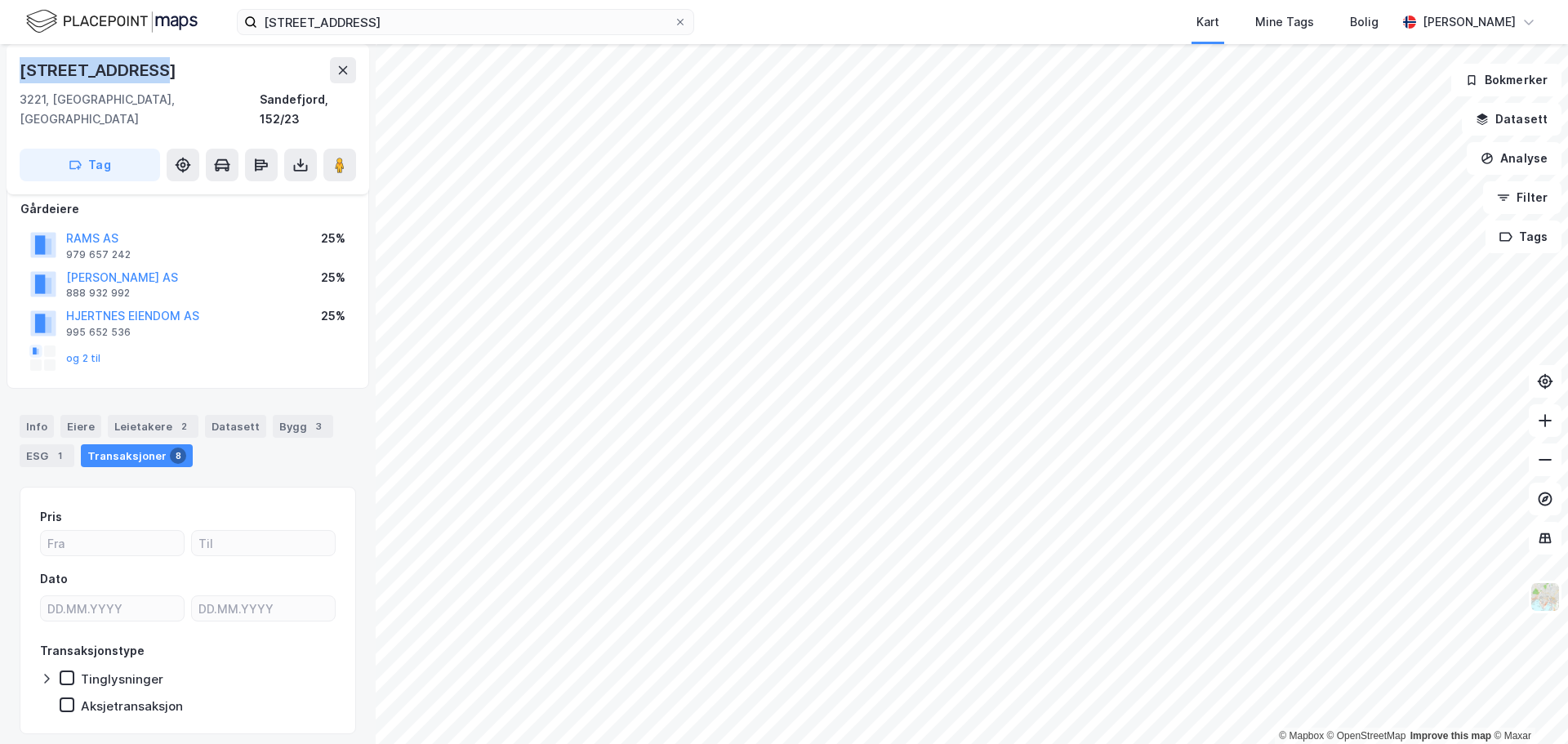
drag, startPoint x: 87, startPoint y: 64, endPoint x: 12, endPoint y: 64, distance: 75.0
click at [12, 64] on div "[STREET_ADDRESS]" at bounding box center [188, 119] width 363 height 150
copy div "[STREET_ADDRESS]"
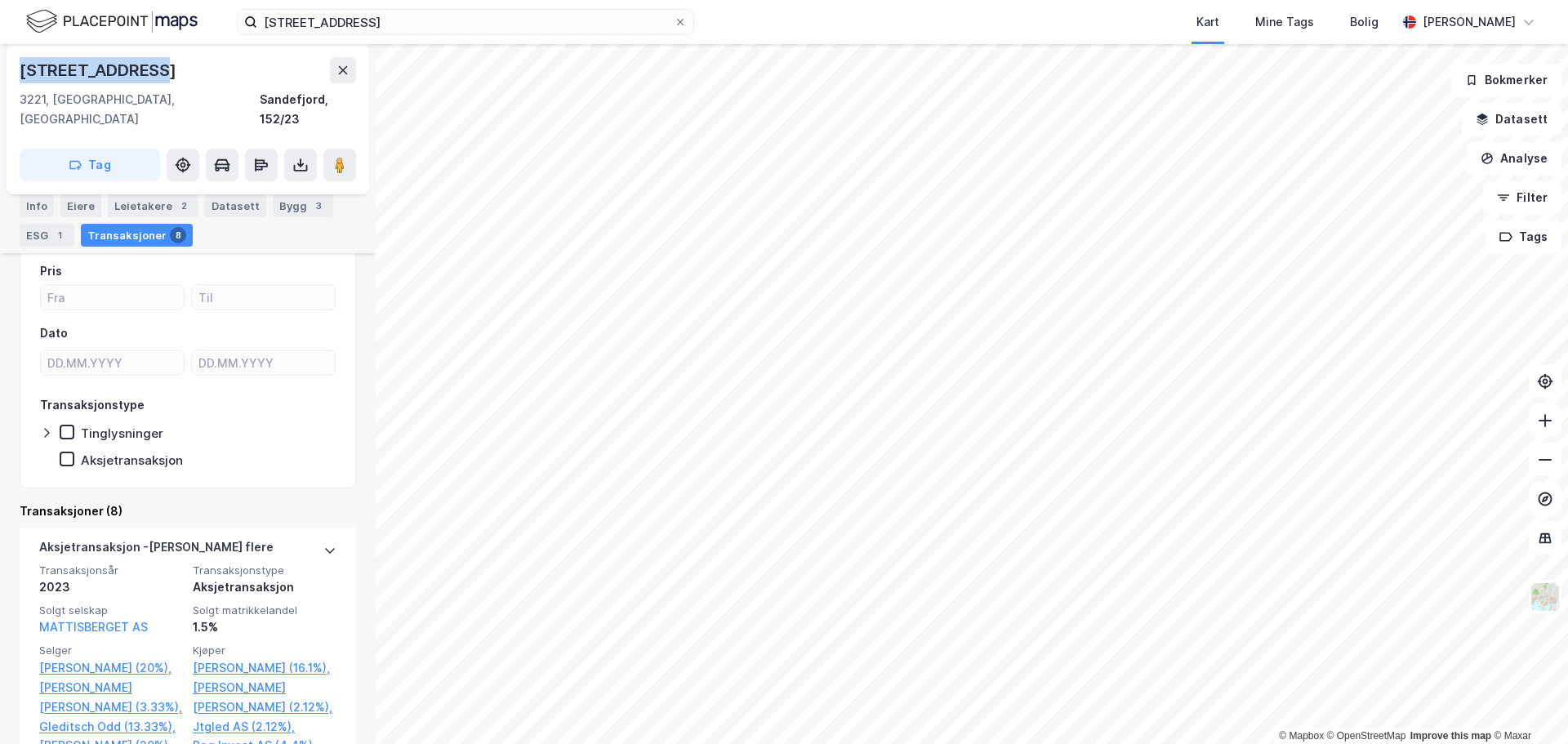
scroll to position [276, 0]
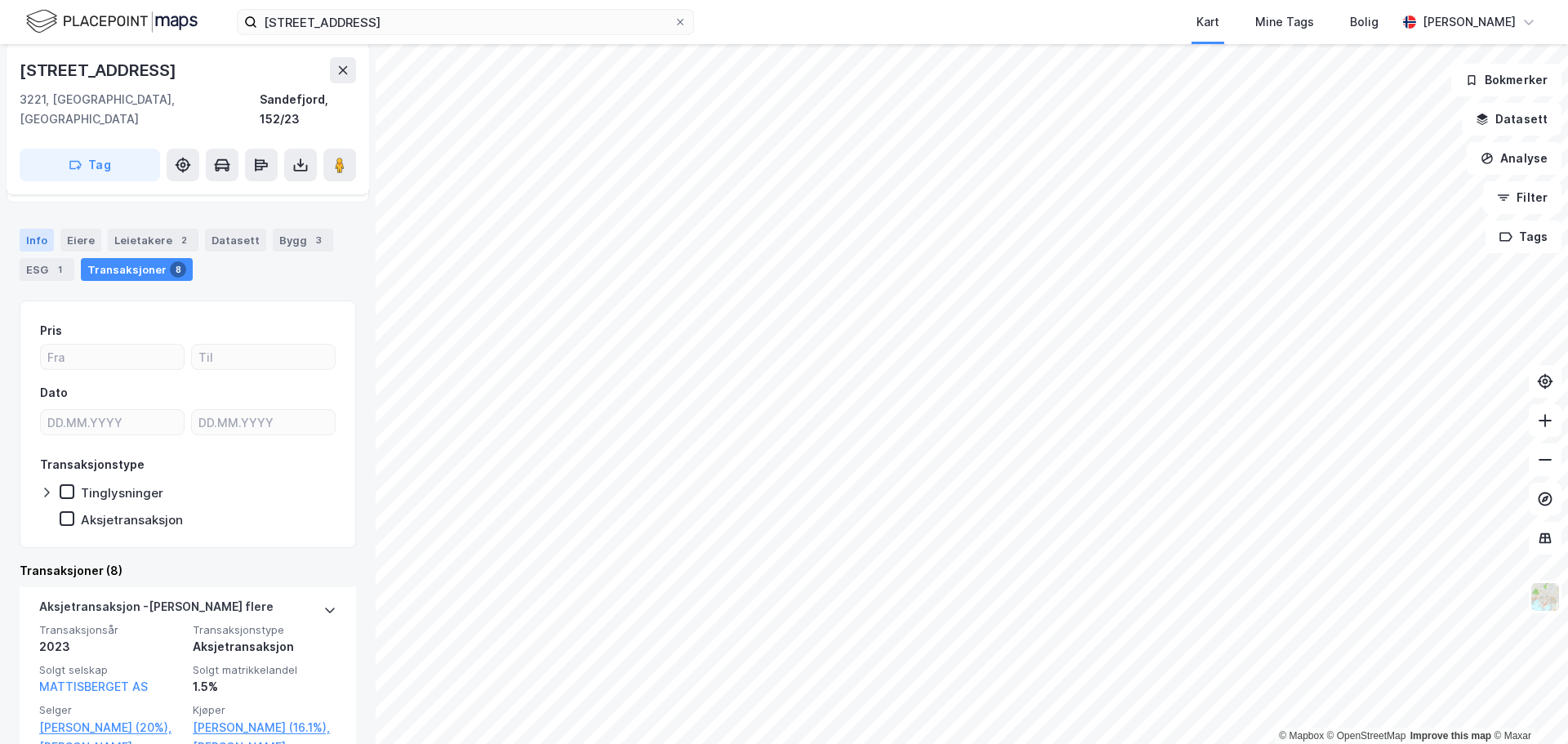
click at [35, 228] on div "Info" at bounding box center [36, 239] width 34 height 23
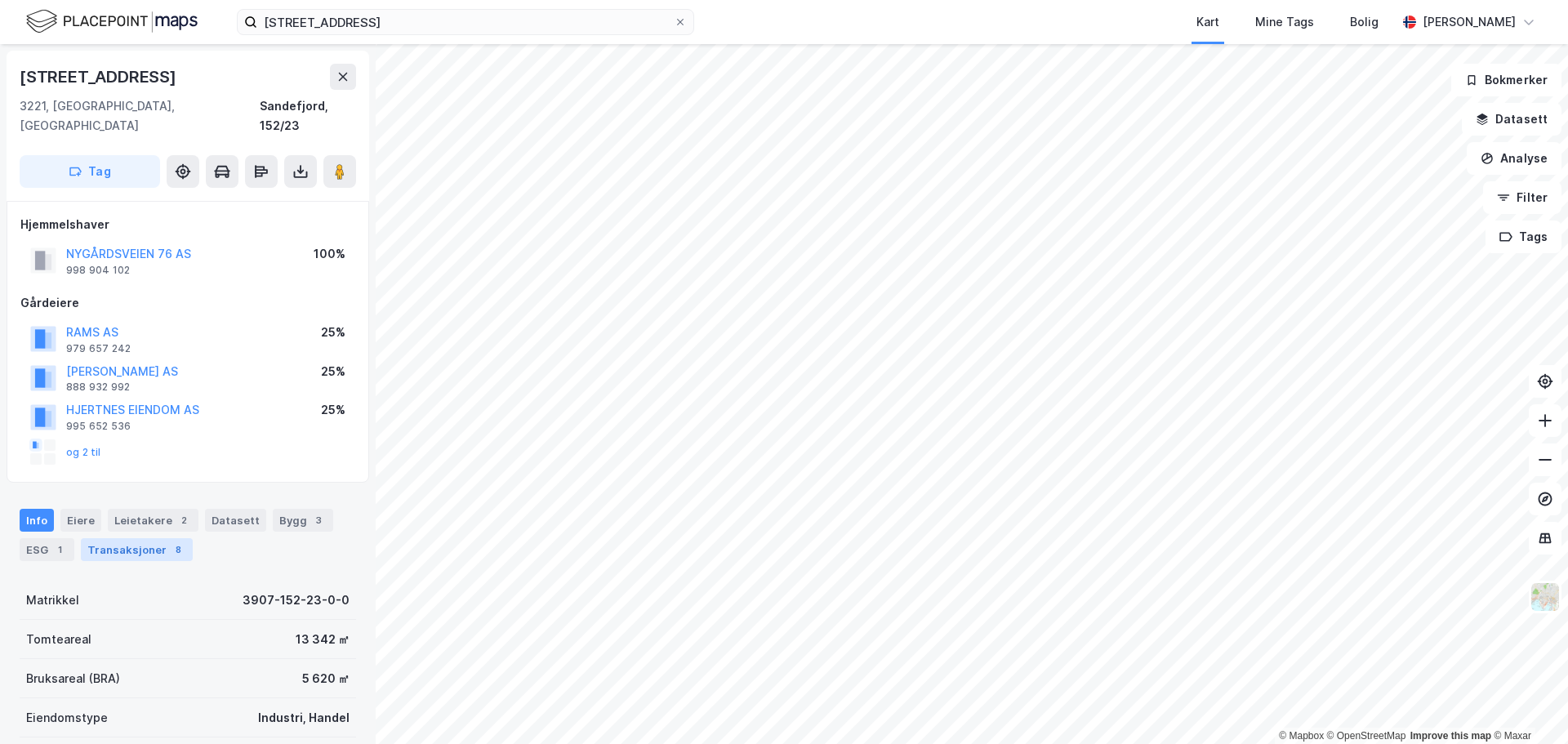
click at [135, 539] on div "Transaksjoner 8" at bounding box center [137, 550] width 112 height 23
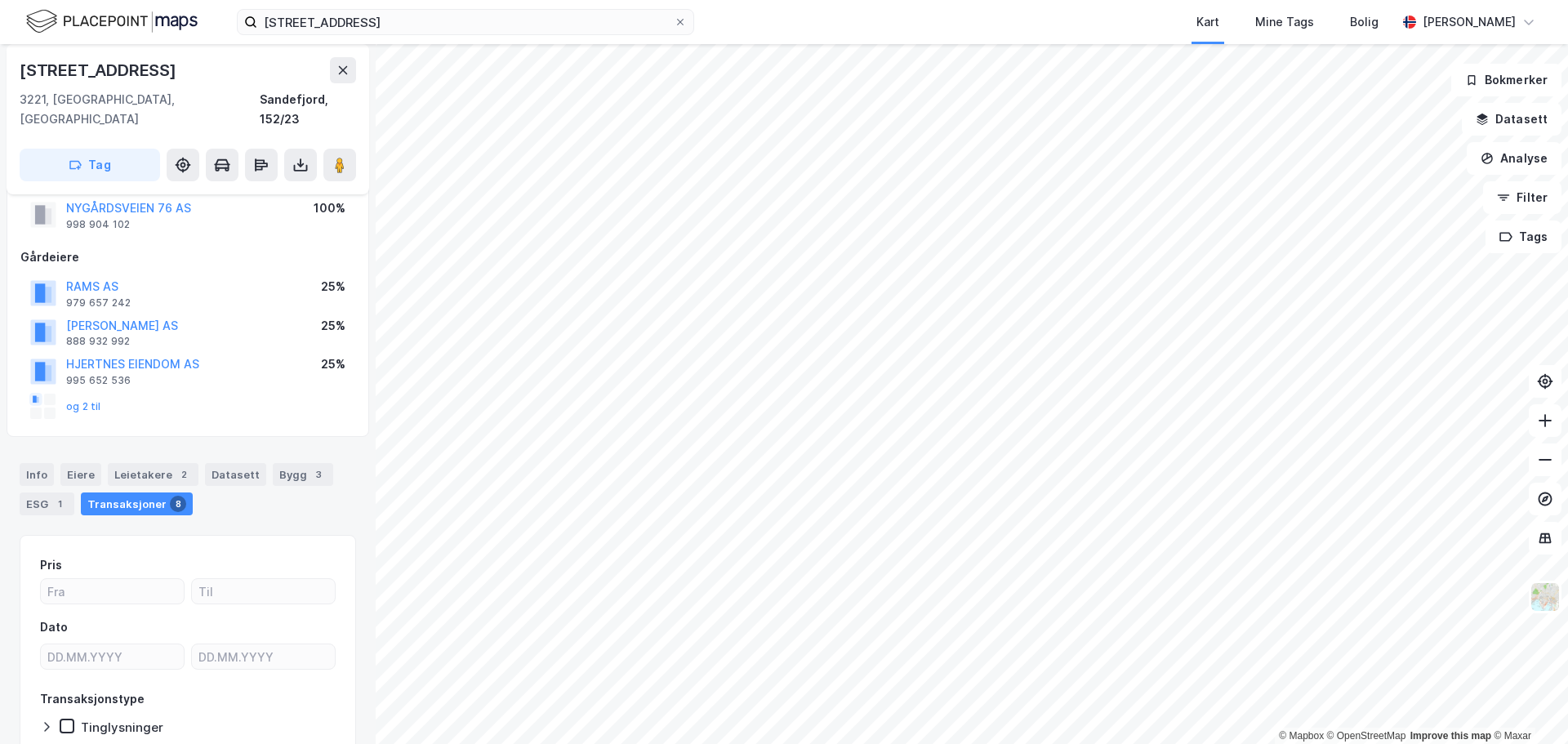
scroll to position [42, 0]
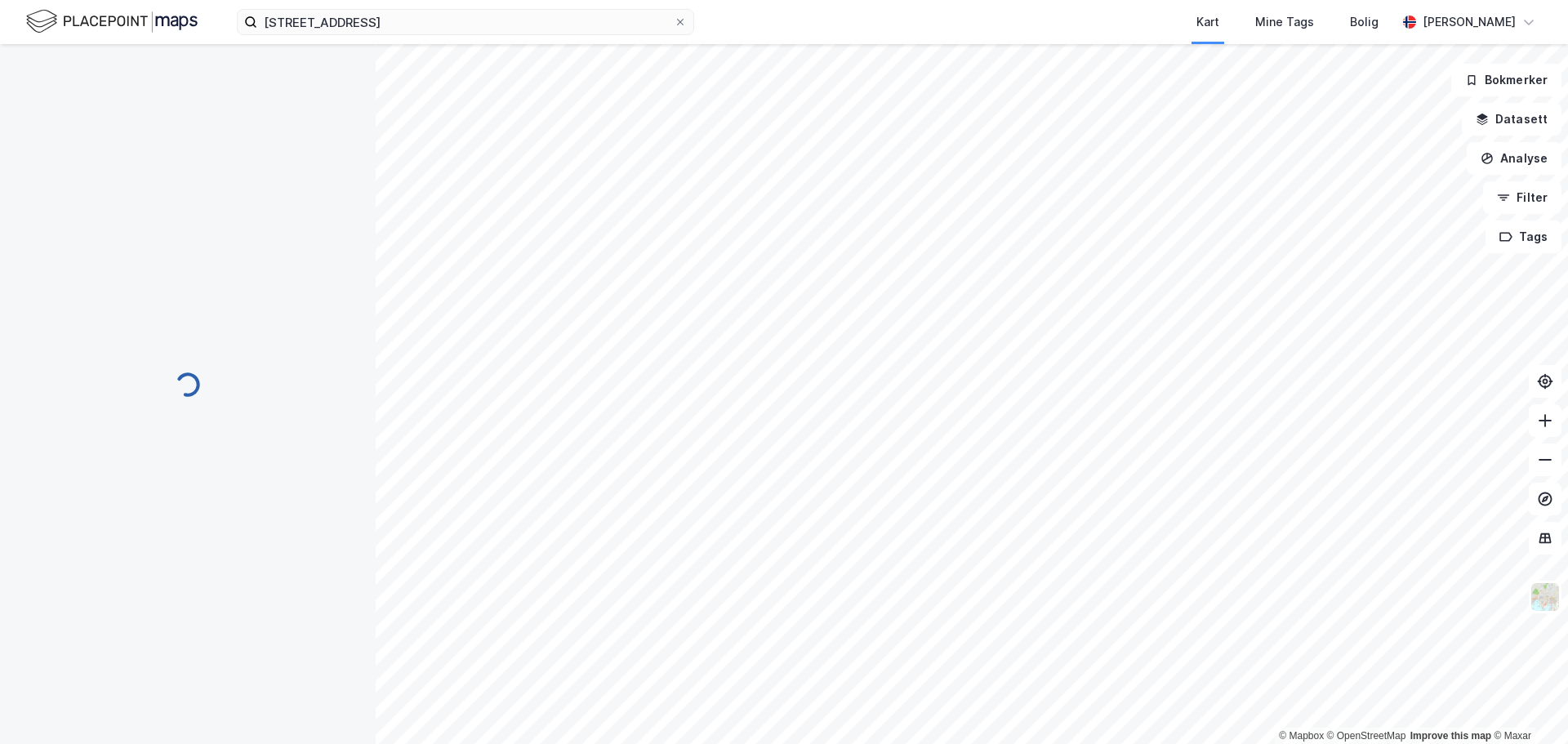
scroll to position [1, 0]
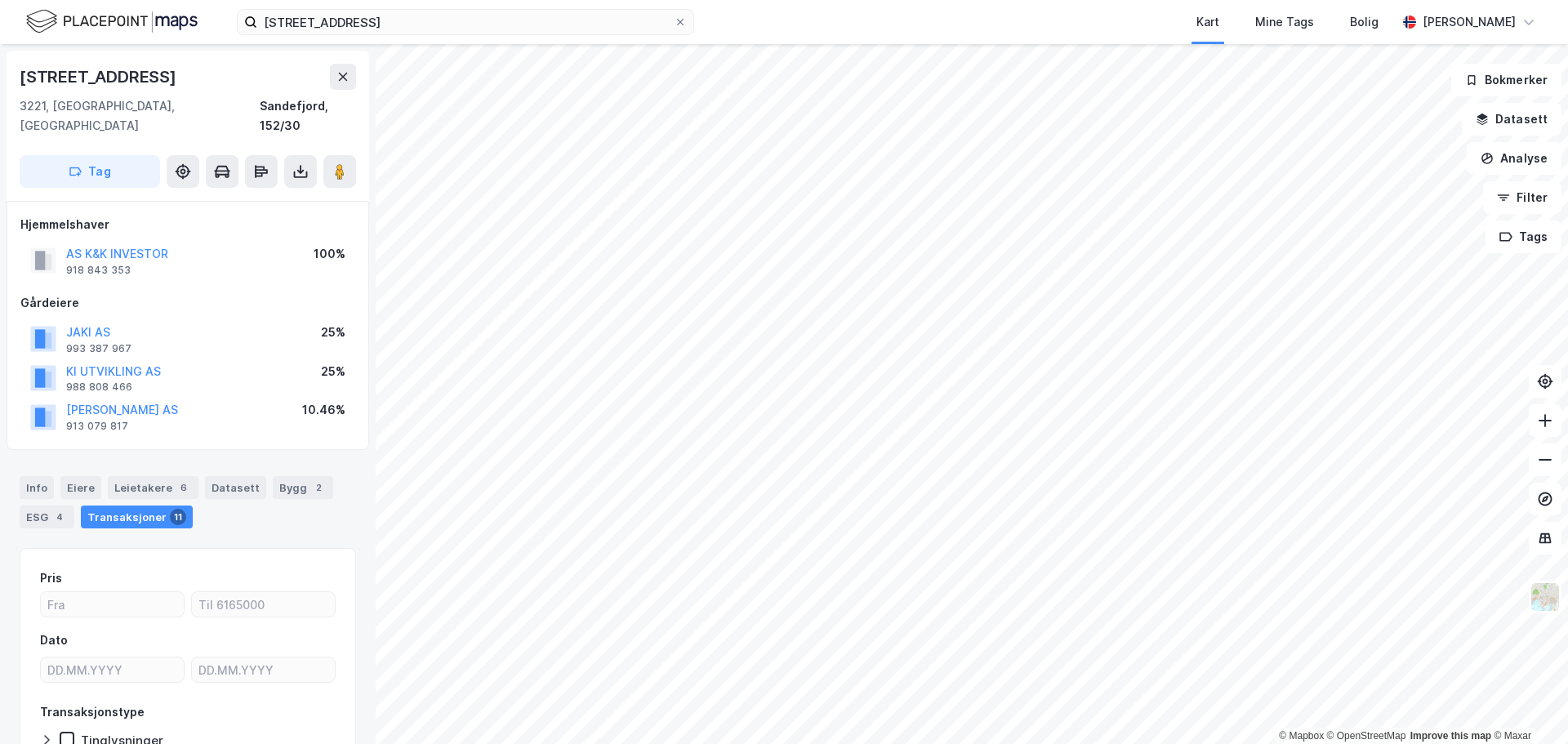
scroll to position [1, 0]
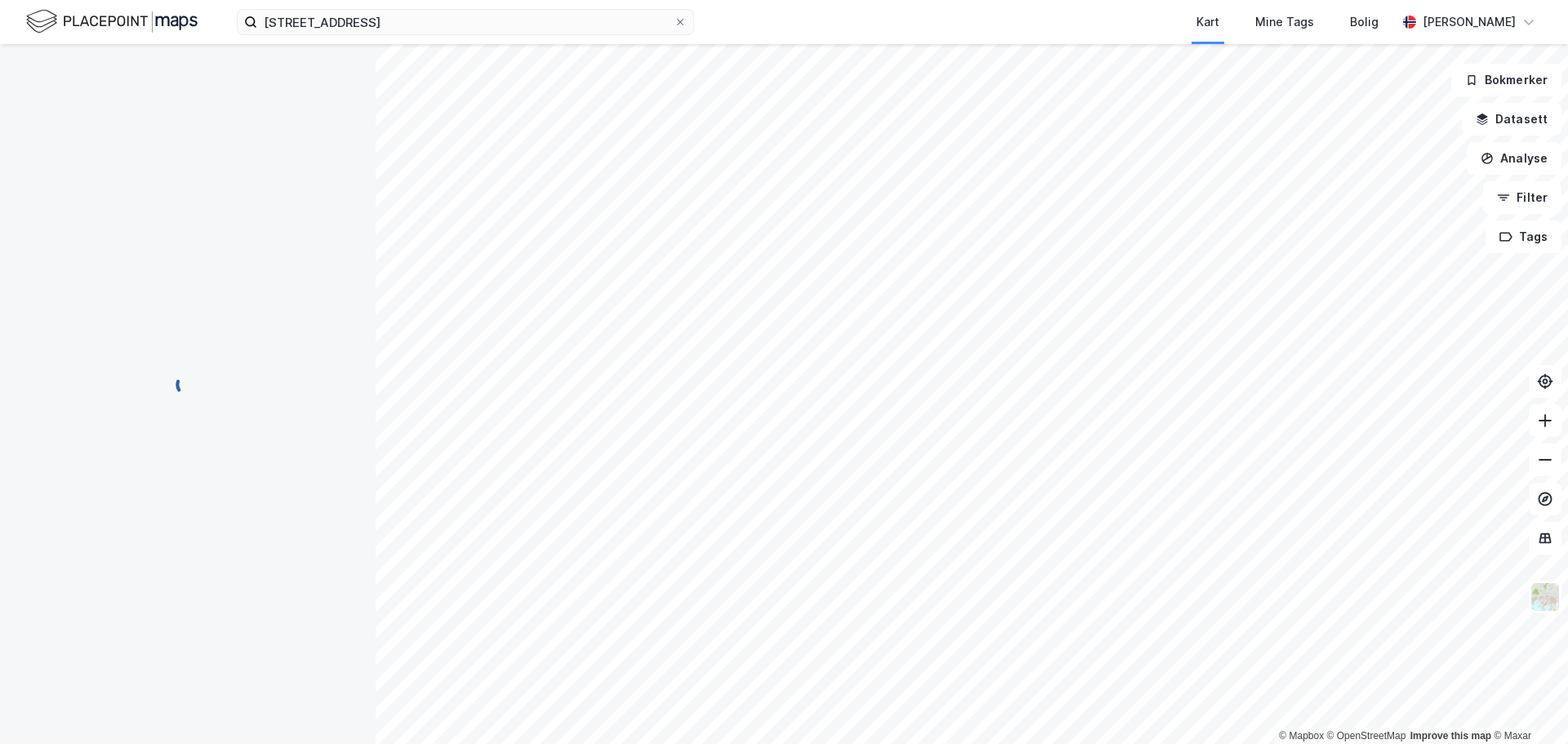
scroll to position [1, 0]
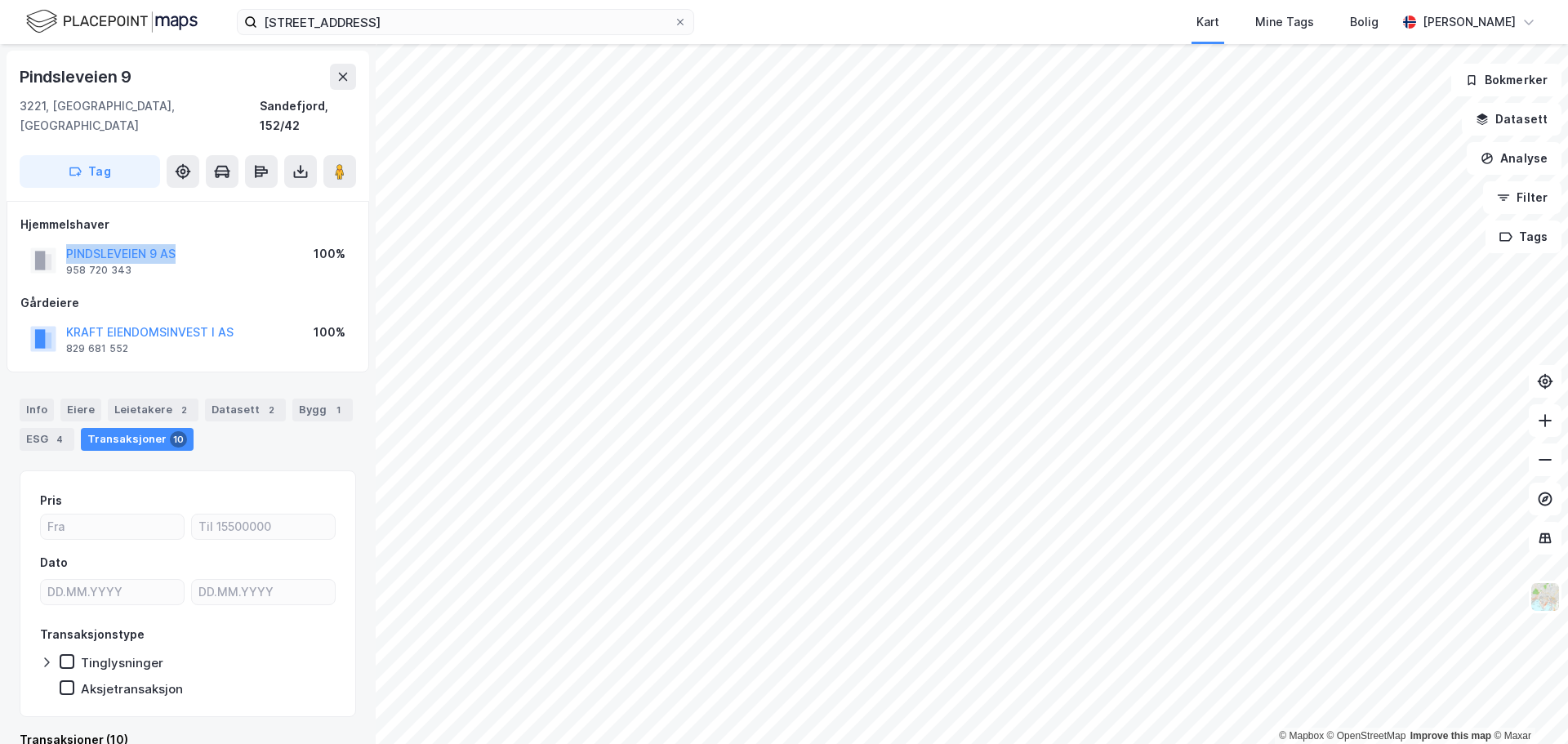
drag, startPoint x: 214, startPoint y: 235, endPoint x: 60, endPoint y: 239, distance: 154.1
click at [60, 241] on div "PINDSLEVEIEN 9 AS 958 720 343 100%" at bounding box center [188, 261] width 335 height 40
copy button "PINDSLEVEIEN 9 AS"
click at [160, 399] on div "Leietakere 7" at bounding box center [153, 410] width 90 height 23
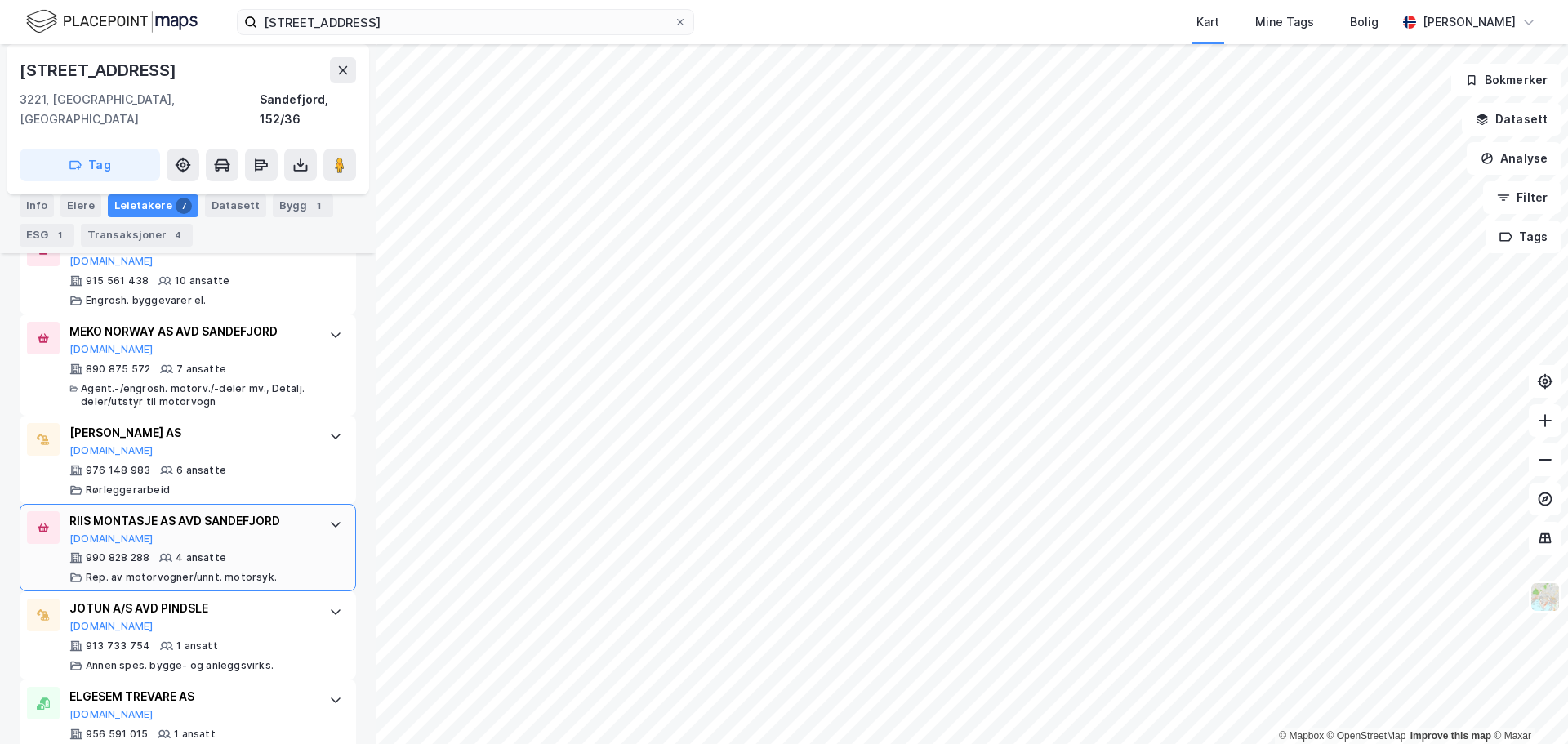
scroll to position [652, 0]
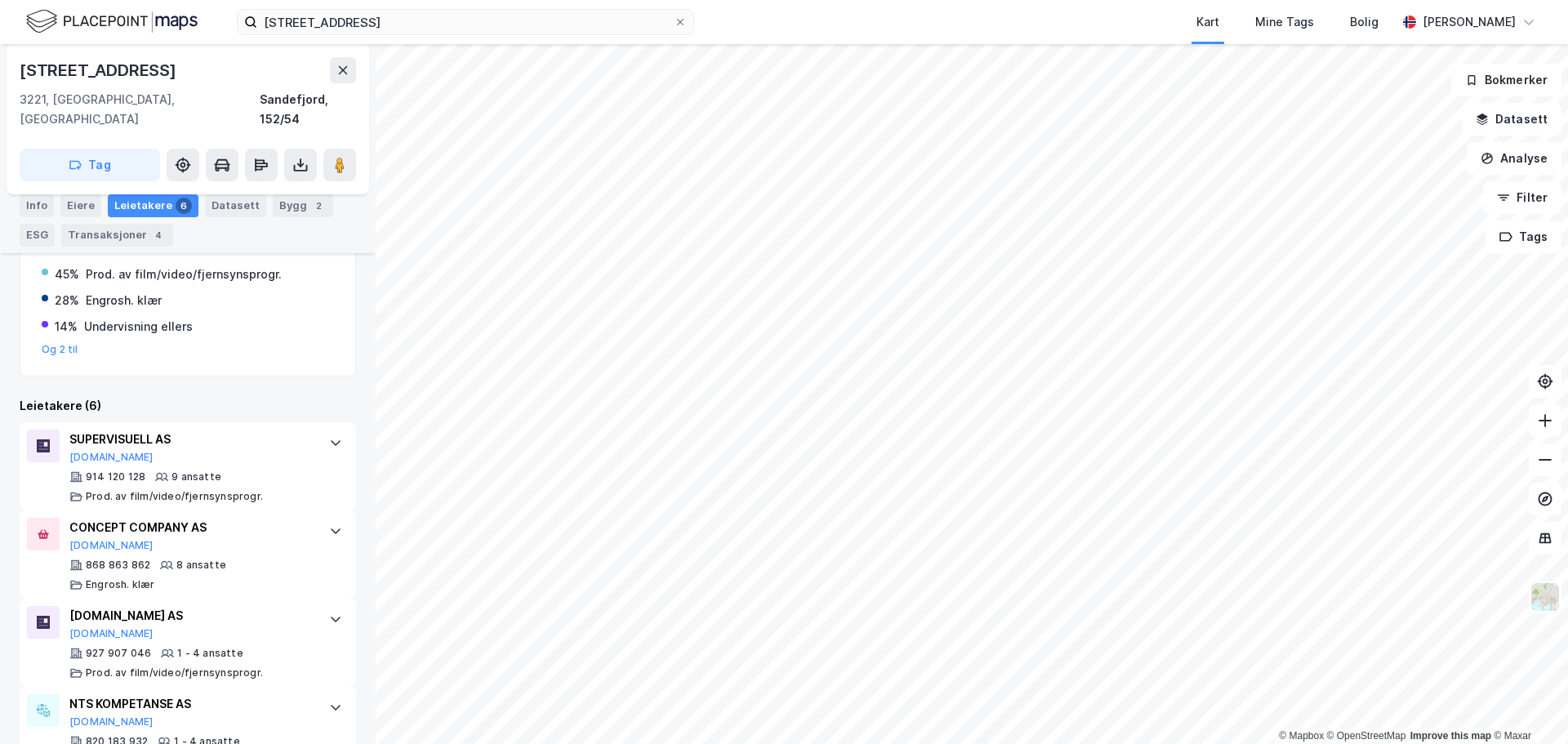
scroll to position [348, 0]
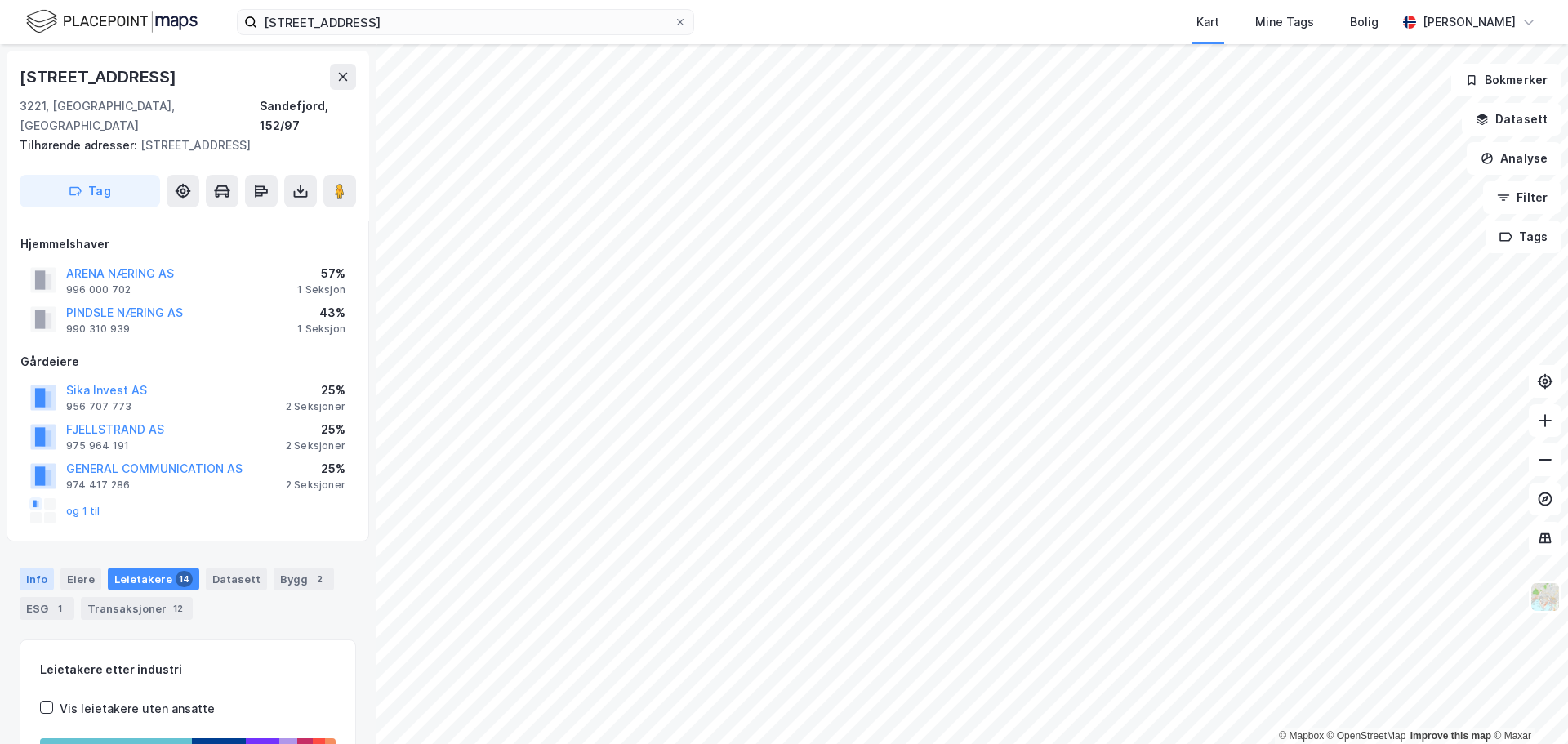
click at [40, 568] on div "Info" at bounding box center [36, 579] width 34 height 23
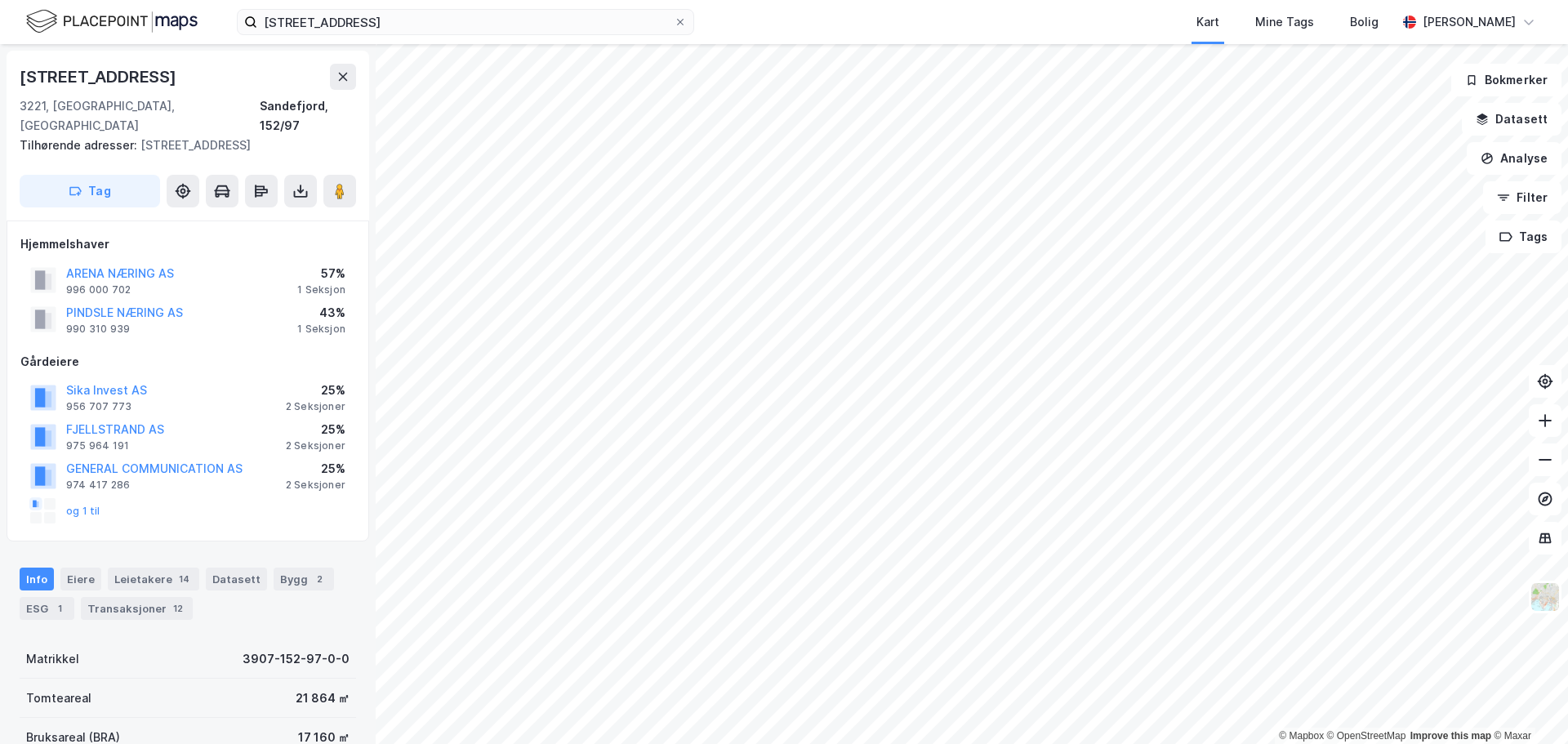
drag, startPoint x: 132, startPoint y: 249, endPoint x: 200, endPoint y: 236, distance: 69.2
click at [208, 235] on div "Hjemmelshaver" at bounding box center [188, 244] width 335 height 19
drag, startPoint x: 145, startPoint y: 253, endPoint x: 216, endPoint y: 221, distance: 77.9
click at [216, 235] on div "Hjemmelshaver" at bounding box center [188, 244] width 335 height 19
drag, startPoint x: 177, startPoint y: 254, endPoint x: 65, endPoint y: 254, distance: 112.0
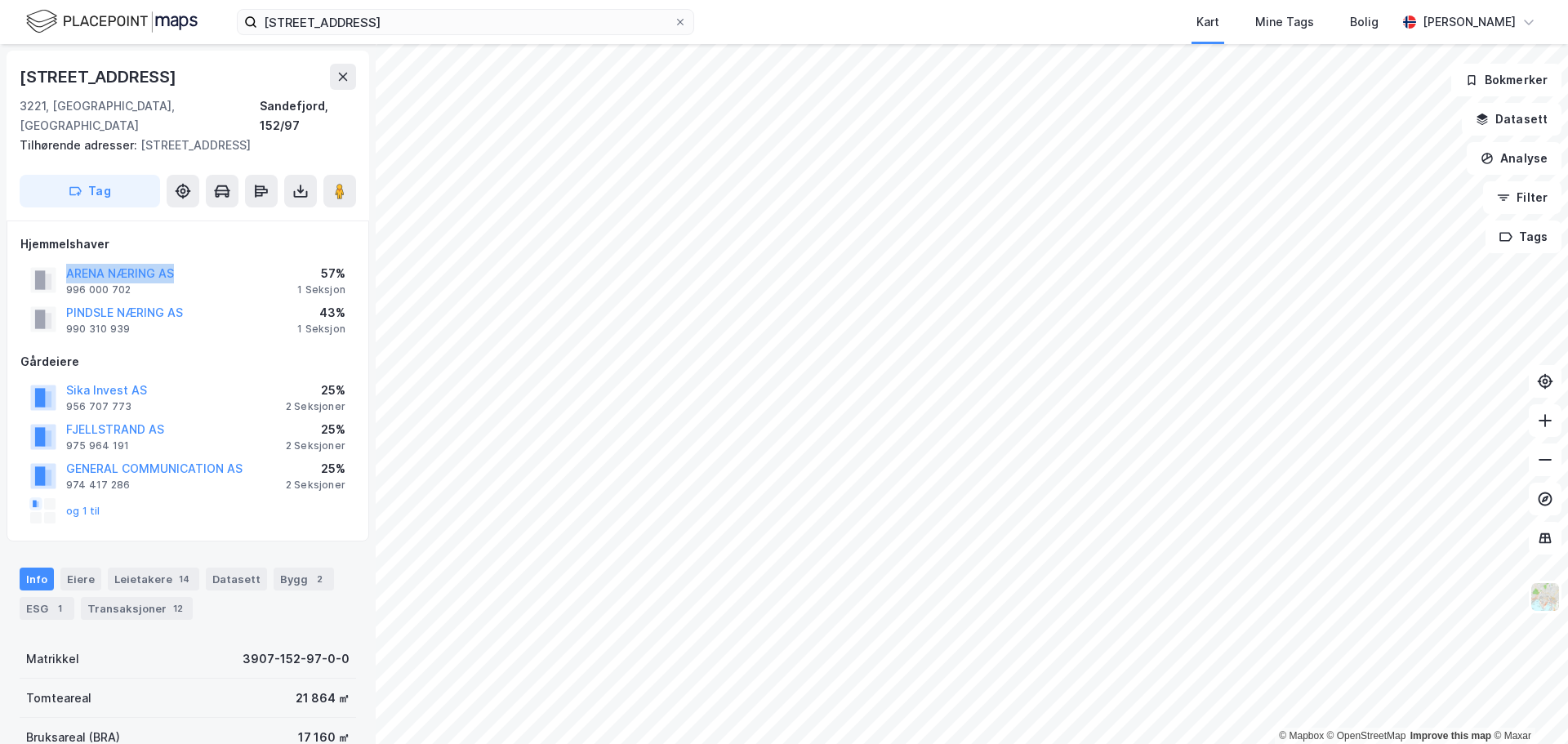
click at [65, 261] on div "ARENA NÆRING AS 996 000 702 57% 1 Seksjon" at bounding box center [188, 280] width 335 height 40
copy button "ARENA NÆRING AS"
drag, startPoint x: 193, startPoint y: 290, endPoint x: 55, endPoint y: 296, distance: 138.1
click at [55, 300] on div "PINDSLE NÆRING AS 990 310 939 43% 1 Seksjon" at bounding box center [188, 320] width 335 height 40
copy button "PINDSLE NÆRING AS"
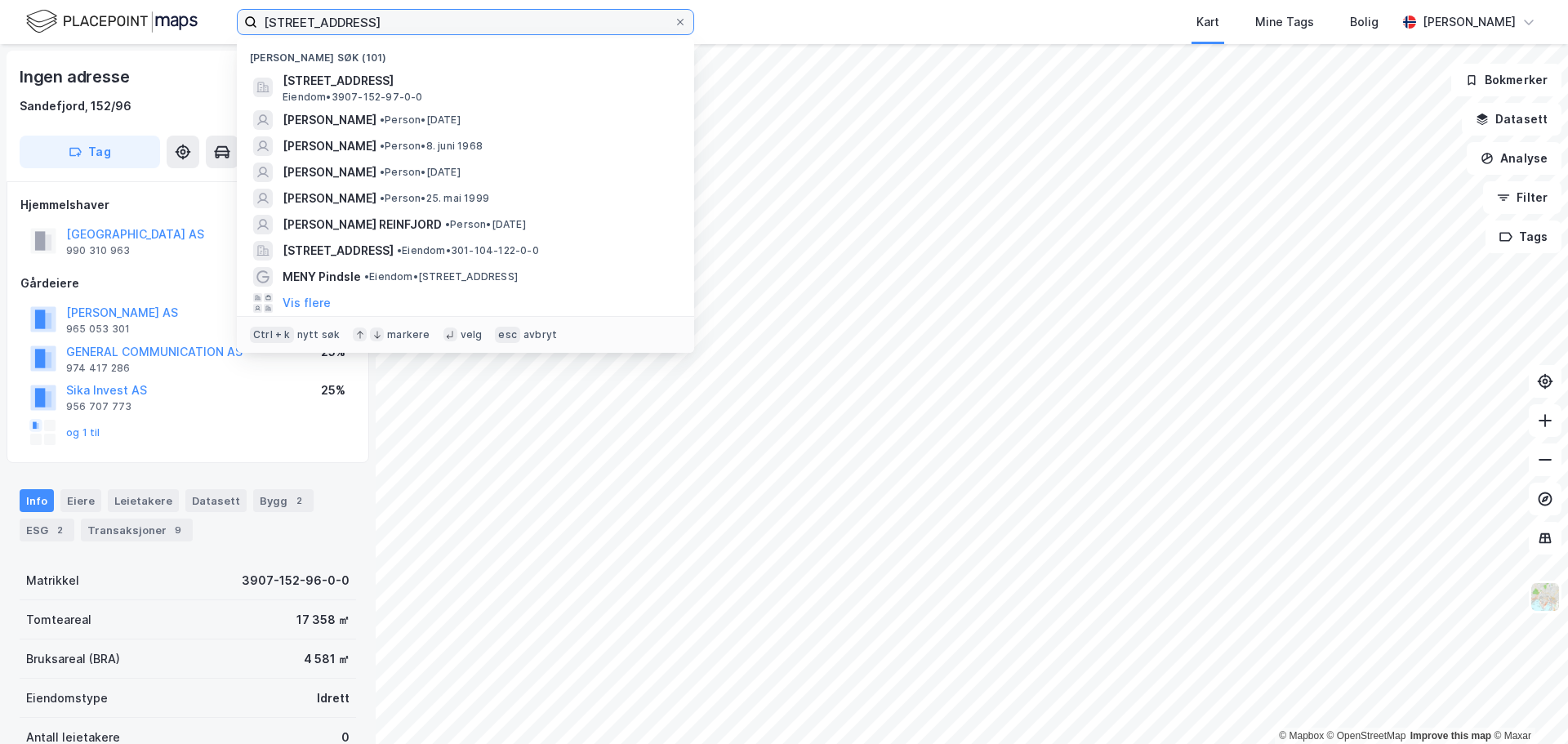
drag, startPoint x: 393, startPoint y: 14, endPoint x: 107, endPoint y: 15, distance: 286.0
click at [107, 15] on div "nygårdsveien 84 [GEOGRAPHIC_DATA] (101) [STREET_ADDRESS], [GEOGRAPHIC_DATA], [G…" at bounding box center [784, 22] width 1568 height 44
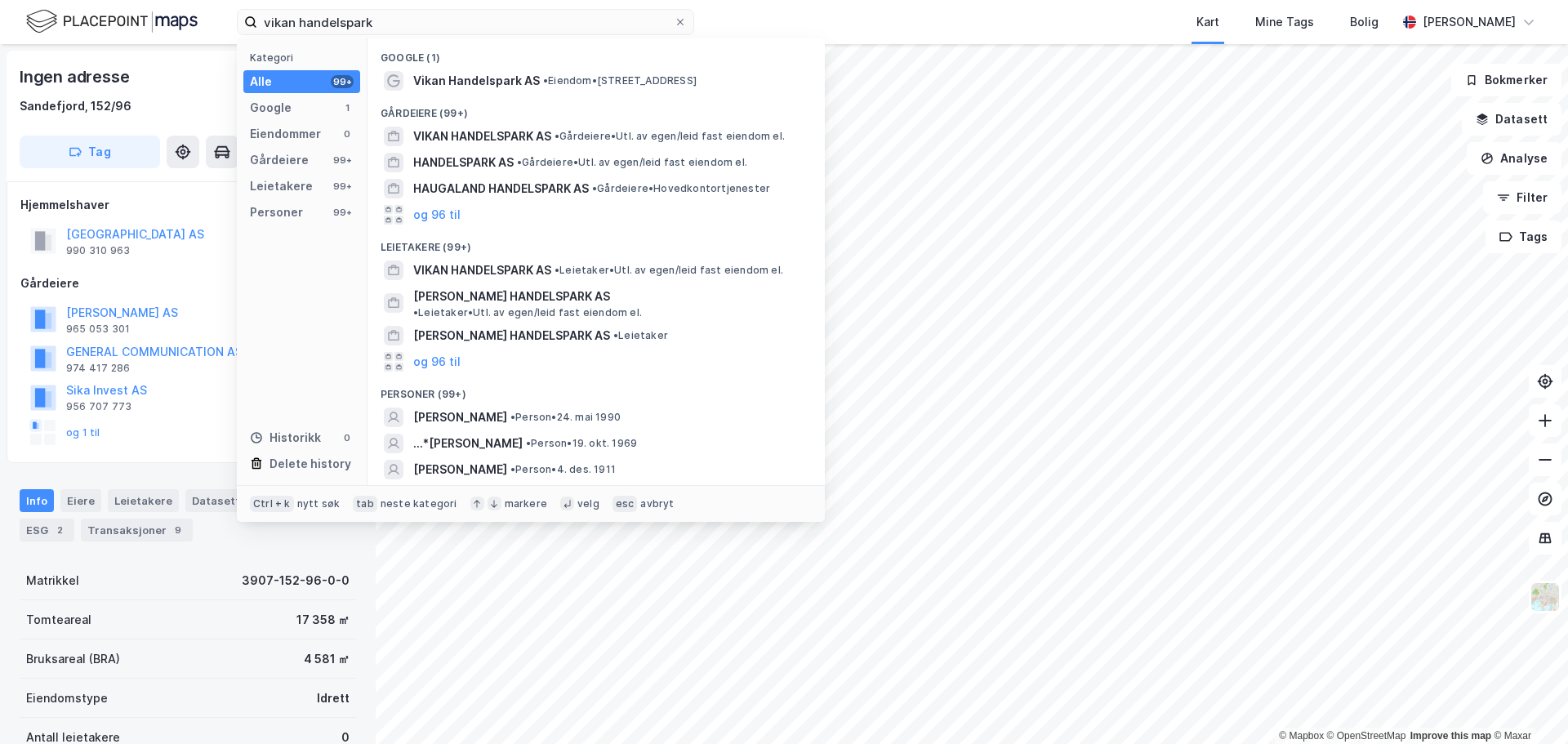
click at [627, 96] on div "Gårdeiere (99+)" at bounding box center [596, 109] width 458 height 29
click at [633, 82] on span "• Eiendom • [STREET_ADDRESS]" at bounding box center [620, 81] width 154 height 13
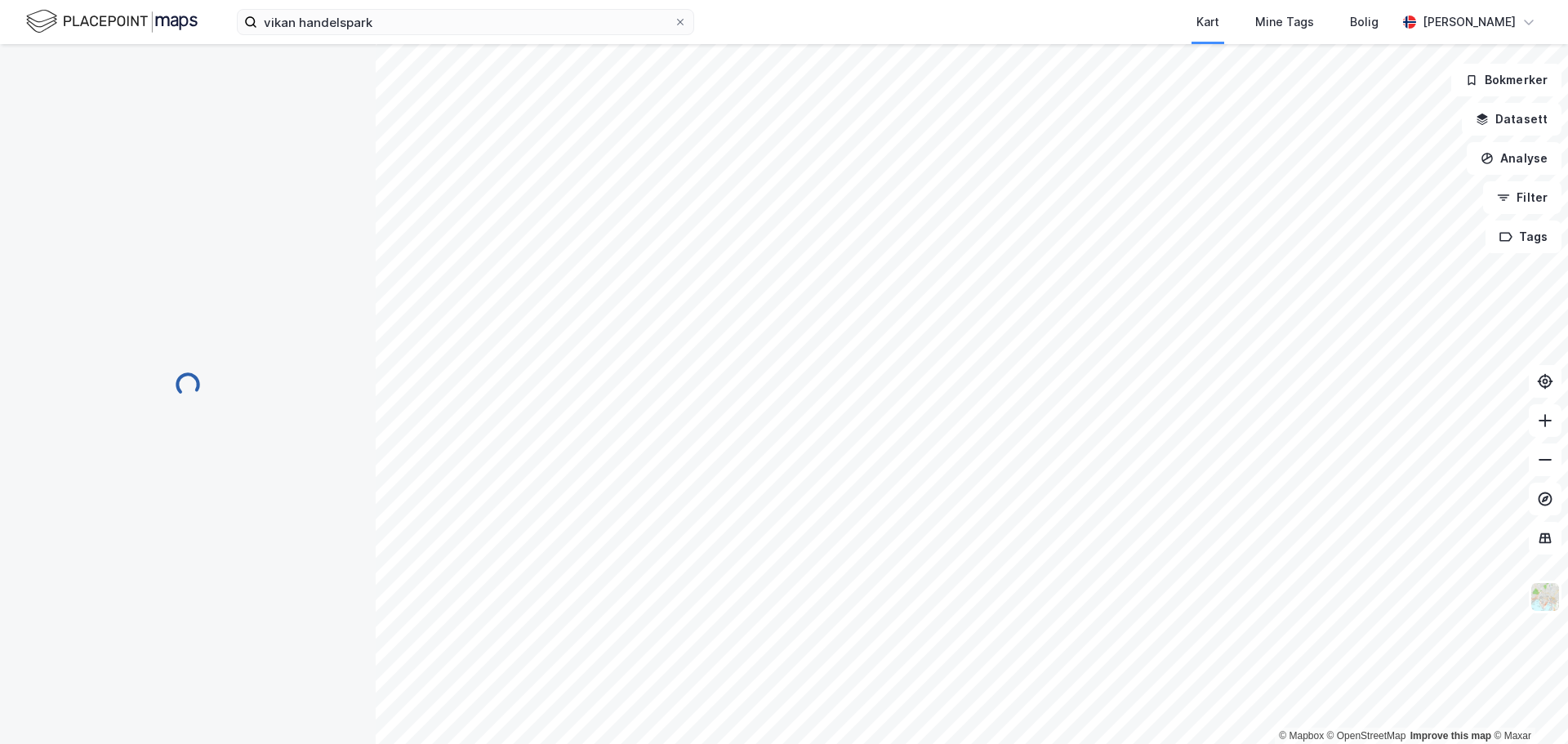
scroll to position [1, 0]
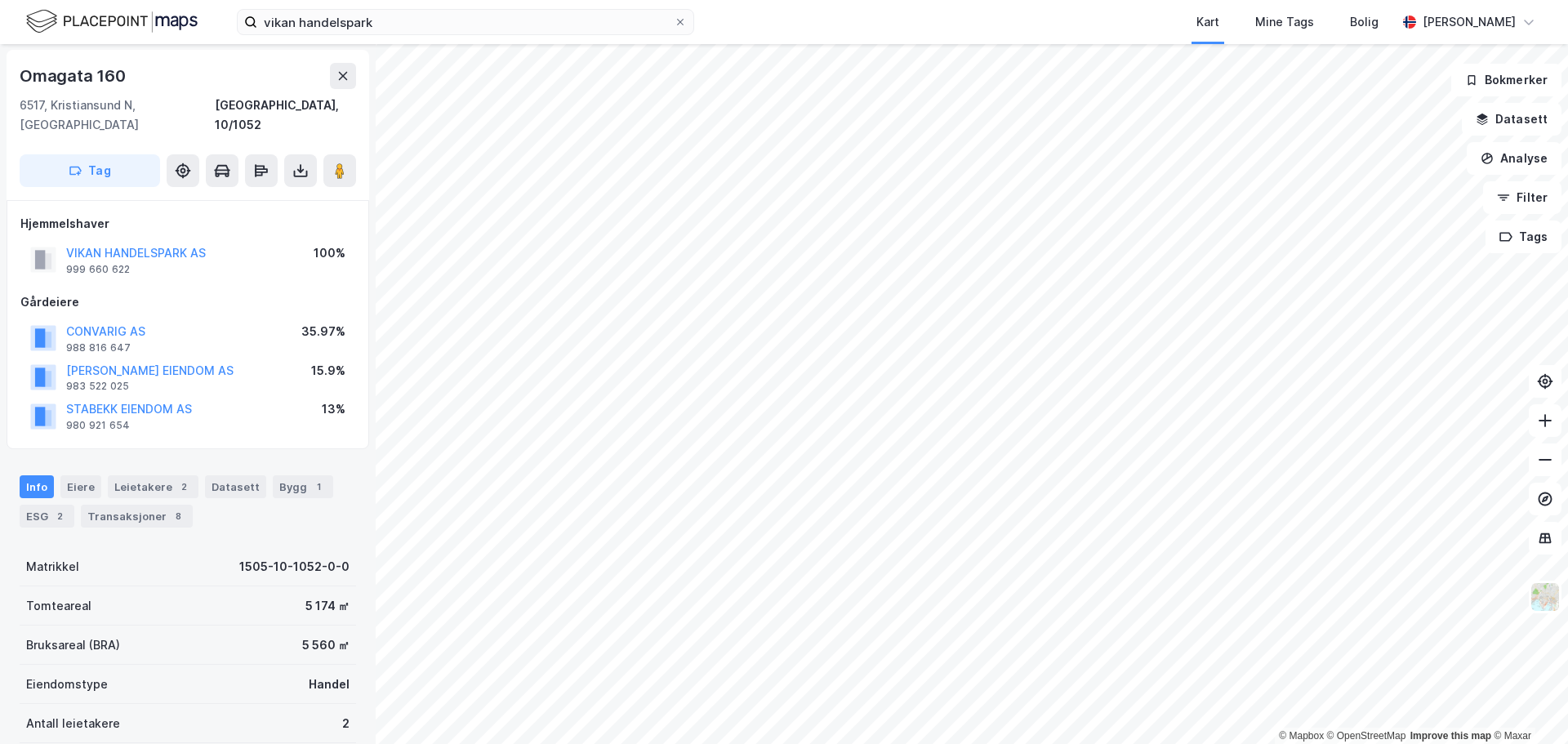
scroll to position [1, 0]
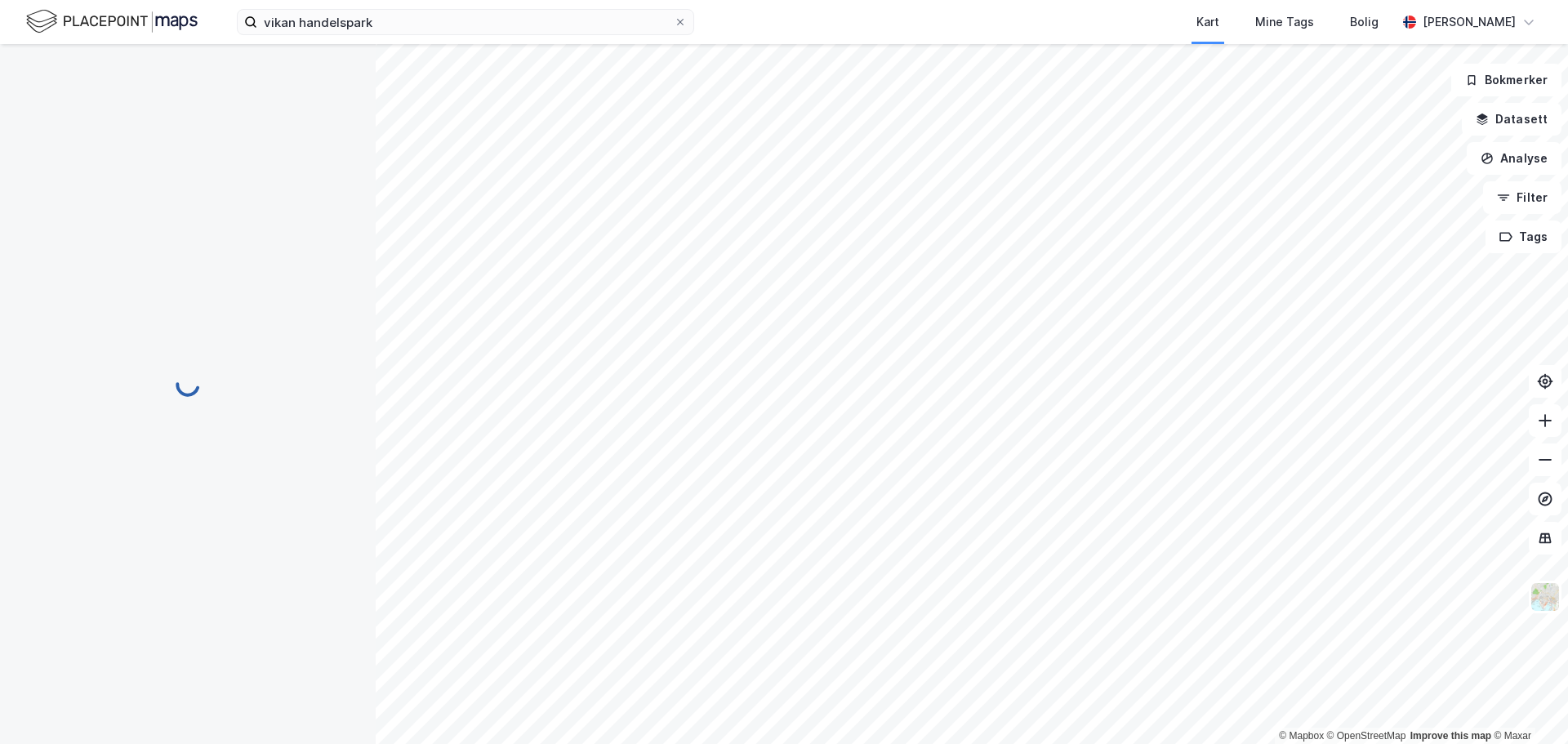
scroll to position [1, 0]
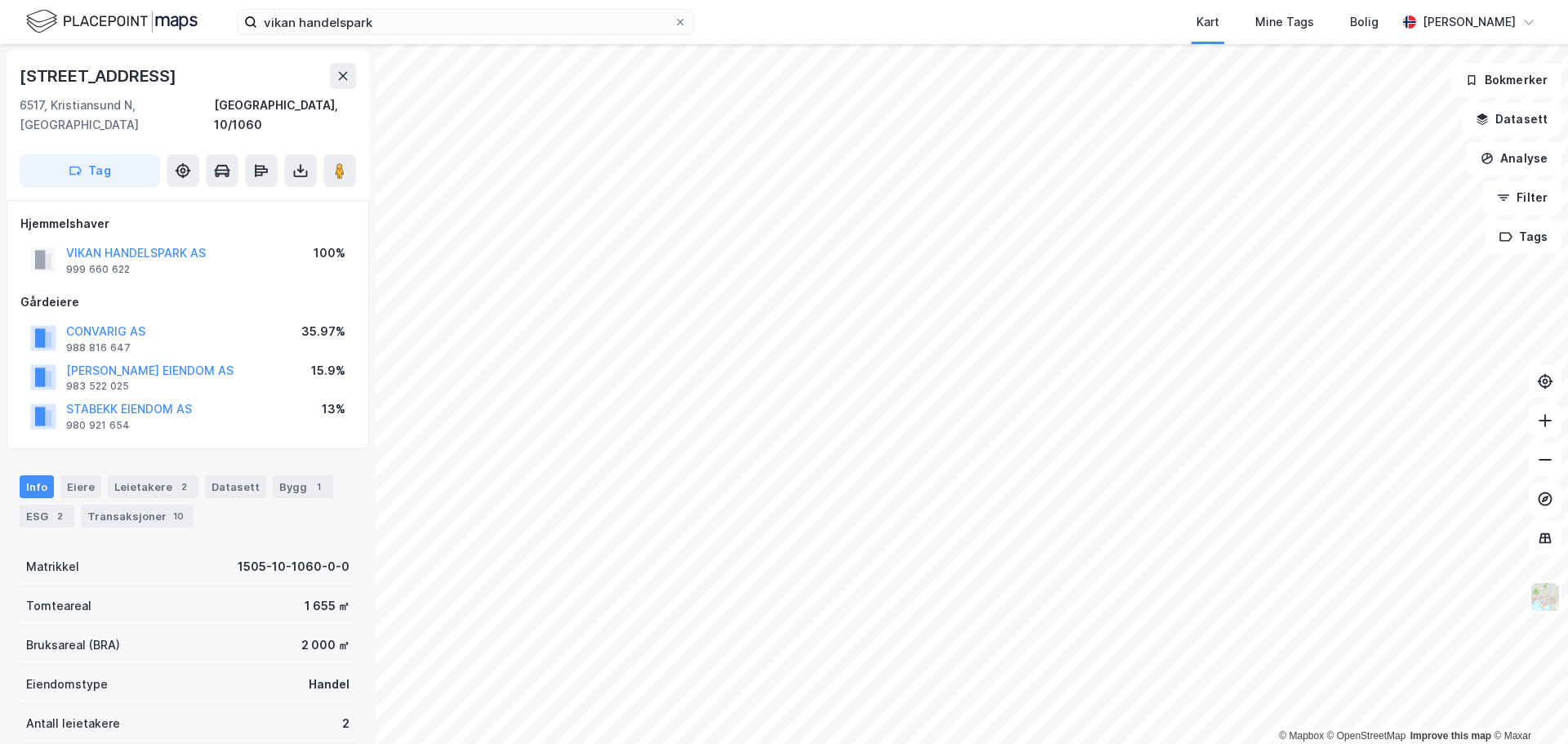
scroll to position [1, 0]
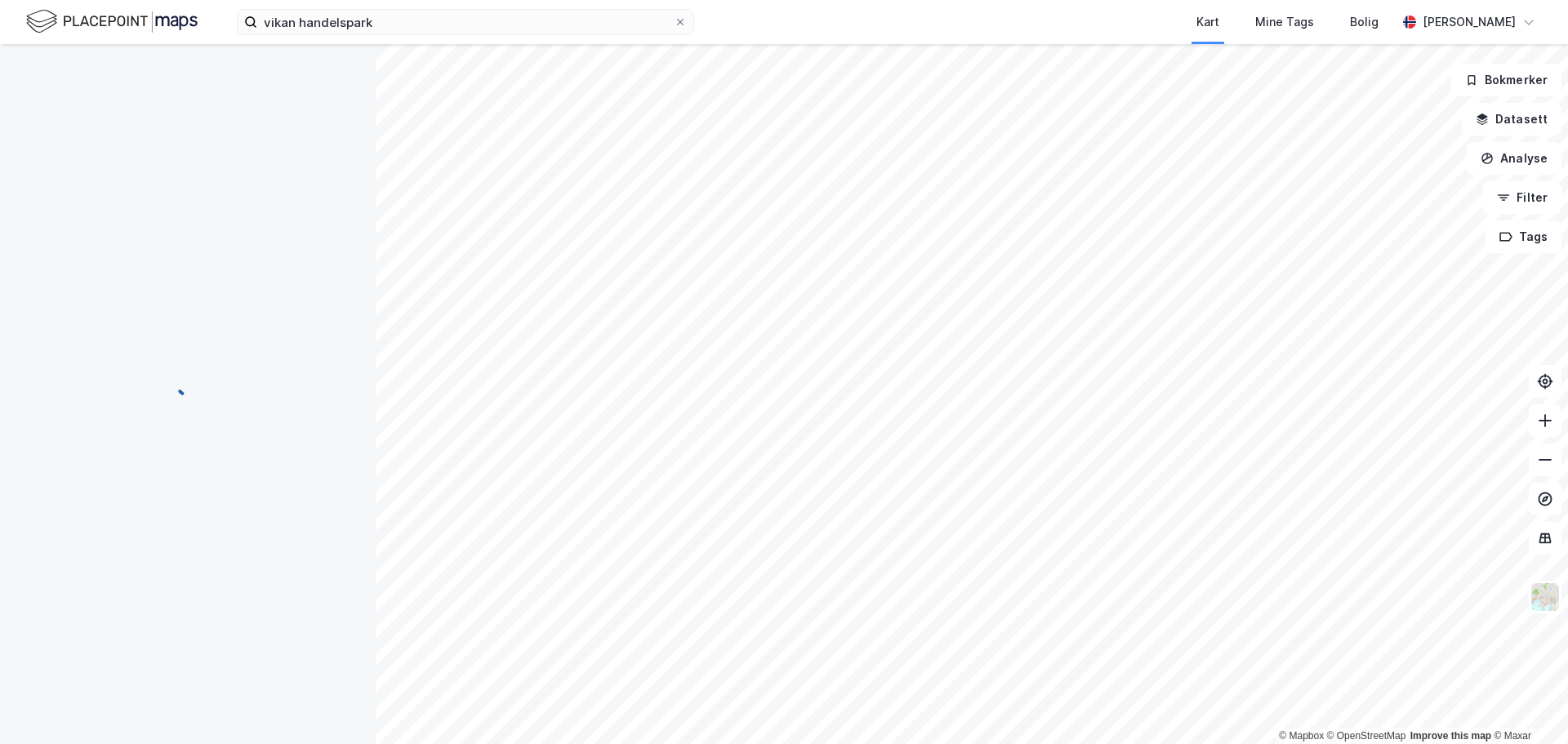
scroll to position [1, 0]
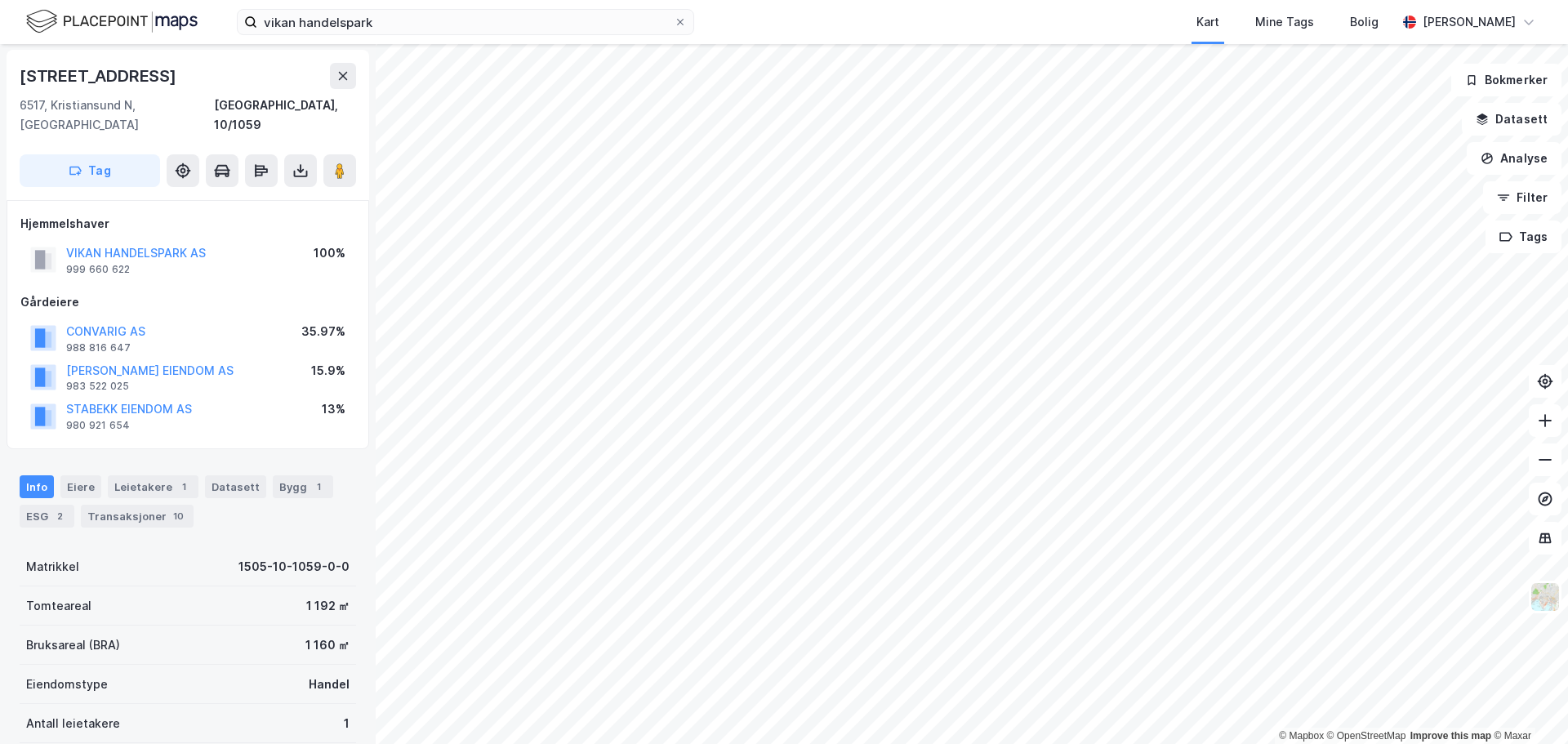
scroll to position [1, 0]
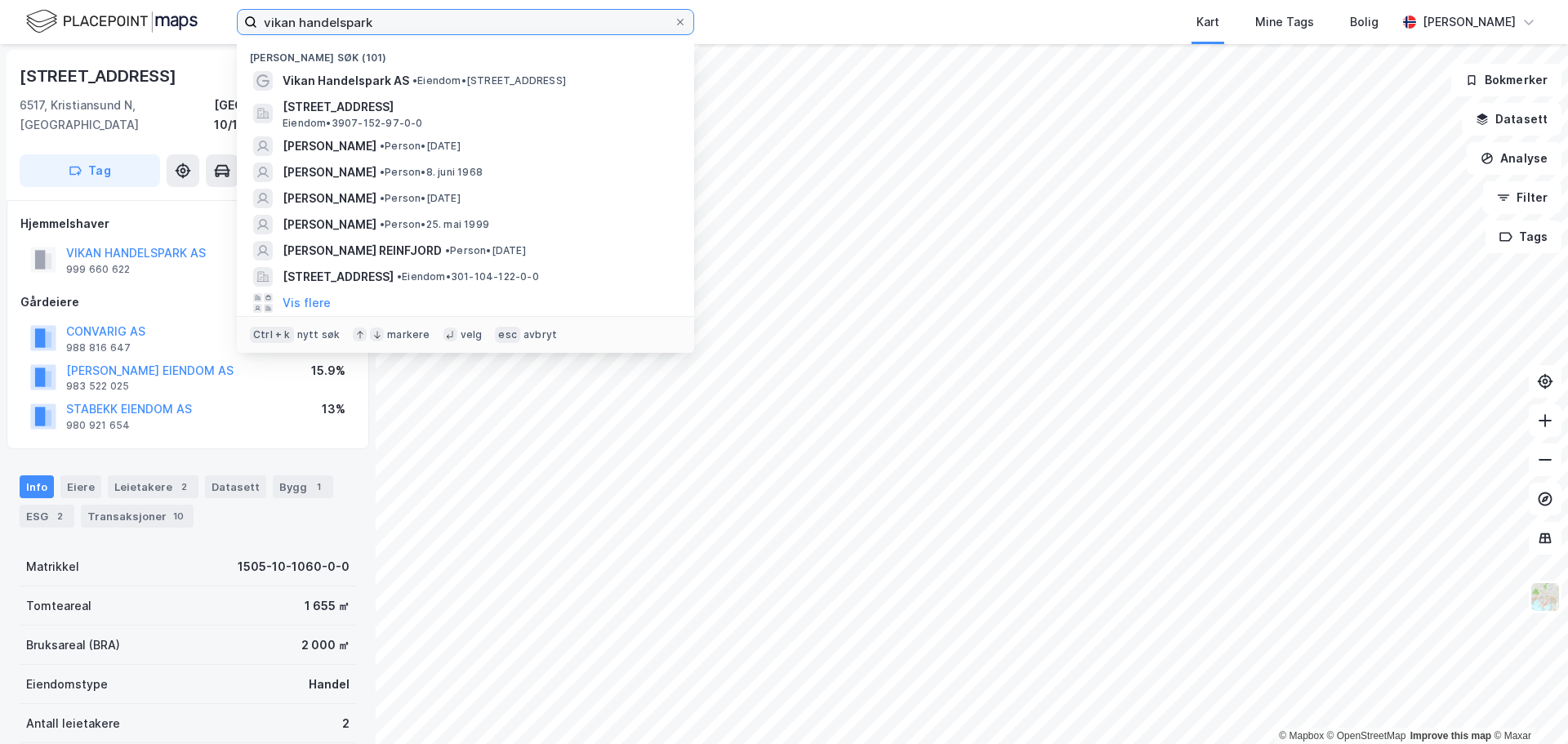
drag, startPoint x: 401, startPoint y: 26, endPoint x: 192, endPoint y: 23, distance: 209.0
click at [192, 23] on div "vikan handelspark Nylige søk (101) Vikan Handelspark AS • Eiendom • [STREET_ADD…" at bounding box center [784, 22] width 1568 height 44
paste input "[PERSON_NAME]"
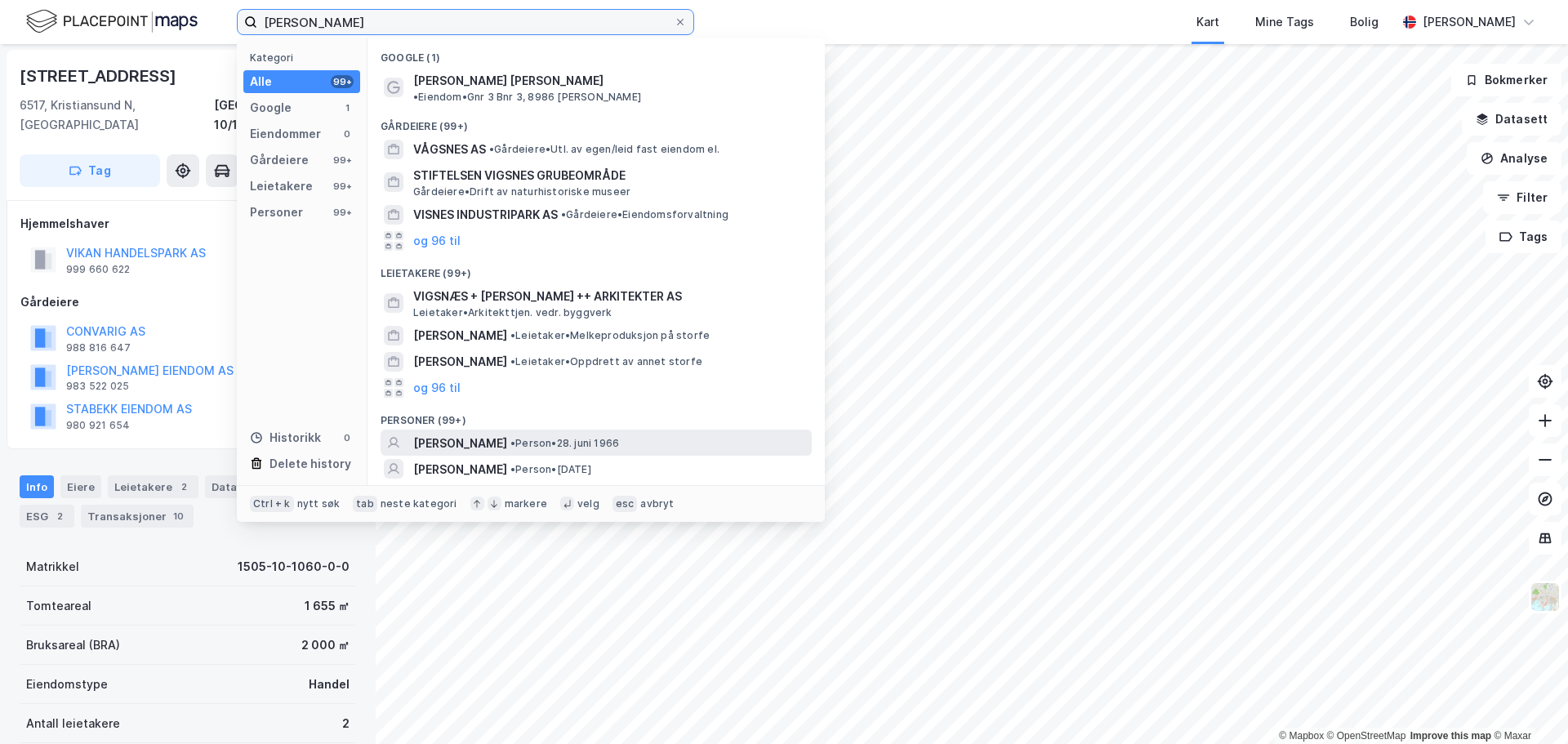
type input "[PERSON_NAME]"
click at [507, 434] on span "[PERSON_NAME]" at bounding box center [460, 443] width 94 height 19
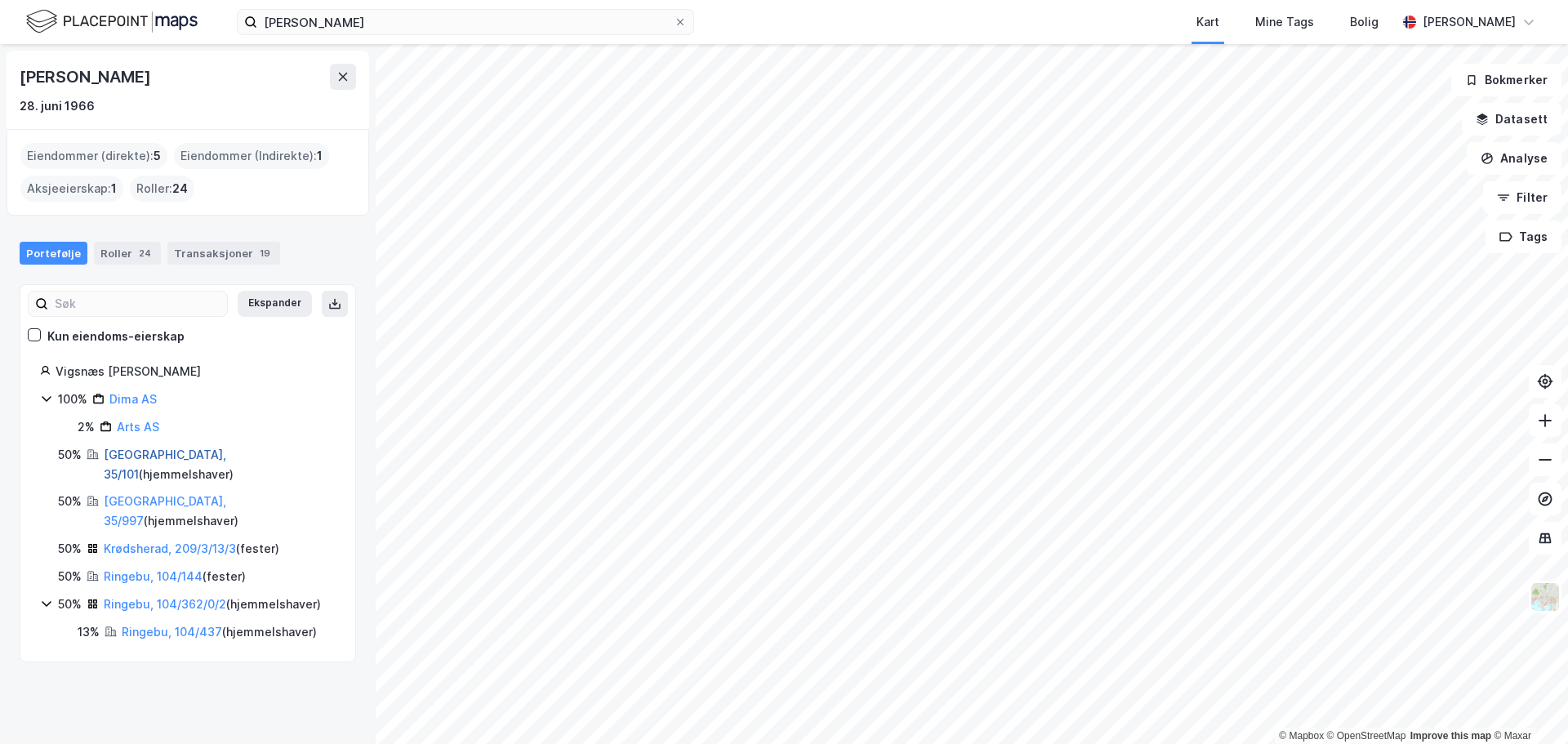
click at [126, 455] on link "[GEOGRAPHIC_DATA], 35/101" at bounding box center [165, 464] width 122 height 33
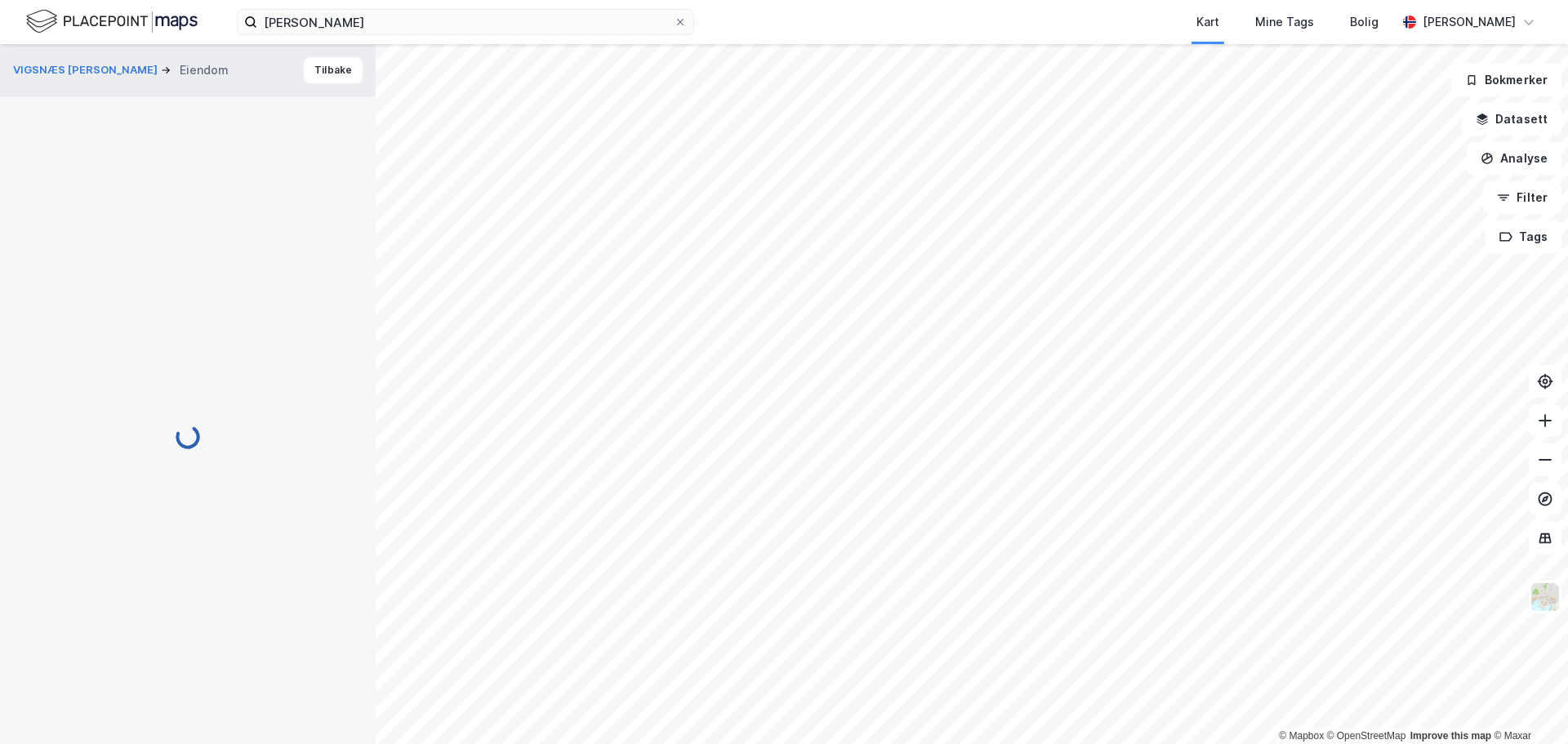
scroll to position [1, 0]
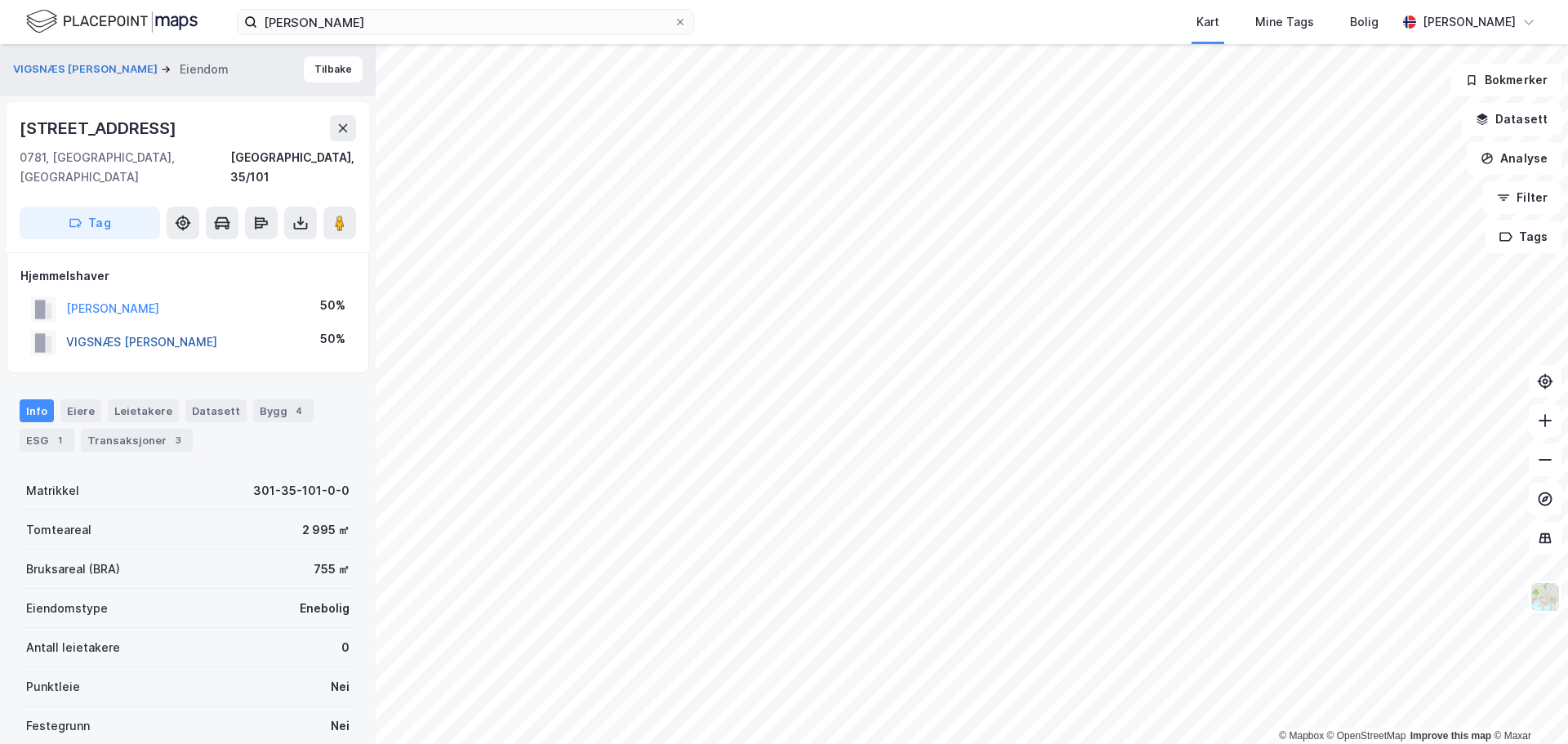
click at [0, 0] on button "VIGSNÆS [PERSON_NAME]" at bounding box center [0, 0] width 0 height 0
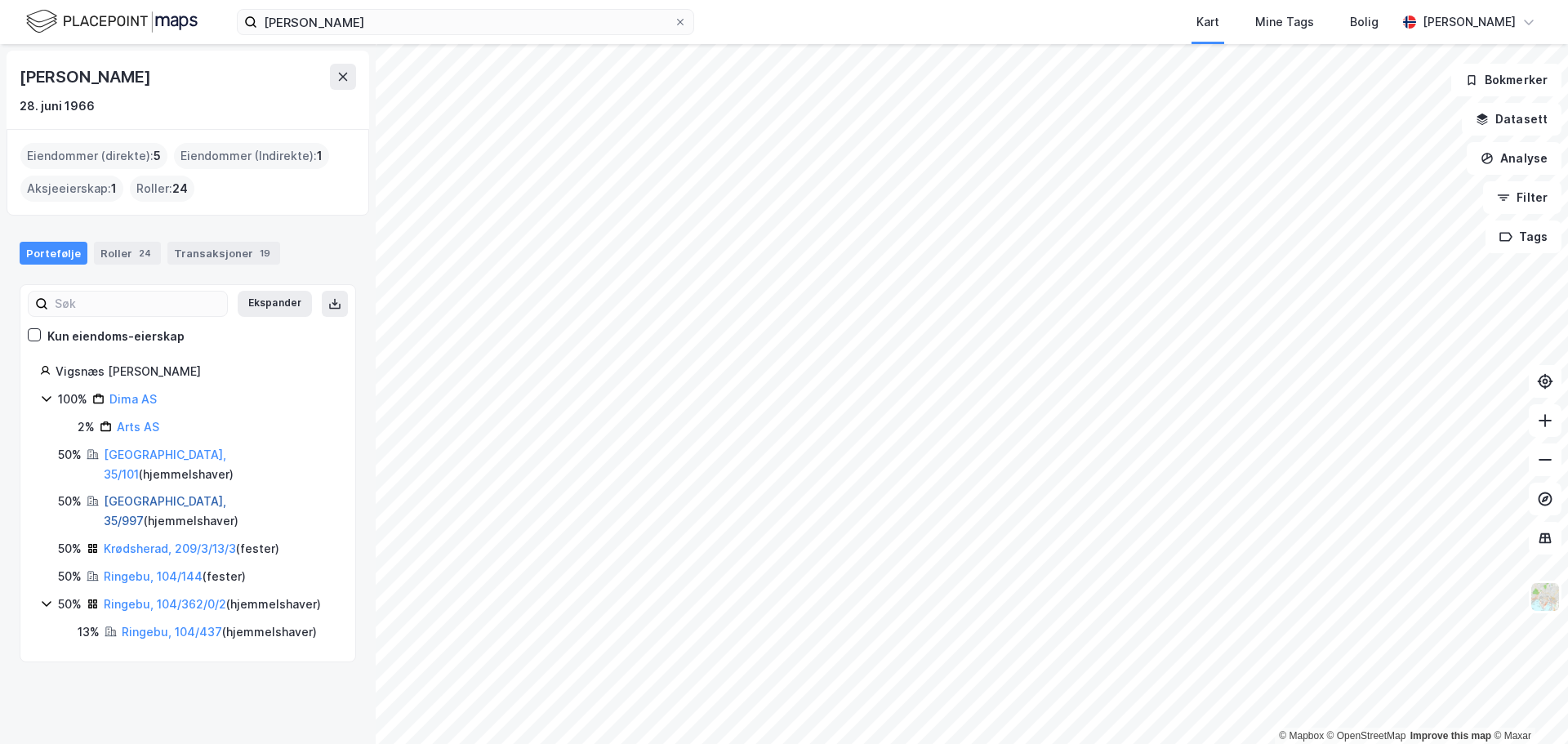
click at [137, 494] on link "[GEOGRAPHIC_DATA], 35/997" at bounding box center [165, 511] width 122 height 33
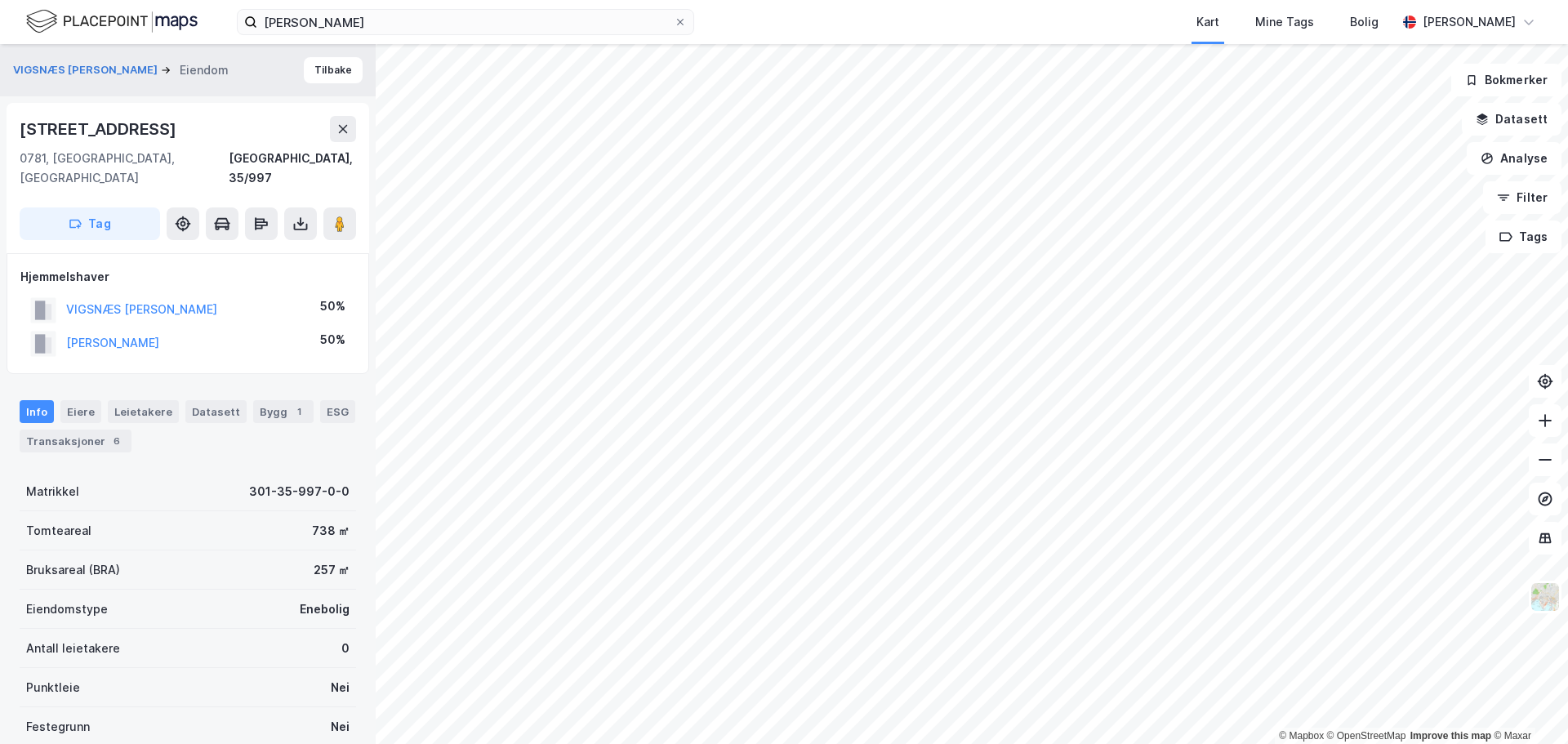
scroll to position [1, 0]
click at [62, 429] on div "Transaksjoner 6" at bounding box center [75, 440] width 112 height 23
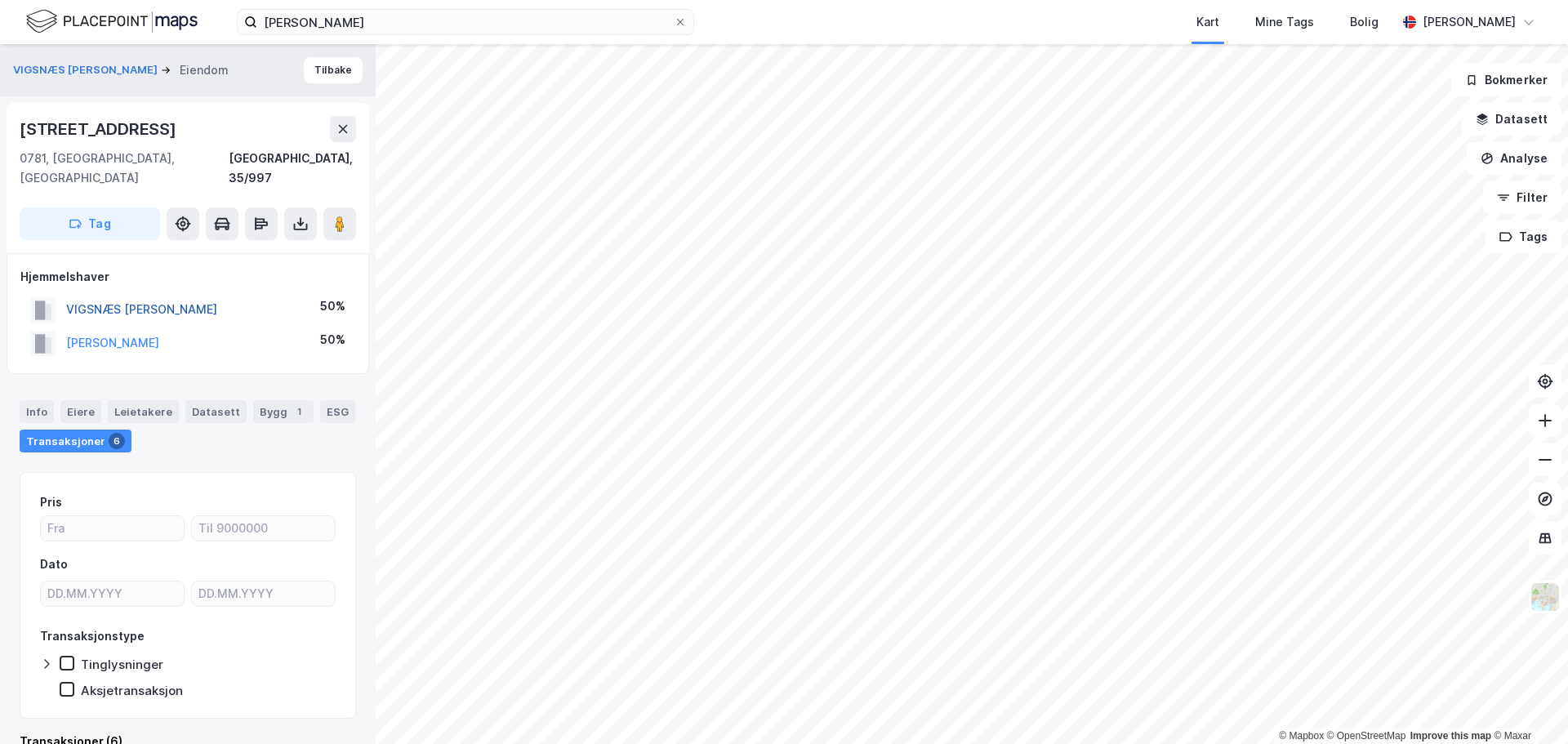
click at [0, 0] on button "VIGSNÆS [PERSON_NAME]" at bounding box center [0, 0] width 0 height 0
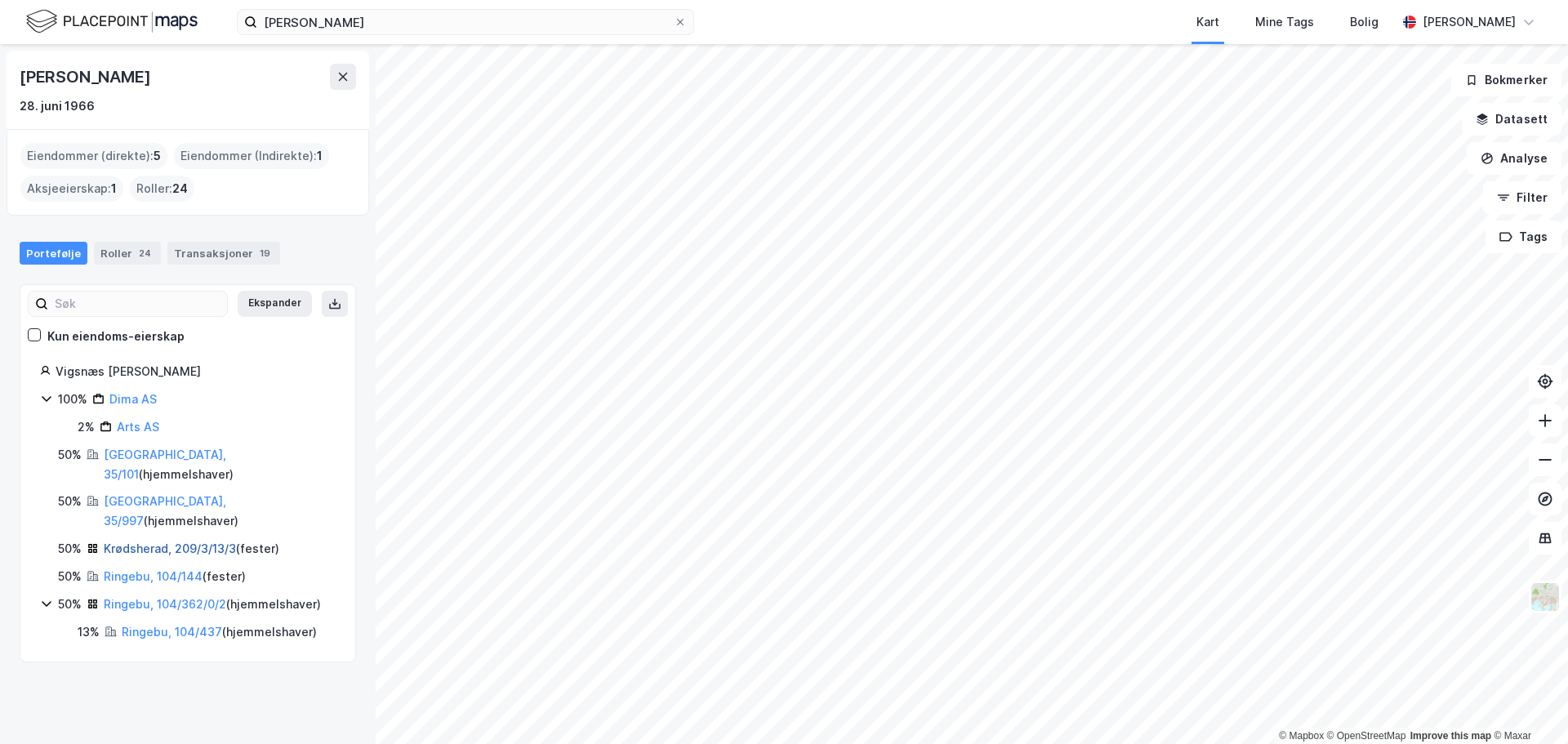
click at [136, 541] on link "Krødsherad, 209/3/13/3" at bounding box center [170, 548] width 133 height 14
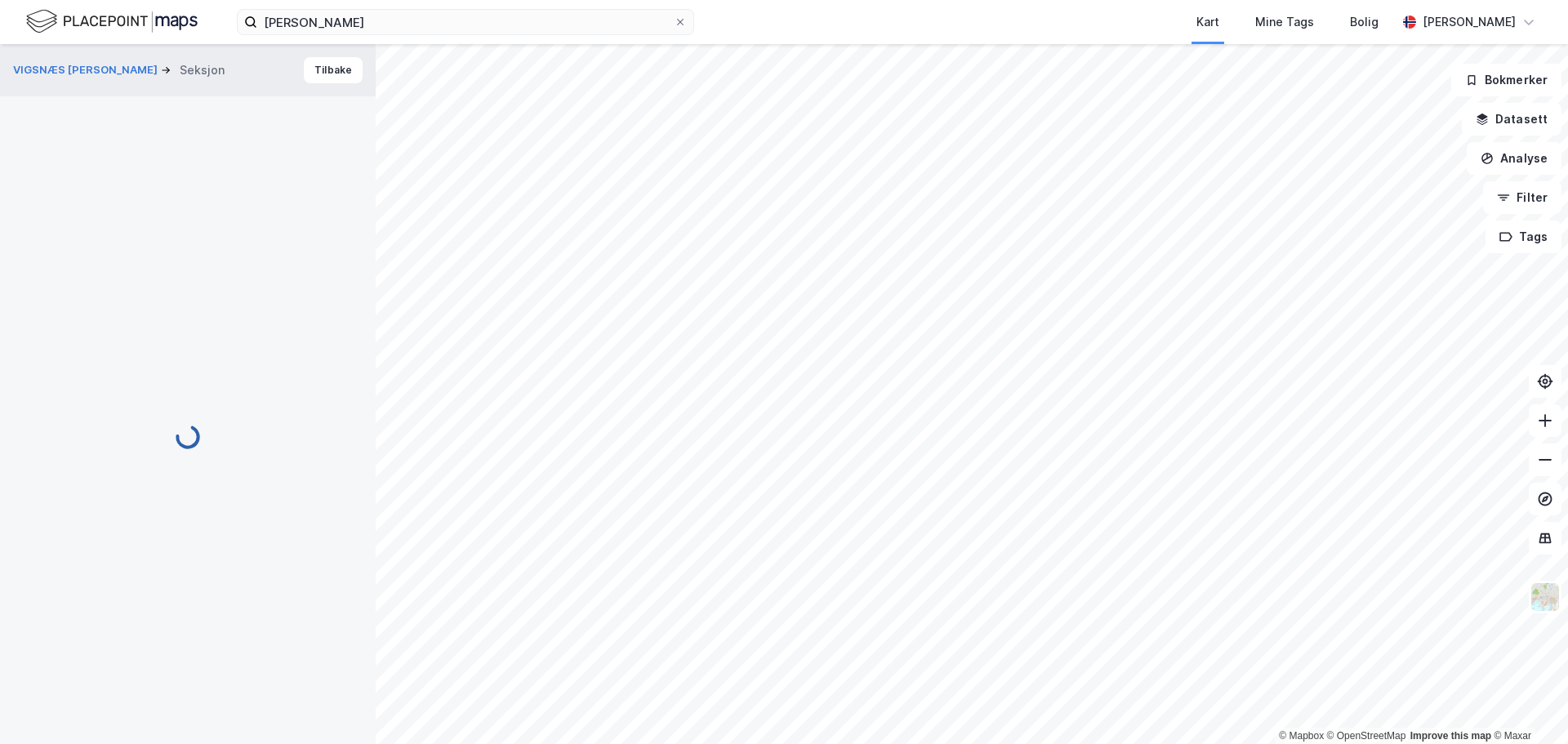
scroll to position [1, 0]
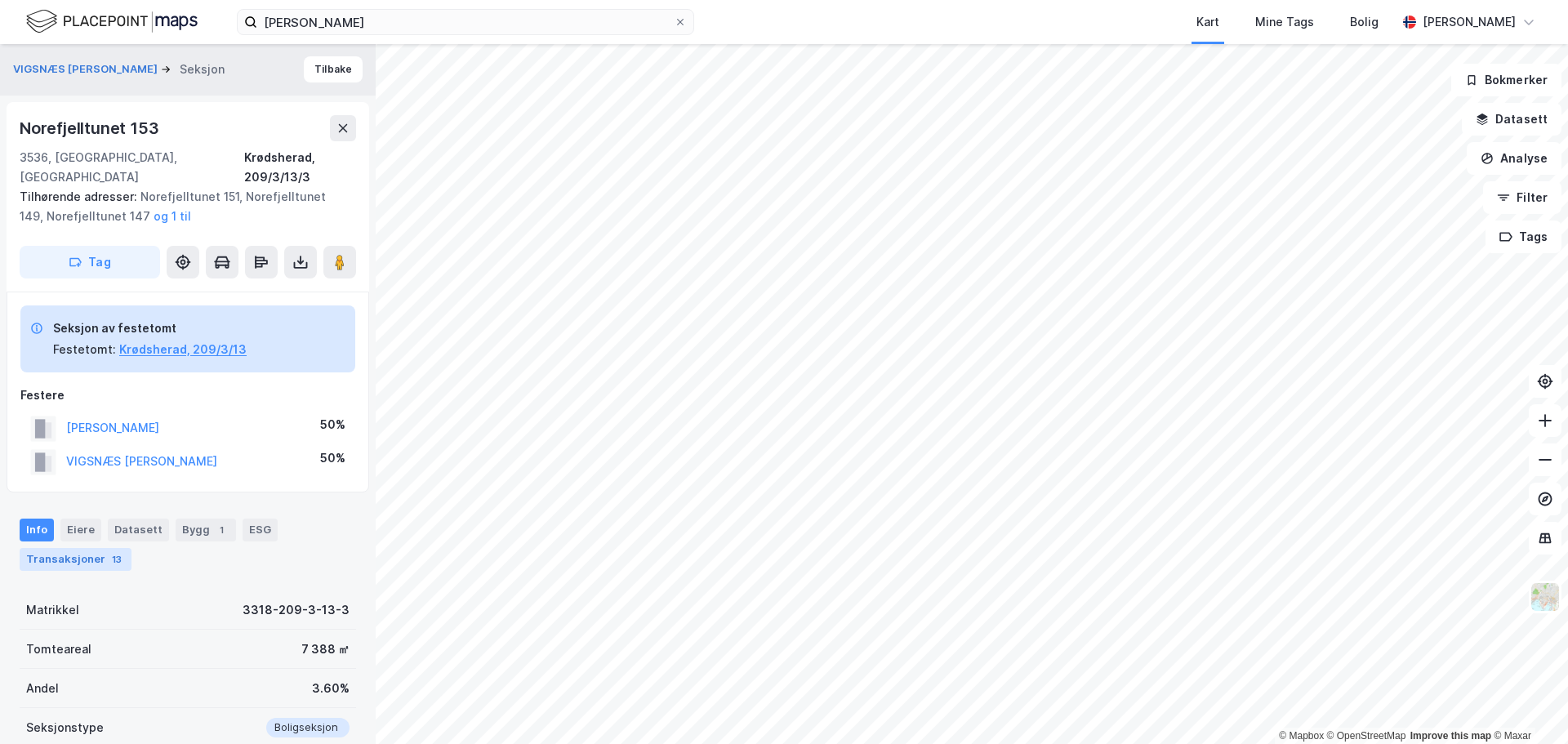
click at [83, 548] on div "Transaksjoner 13" at bounding box center [75, 559] width 112 height 23
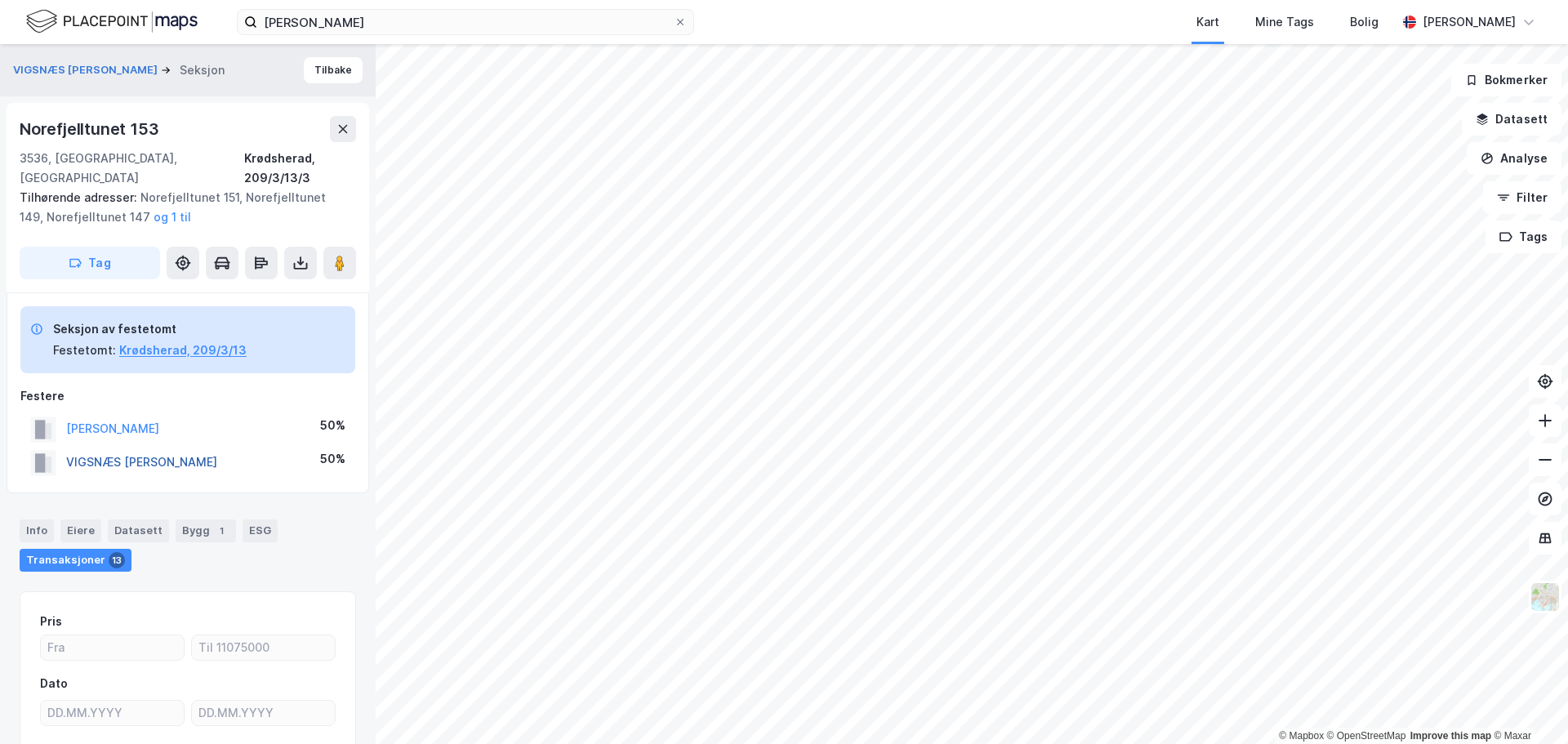
click at [0, 0] on button "VIGSNÆS [PERSON_NAME]" at bounding box center [0, 0] width 0 height 0
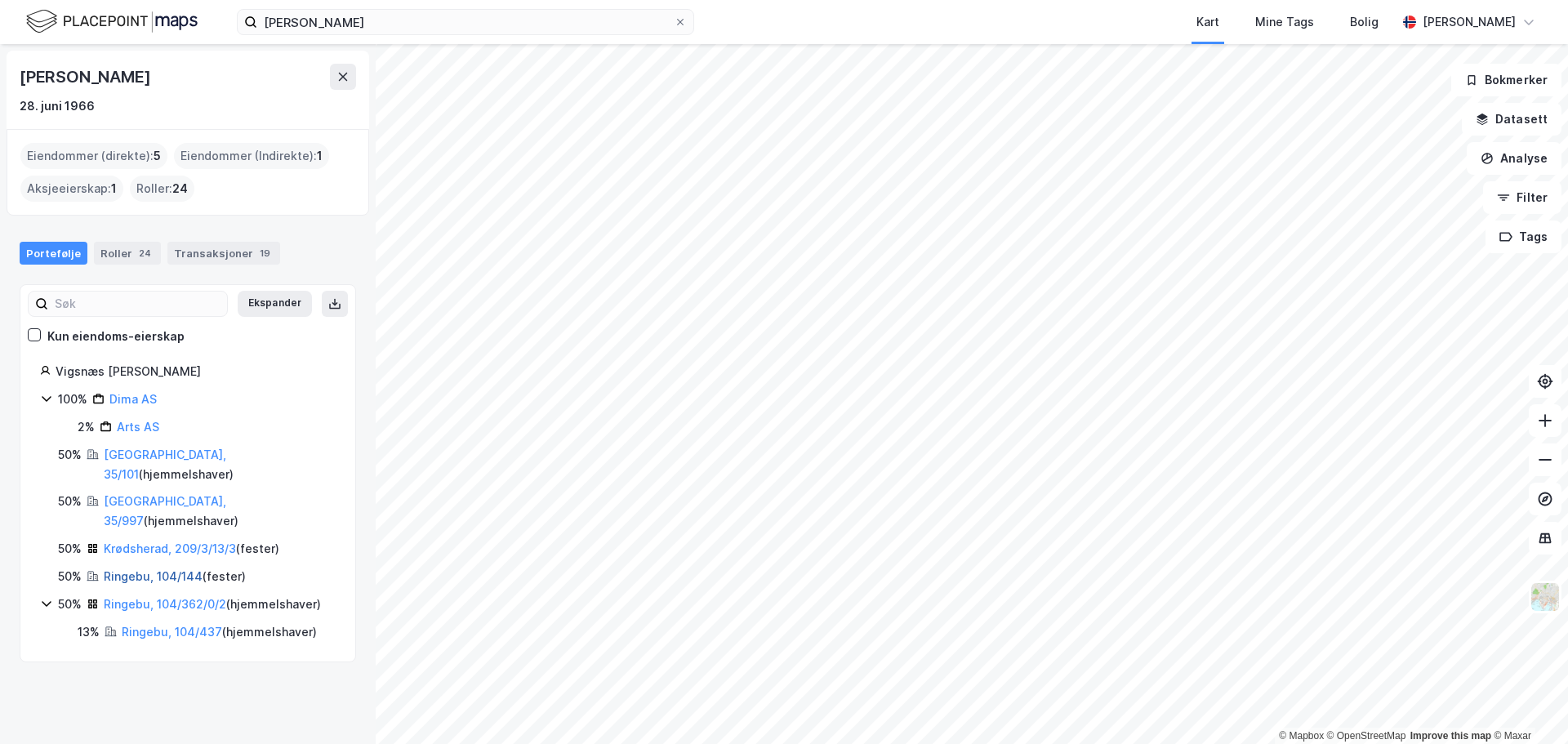
click at [156, 569] on link "Ringebu, 104/144" at bounding box center [153, 575] width 99 height 14
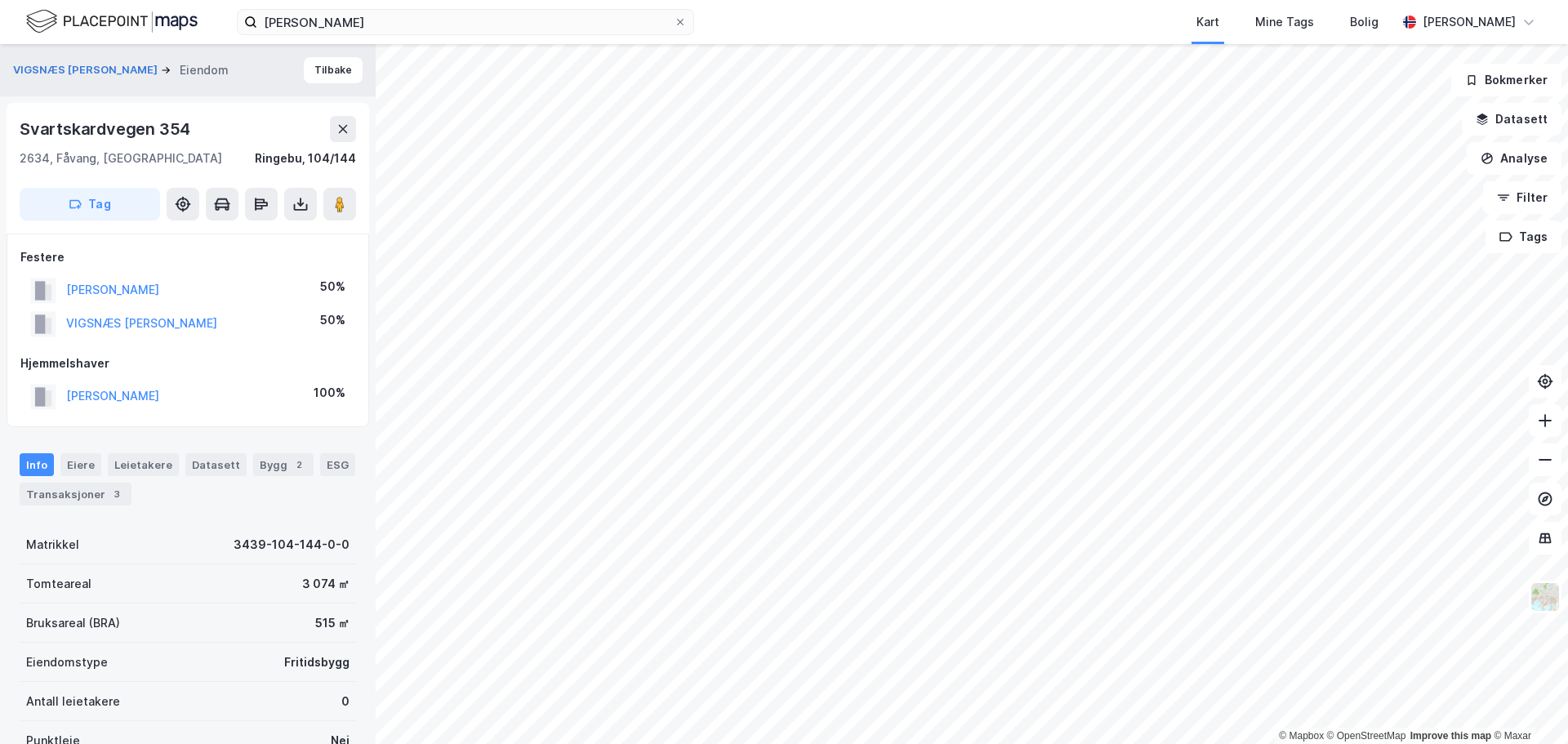
scroll to position [4, 0]
click at [85, 505] on div "Info [PERSON_NAME] Datasett Bygg 2 ESG Transaksjoner 3" at bounding box center [188, 470] width 376 height 78
click at [89, 486] on div "Transaksjoner 3" at bounding box center [75, 491] width 112 height 23
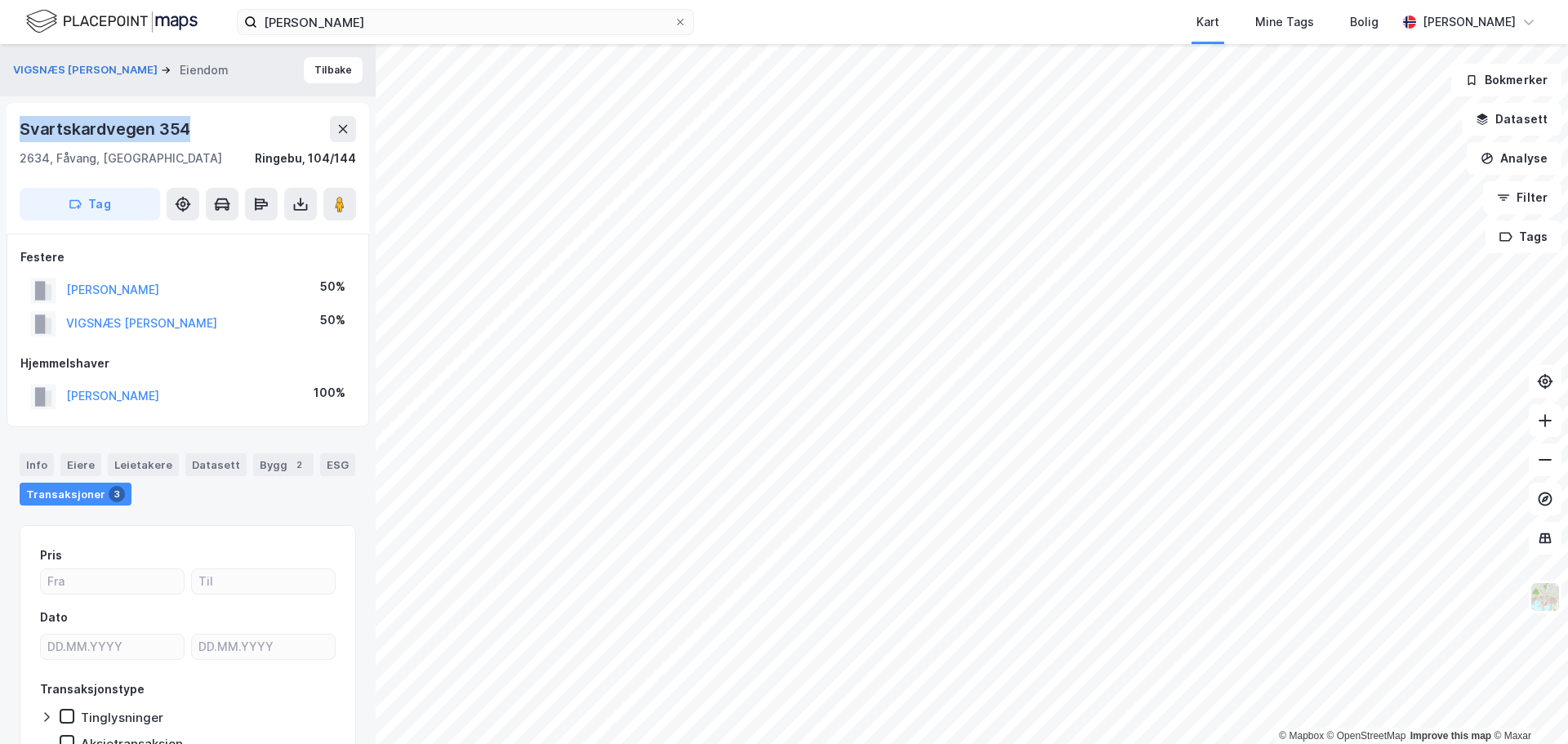
drag, startPoint x: 192, startPoint y: 129, endPoint x: 0, endPoint y: 142, distance: 192.4
click at [0, 142] on div "VIGSNÆS [PERSON_NAME] 354 2634, Fåvang, Innlandet [GEOGRAPHIC_DATA], 104/144 Ta…" at bounding box center [188, 394] width 376 height 700
copy div "Svartskardvegen 354"
